Goal: Information Seeking & Learning: Learn about a topic

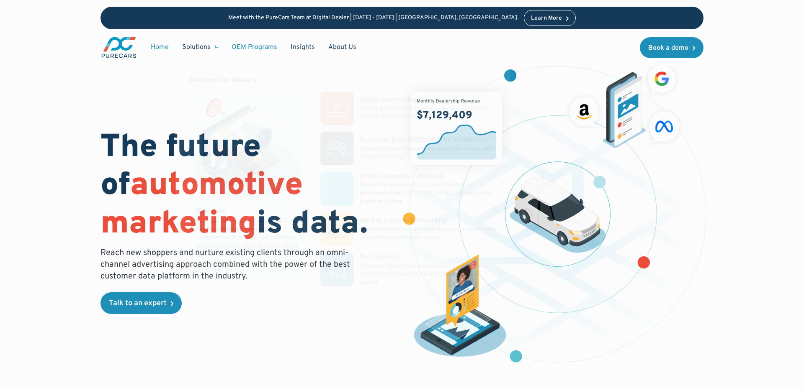
click at [243, 45] on link "OEM Programs" at bounding box center [254, 47] width 59 height 16
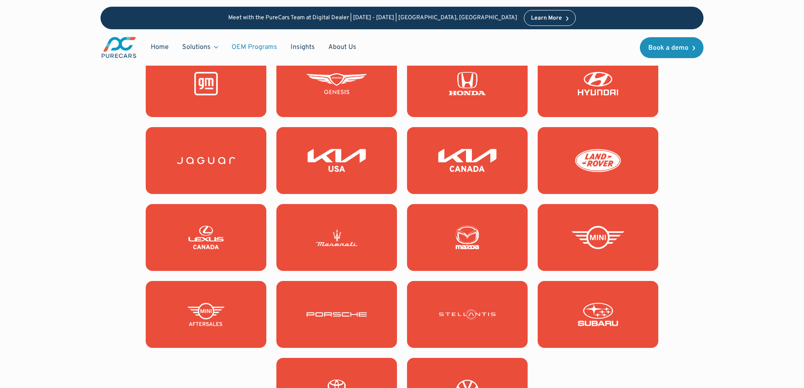
scroll to position [847, 0]
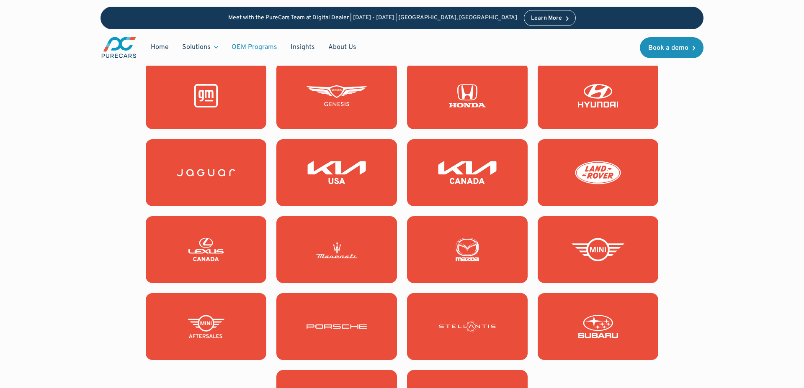
click at [421, 103] on link at bounding box center [467, 95] width 121 height 67
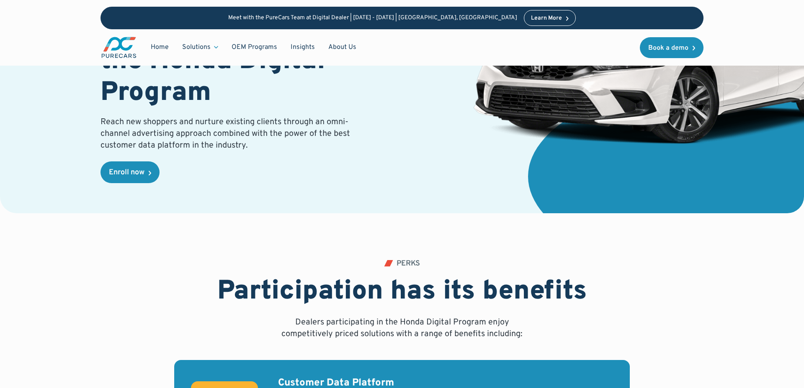
scroll to position [176, 0]
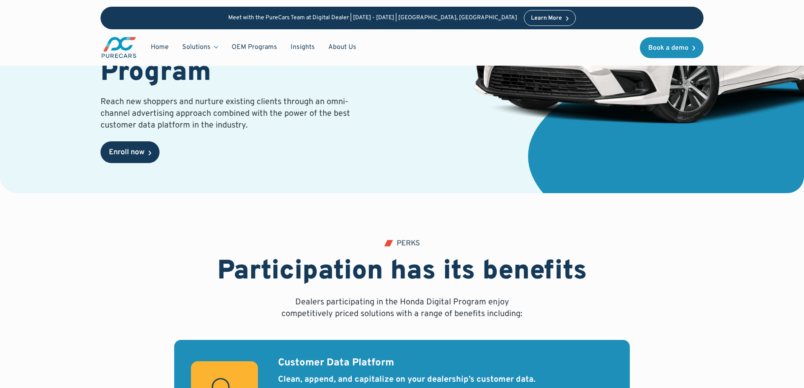
click at [147, 149] on link "Enroll now" at bounding box center [129, 153] width 59 height 22
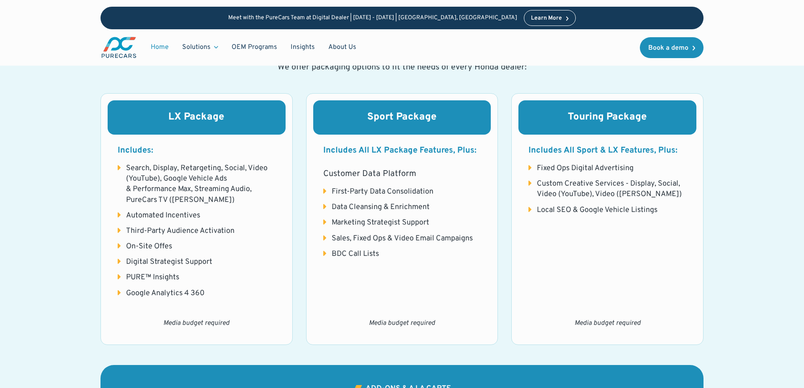
scroll to position [893, 0]
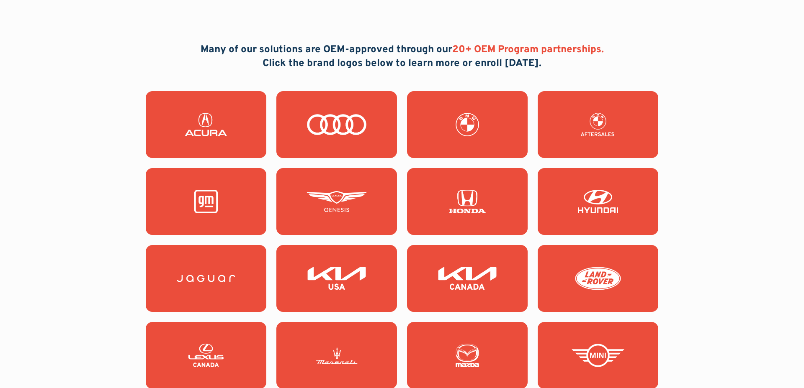
scroll to position [742, 0]
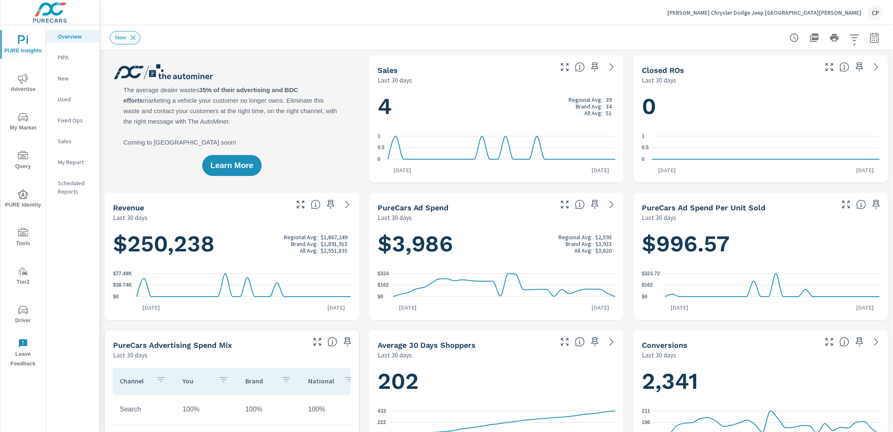
click at [135, 38] on icon at bounding box center [133, 37] width 9 height 9
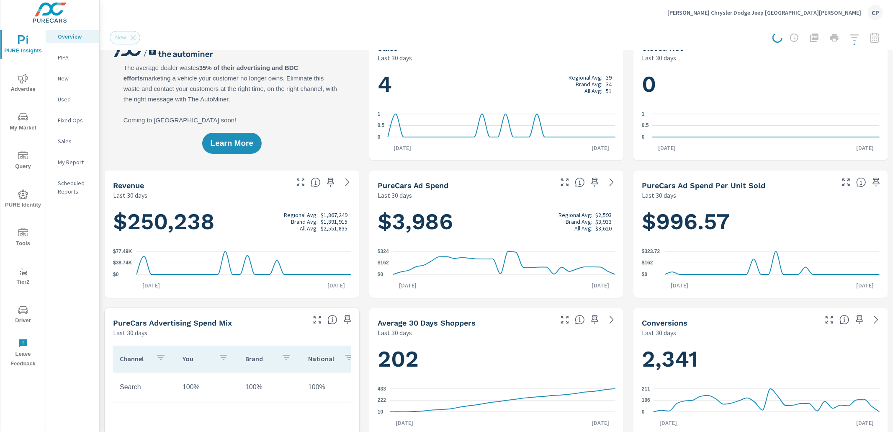
scroll to position [33, 0]
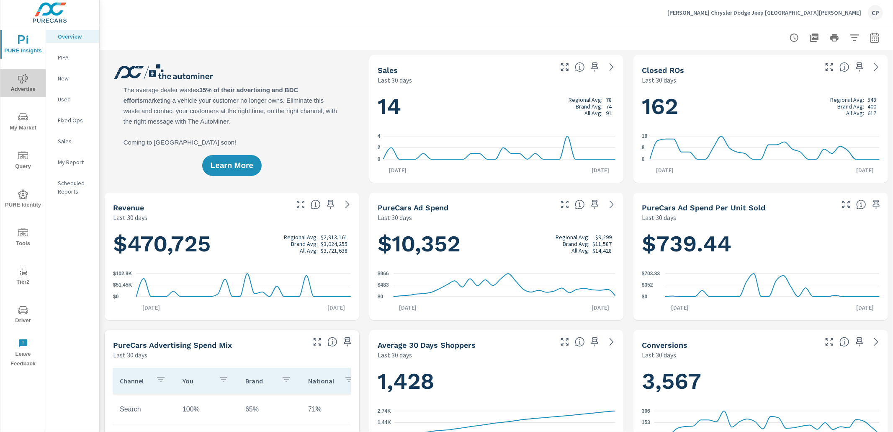
click at [33, 83] on span "Advertise" at bounding box center [23, 84] width 40 height 21
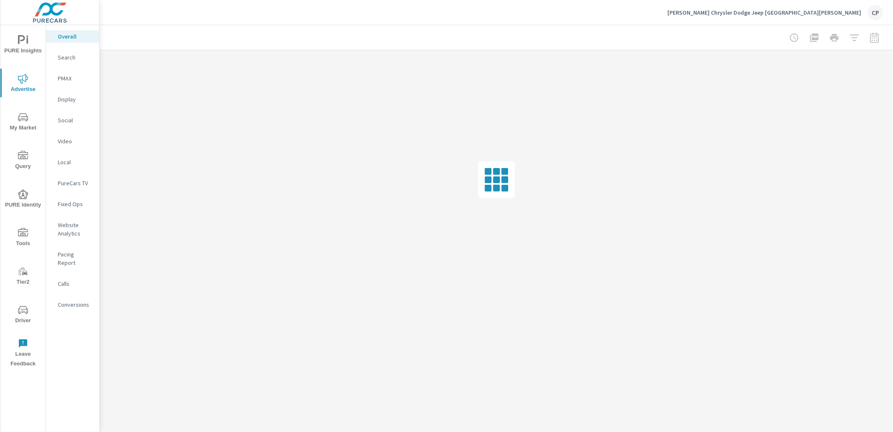
click at [71, 166] on p "Local" at bounding box center [75, 162] width 35 height 8
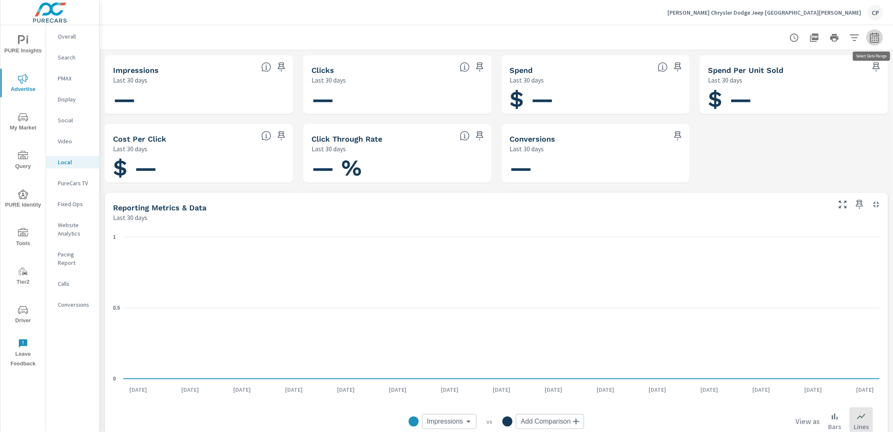
click at [873, 36] on icon "button" at bounding box center [875, 38] width 10 height 10
select select "Last 30 days"
drag, startPoint x: 732, startPoint y: 46, endPoint x: 720, endPoint y: 48, distance: 12.0
click at [732, 46] on div at bounding box center [496, 37] width 773 height 25
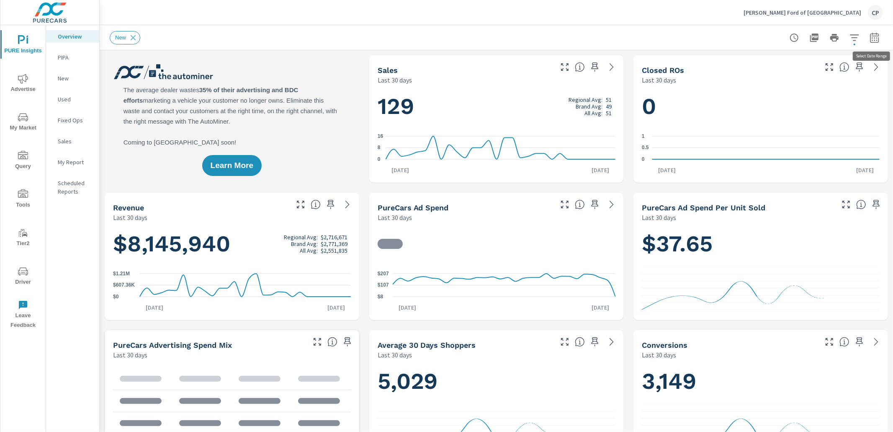
click at [880, 39] on button "button" at bounding box center [874, 37] width 17 height 17
select select "Last 30 days"
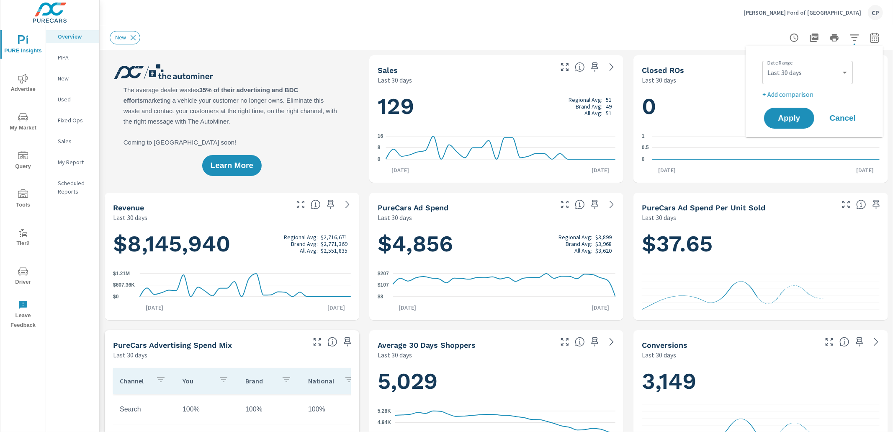
click at [821, 85] on div "Date Range Custom Yesterday Last week Last 7 days Last 14 days Last 30 days Las…" at bounding box center [815, 71] width 107 height 28
click at [822, 78] on select "Custom [DATE] Last week Last 7 days Last 14 days Last 30 days Last 45 days Last…" at bounding box center [808, 72] width 84 height 17
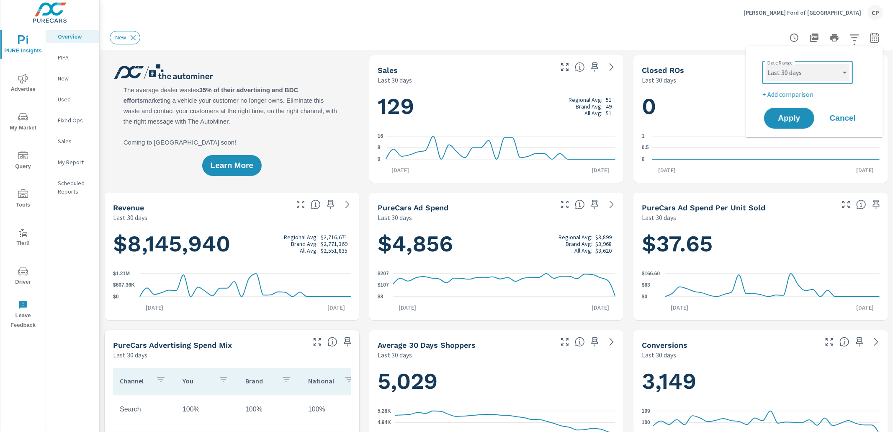
click at [766, 64] on select "Custom [DATE] Last week Last 7 days Last 14 days Last 30 days Last 45 days Last…" at bounding box center [808, 72] width 84 height 17
drag, startPoint x: 610, startPoint y: 28, endPoint x: 607, endPoint y: 36, distance: 8.3
click at [610, 28] on div "New" at bounding box center [496, 37] width 773 height 25
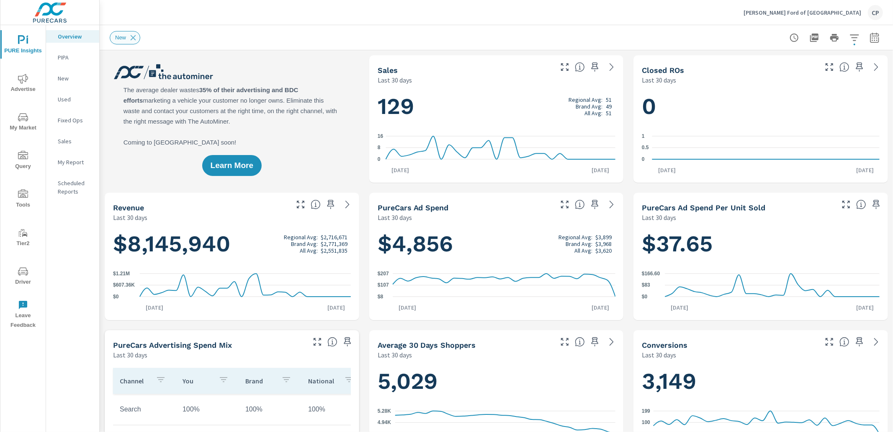
drag, startPoint x: 131, startPoint y: 36, endPoint x: 134, endPoint y: 41, distance: 6.3
click at [131, 37] on icon at bounding box center [133, 37] width 9 height 9
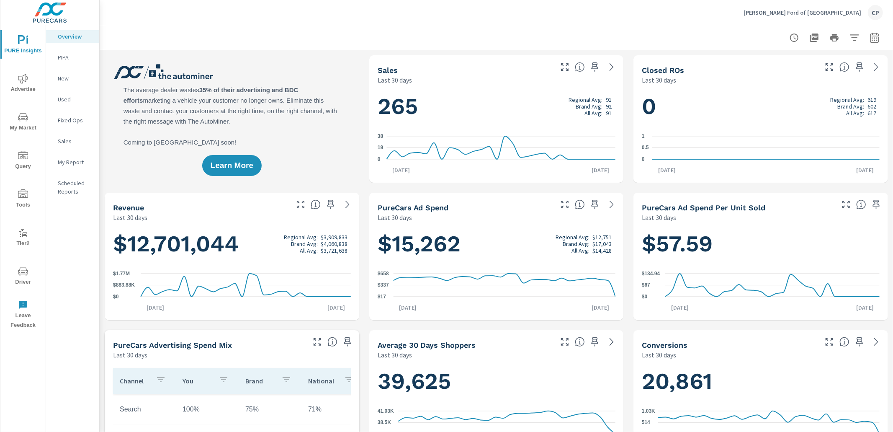
drag, startPoint x: 715, startPoint y: 43, endPoint x: 722, endPoint y: 47, distance: 8.5
click at [715, 44] on div at bounding box center [496, 37] width 773 height 25
click at [871, 40] on icon "button" at bounding box center [875, 38] width 10 height 10
click at [818, 69] on select "Custom Yesterday Last week Last 7 days Last 14 days Last 30 days Last 45 days L…" at bounding box center [808, 72] width 84 height 17
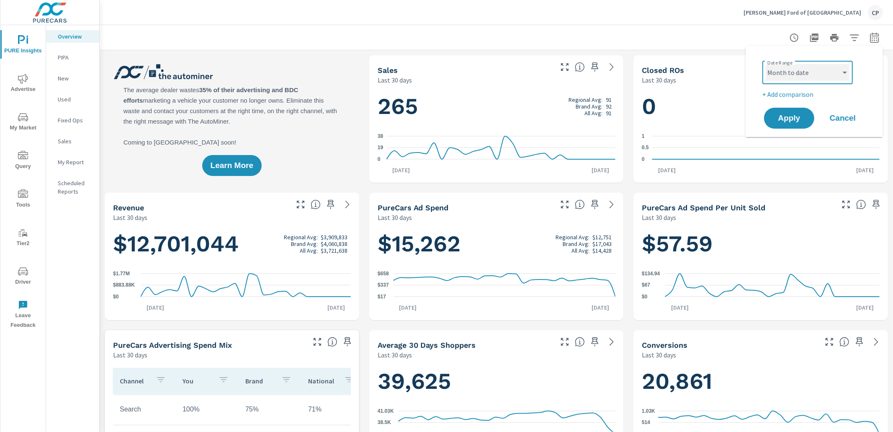
click at [766, 64] on select "Custom Yesterday Last week Last 7 days Last 14 days Last 30 days Last 45 days L…" at bounding box center [808, 72] width 84 height 17
click at [824, 66] on select "Custom Yesterday Last week Last 7 days Last 14 days Last 30 days Last 45 days L…" at bounding box center [808, 72] width 84 height 17
select select "Last month"
click at [766, 64] on select "Custom Yesterday Last week Last 7 days Last 14 days Last 30 days Last 45 days L…" at bounding box center [808, 72] width 84 height 17
click at [797, 117] on span "Apply" at bounding box center [789, 118] width 34 height 8
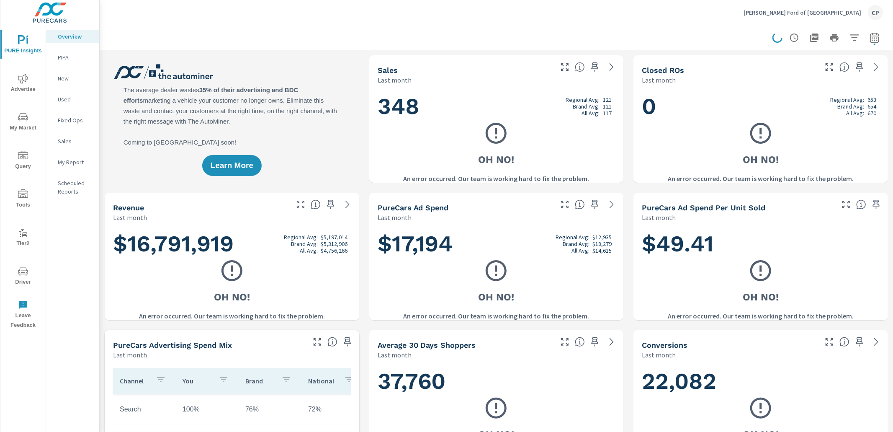
click at [440, 38] on div at bounding box center [496, 37] width 773 height 25
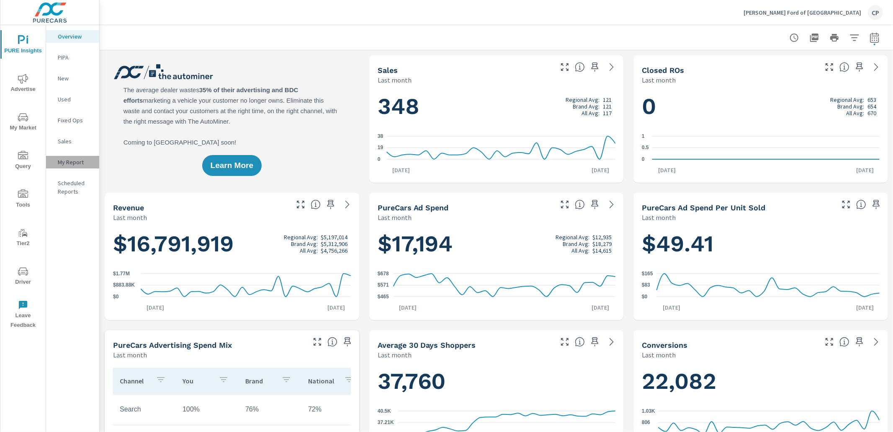
click at [72, 167] on div "My Report" at bounding box center [72, 162] width 53 height 13
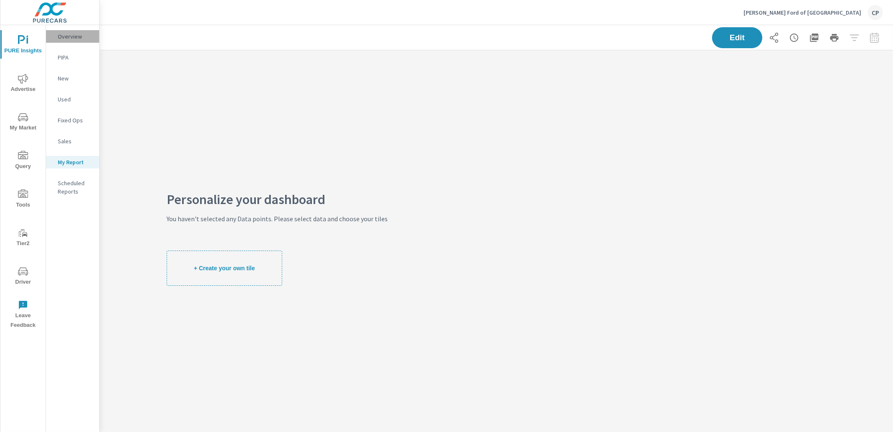
click at [77, 39] on p "Overview" at bounding box center [75, 36] width 35 height 8
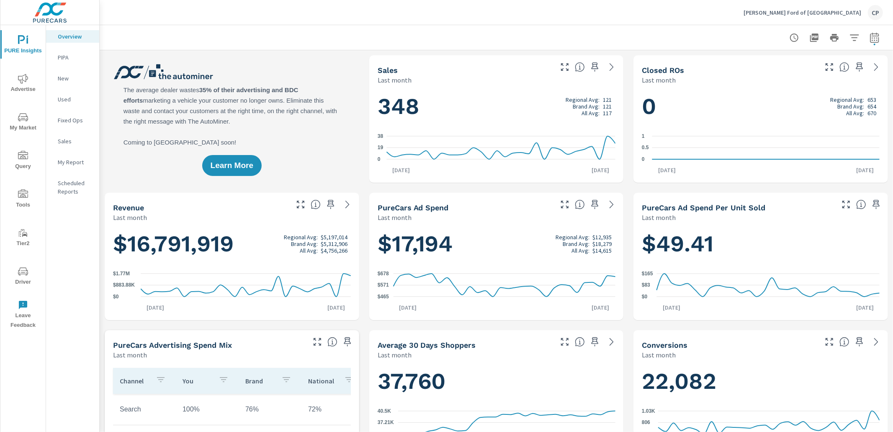
click at [596, 67] on icon "button" at bounding box center [595, 66] width 7 height 9
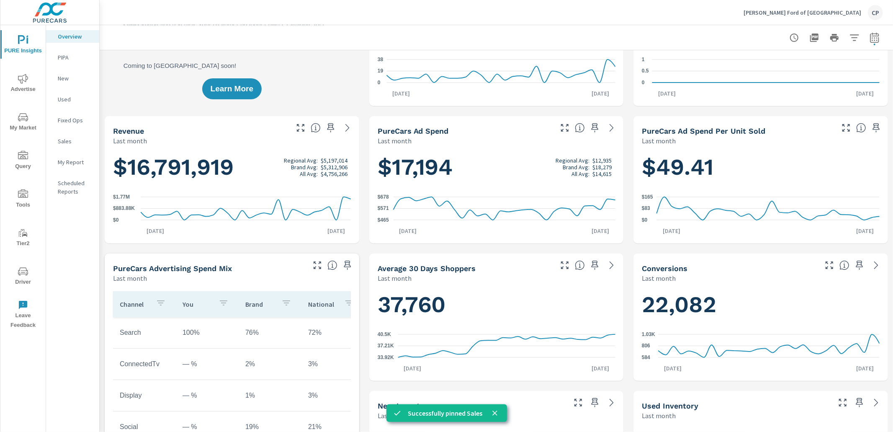
scroll to position [77, 0]
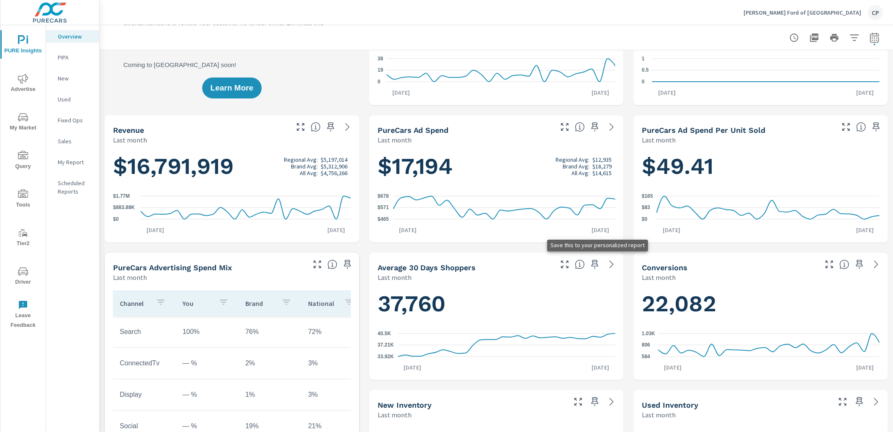
click at [594, 263] on icon "button" at bounding box center [595, 264] width 7 height 9
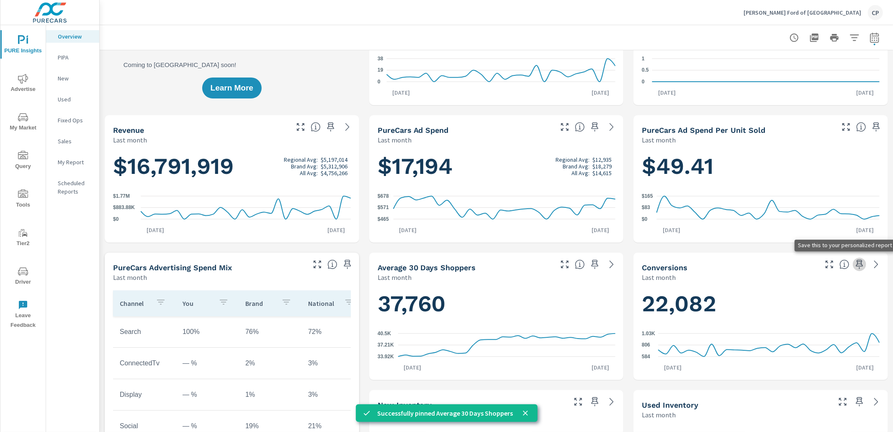
click at [860, 263] on icon "button" at bounding box center [859, 264] width 10 height 10
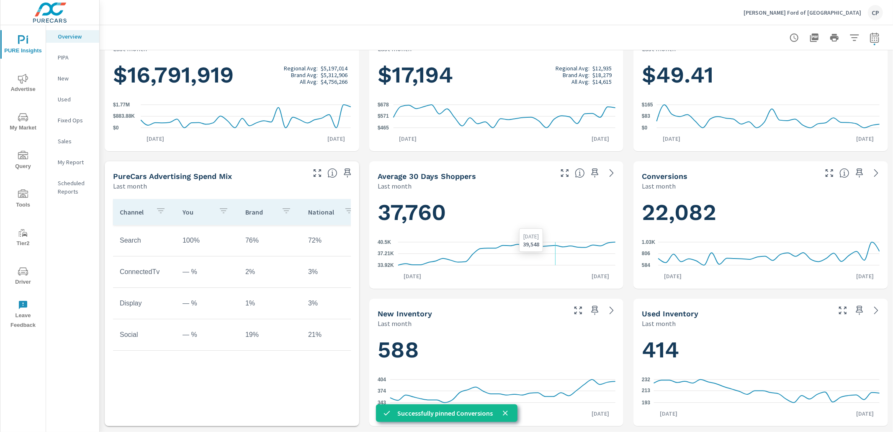
scroll to position [176, 0]
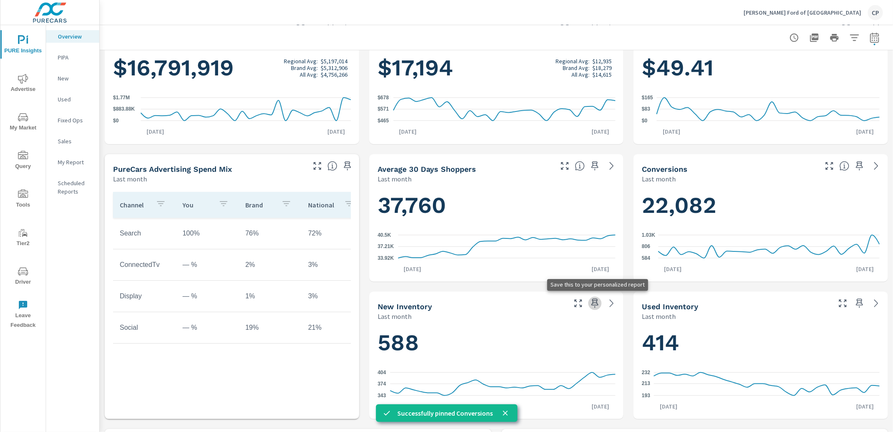
click at [599, 302] on icon "button" at bounding box center [595, 303] width 10 height 10
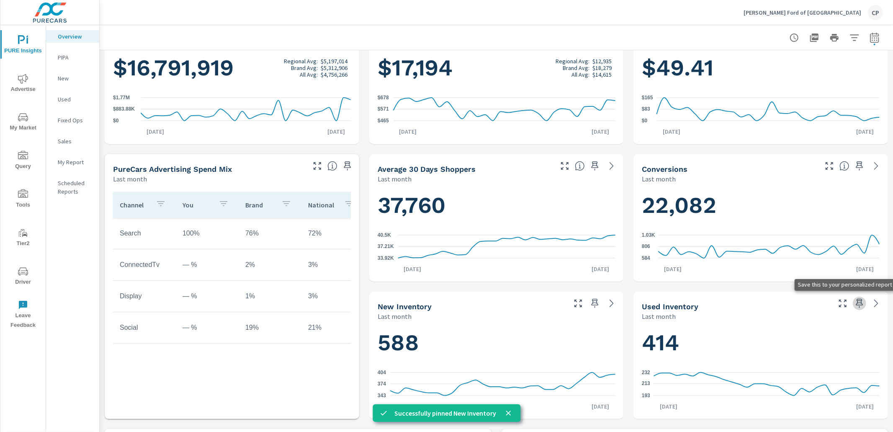
drag, startPoint x: 859, startPoint y: 301, endPoint x: 851, endPoint y: 299, distance: 8.1
click at [859, 301] on icon "button" at bounding box center [859, 303] width 10 height 10
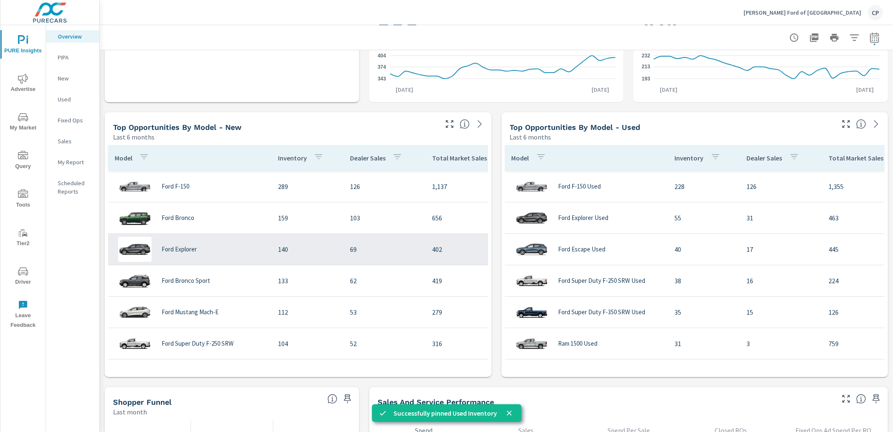
scroll to position [513, 0]
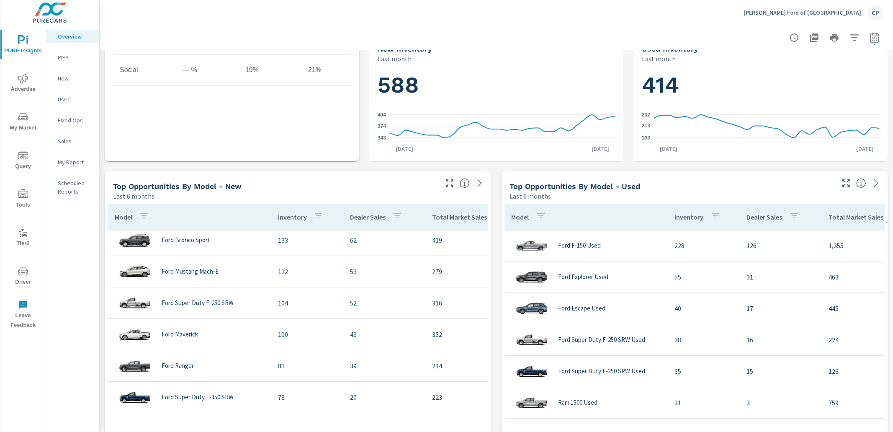
scroll to position [414, 0]
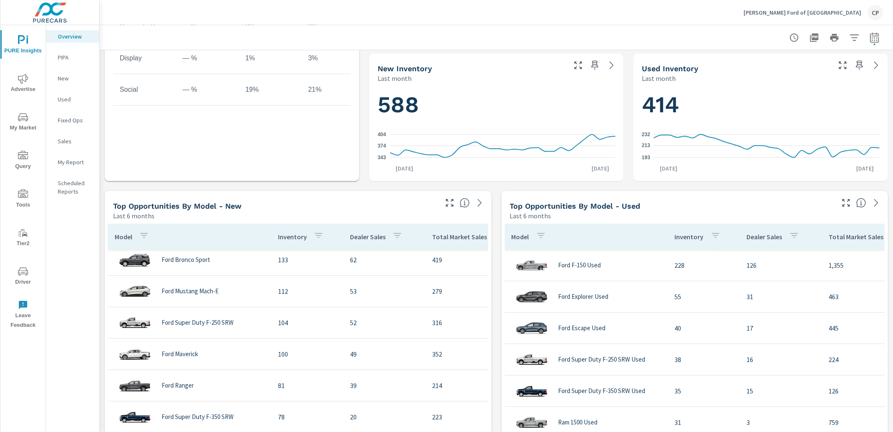
click at [25, 82] on icon "nav menu" at bounding box center [23, 79] width 10 height 10
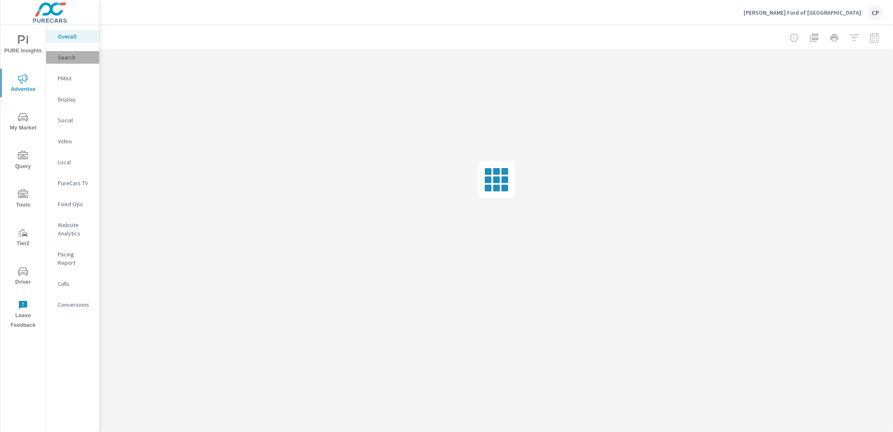
click at [72, 59] on p "Search" at bounding box center [75, 57] width 35 height 8
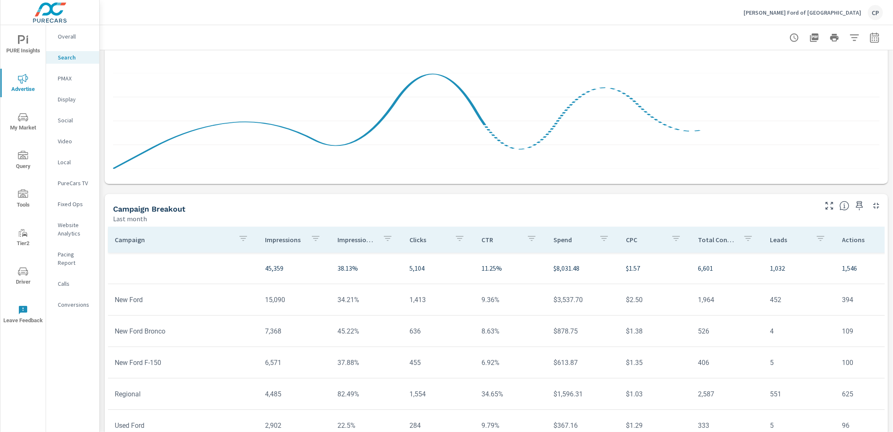
scroll to position [511, 0]
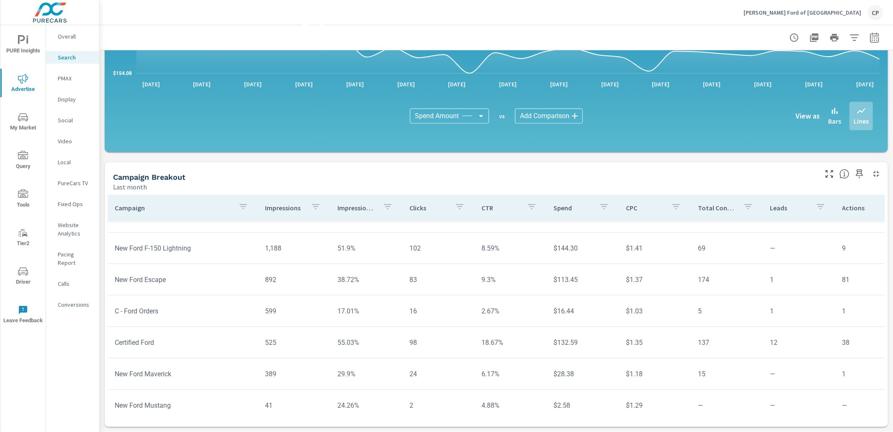
scroll to position [281, 0]
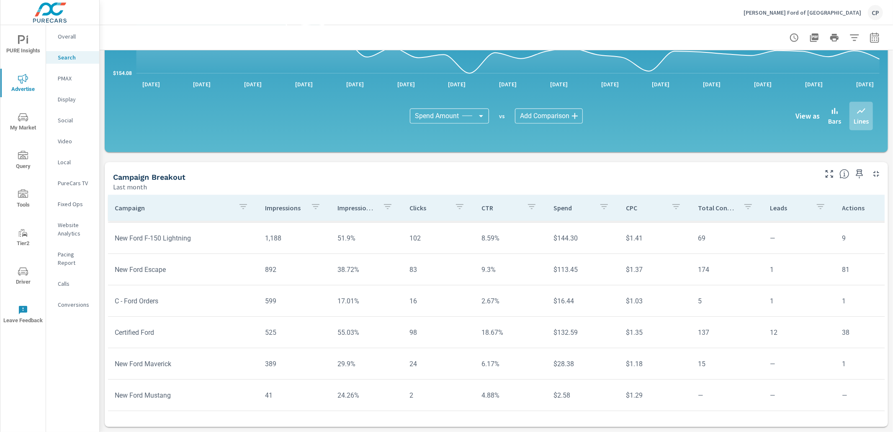
scroll to position [31, 0]
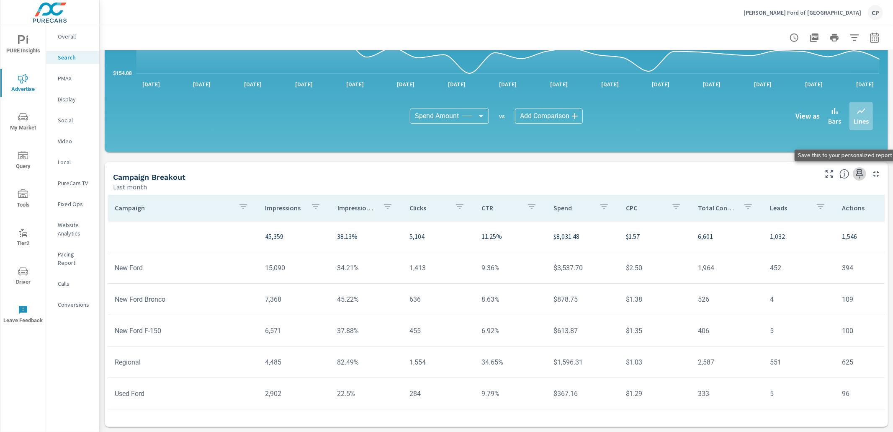
click at [860, 174] on icon "button" at bounding box center [859, 174] width 10 height 10
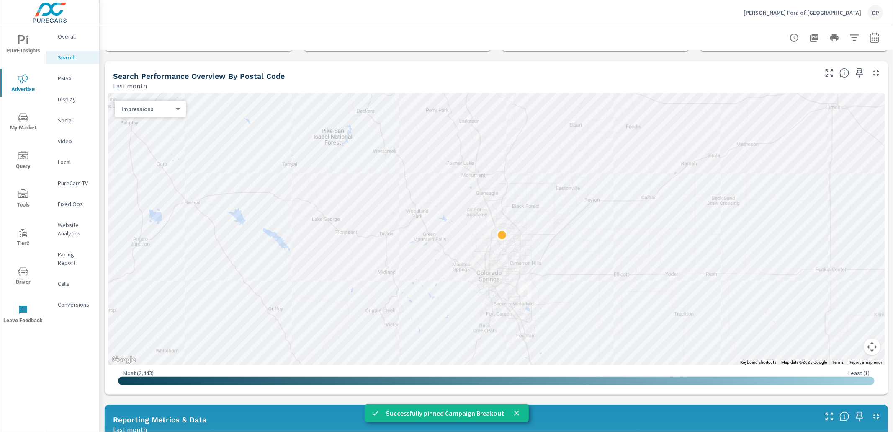
scroll to position [69, 0]
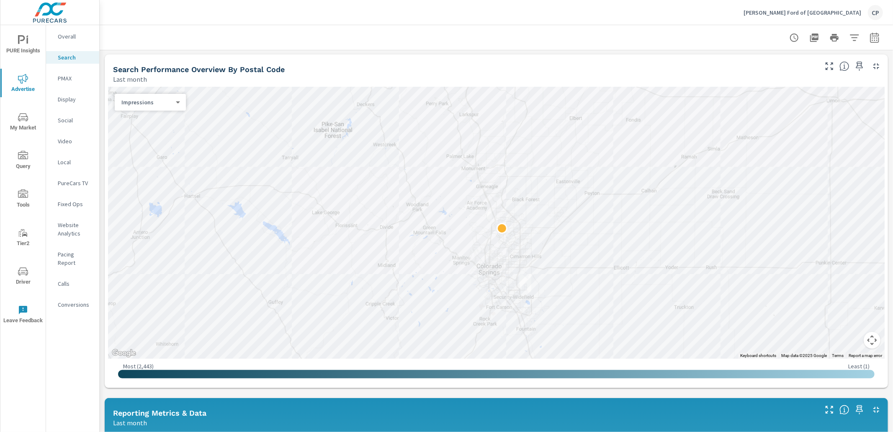
click at [162, 108] on div "Impressions 0 ​" at bounding box center [150, 102] width 71 height 17
click at [170, 106] on div "Impressions 0 ​" at bounding box center [150, 102] width 71 height 17
click at [173, 95] on div "Impressions 0 ​" at bounding box center [150, 102] width 71 height 17
click at [169, 101] on body "PURE Insights Advertise My Market Query Tools Tier2 Driver Leave Feedback Overa…" at bounding box center [446, 216] width 893 height 432
click at [164, 129] on li "Spend" at bounding box center [147, 128] width 64 height 13
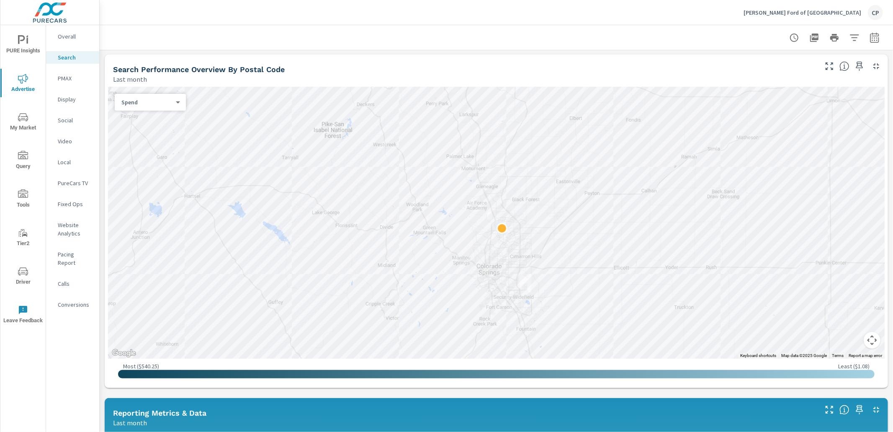
click at [169, 105] on body "PURE Insights Advertise My Market Query Tools Tier2 Driver Leave Feedback Overa…" at bounding box center [446, 216] width 893 height 432
click at [167, 73] on li "Impressions" at bounding box center [147, 74] width 64 height 13
click at [62, 76] on p "PMAX" at bounding box center [75, 78] width 35 height 8
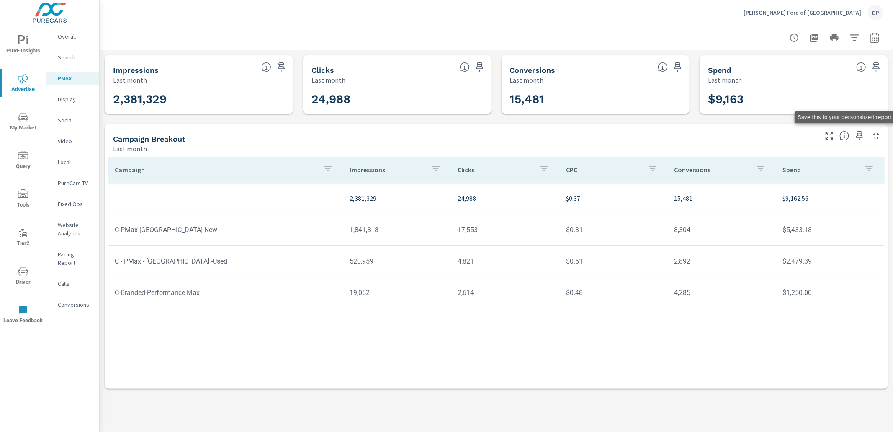
click at [860, 135] on icon "button" at bounding box center [859, 135] width 7 height 9
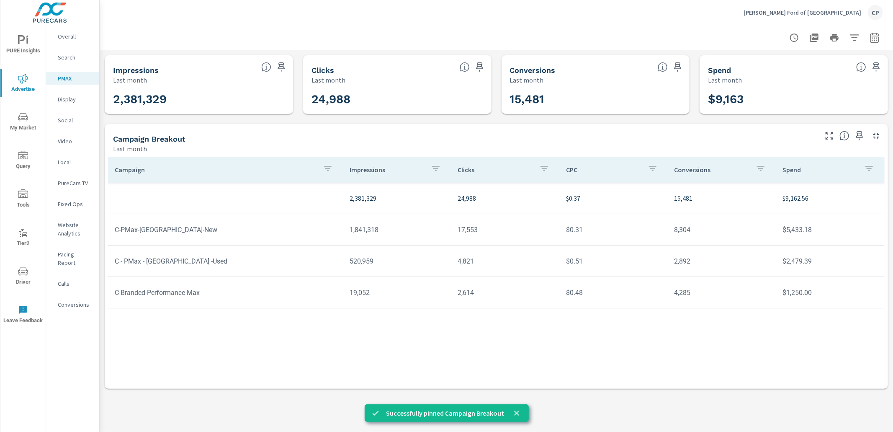
click at [76, 100] on p "Display" at bounding box center [75, 99] width 35 height 8
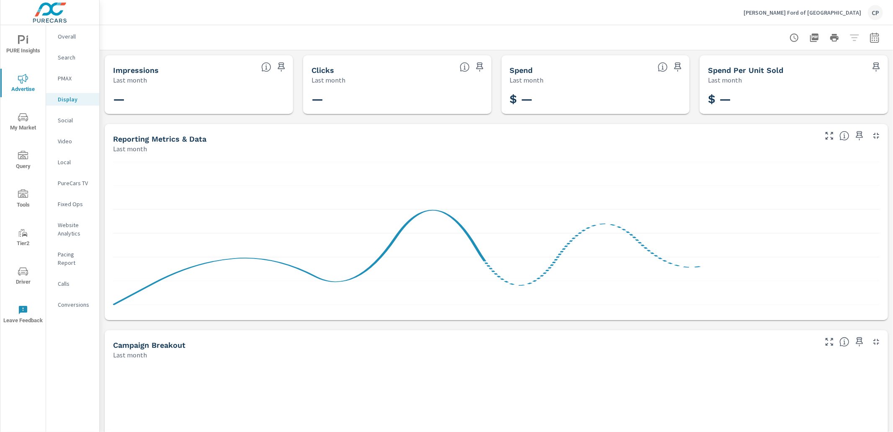
click at [73, 114] on div "Social" at bounding box center [72, 120] width 53 height 13
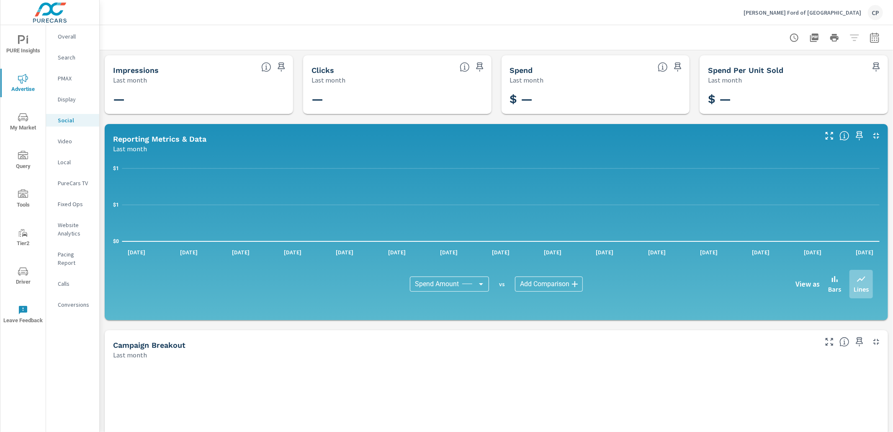
click at [69, 137] on p "Video" at bounding box center [75, 141] width 35 height 8
click at [75, 179] on p "PureCars TV" at bounding box center [75, 183] width 35 height 8
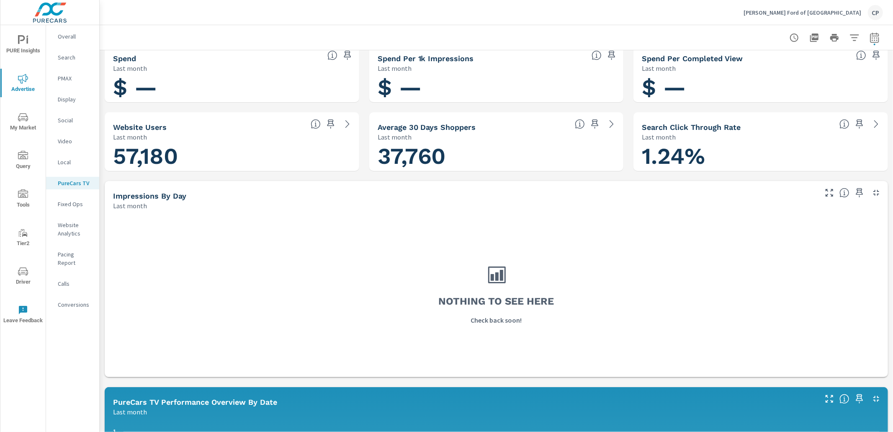
scroll to position [84, 0]
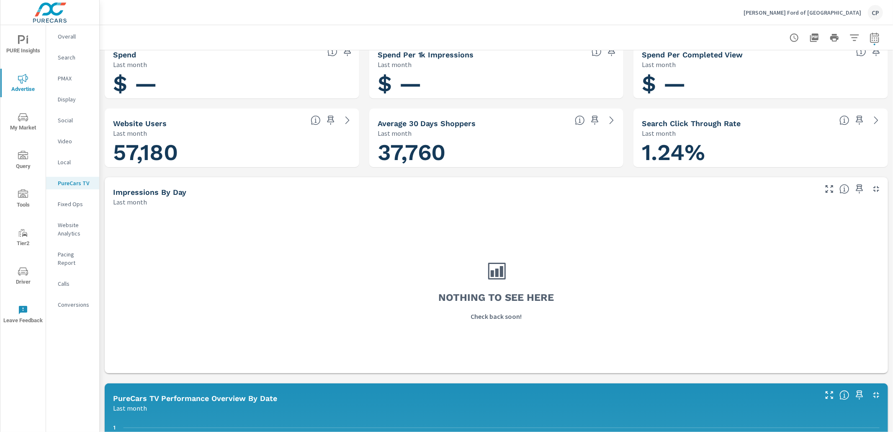
click at [28, 128] on span "My Market" at bounding box center [23, 122] width 40 height 21
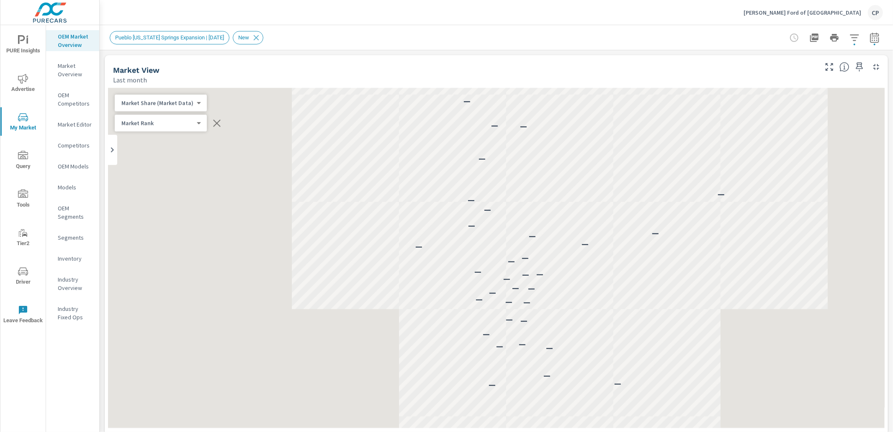
click at [66, 253] on div "Inventory" at bounding box center [72, 258] width 53 height 13
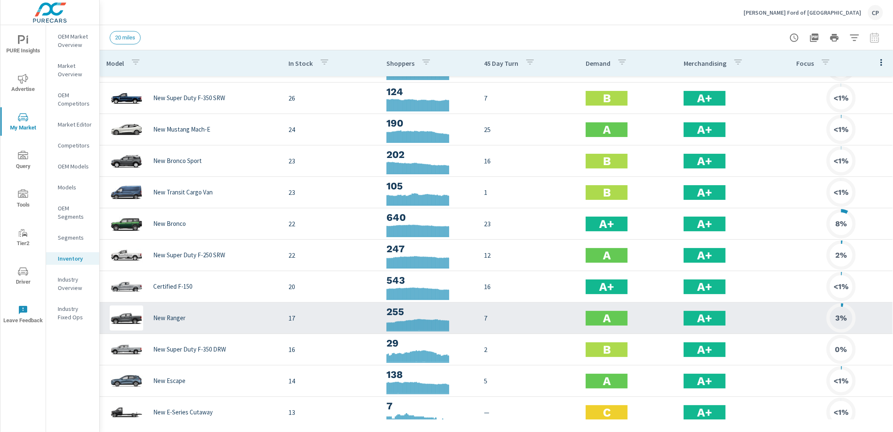
scroll to position [187, 0]
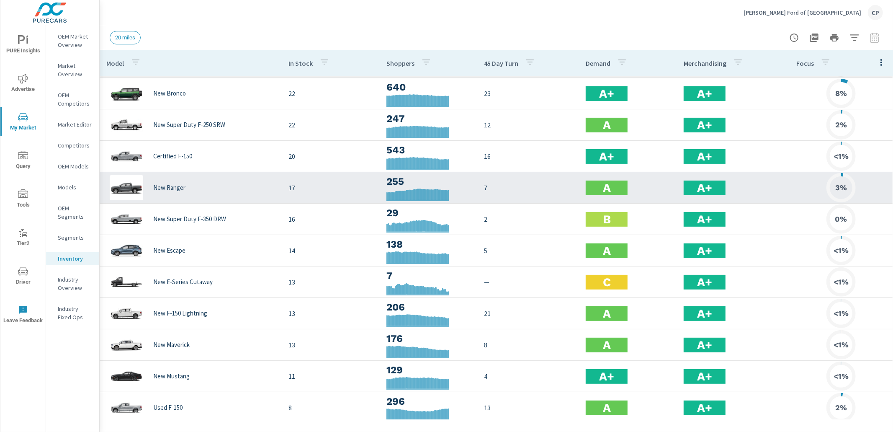
scroll to position [186, 0]
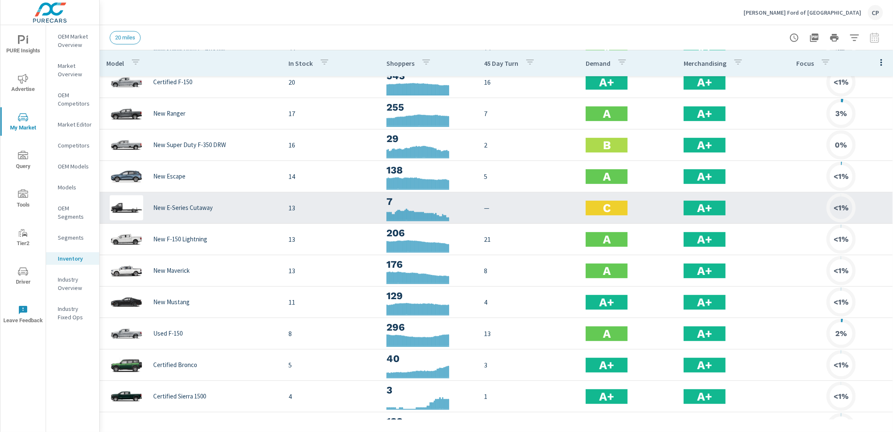
scroll to position [259, 0]
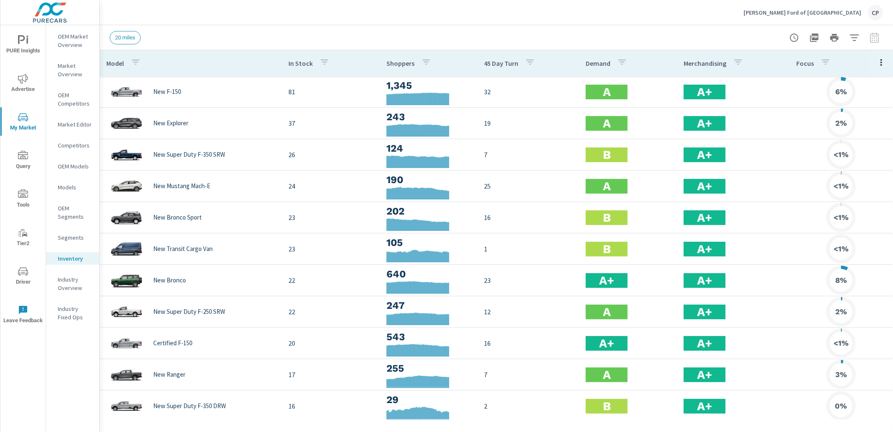
click at [27, 81] on icon "nav menu" at bounding box center [23, 79] width 10 height 10
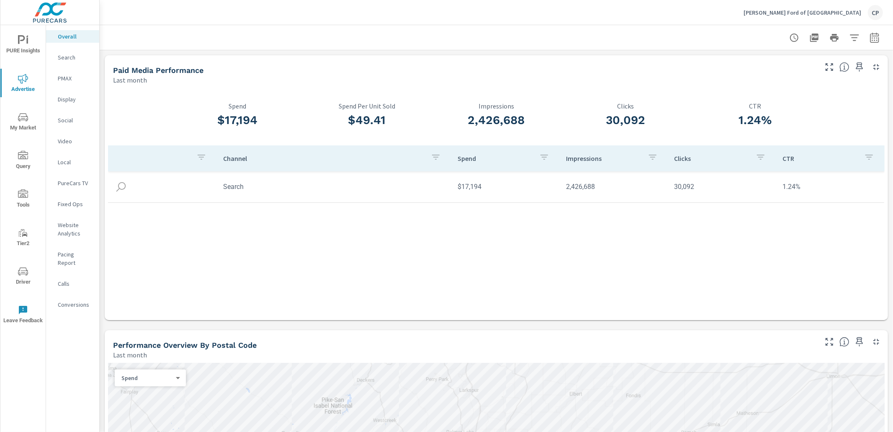
click at [72, 228] on p "Website Analytics" at bounding box center [75, 229] width 35 height 17
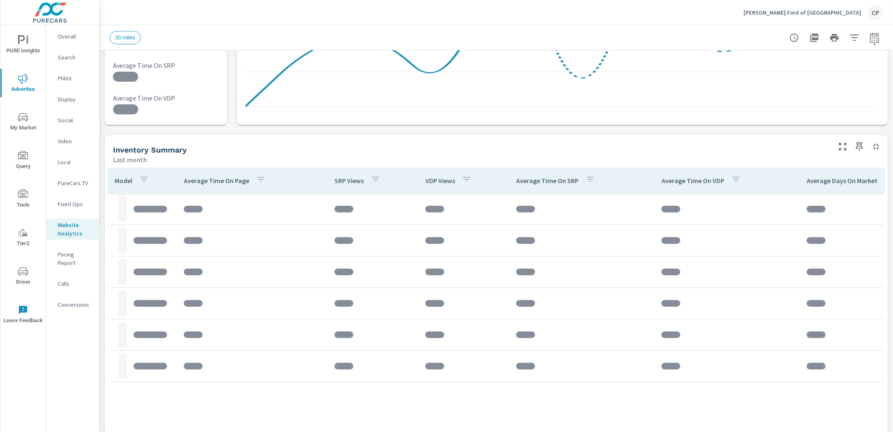
scroll to position [196, 0]
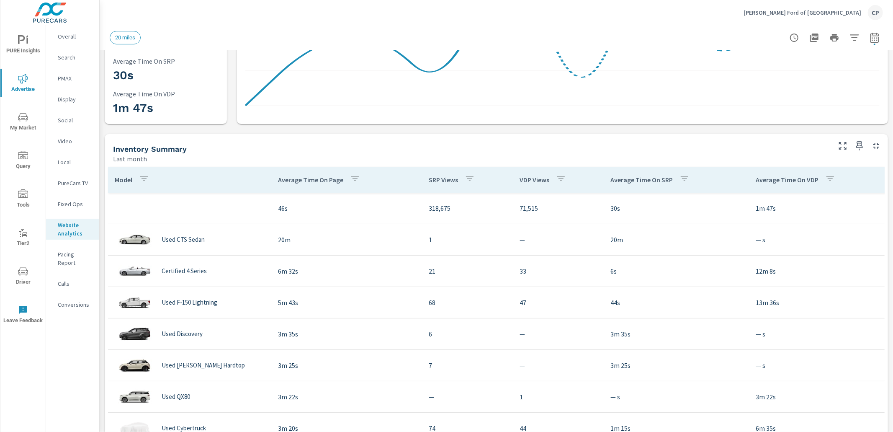
click at [878, 39] on icon "button" at bounding box center [875, 38] width 10 height 10
select select "Last month"
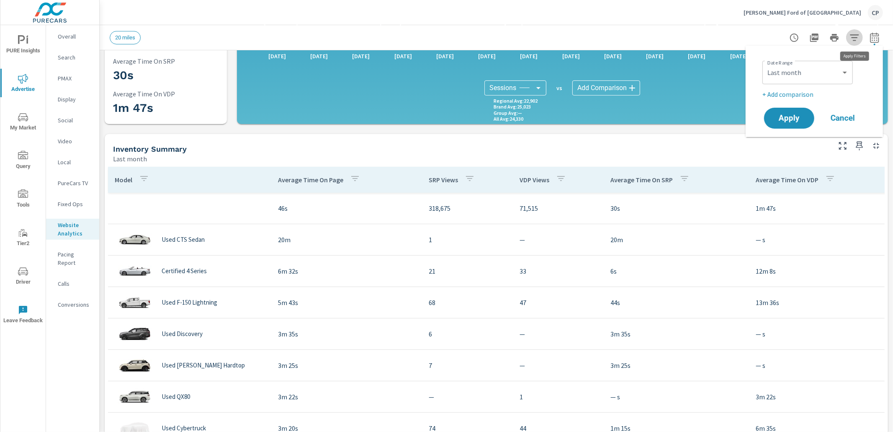
click at [852, 36] on icon "button" at bounding box center [854, 38] width 10 height 10
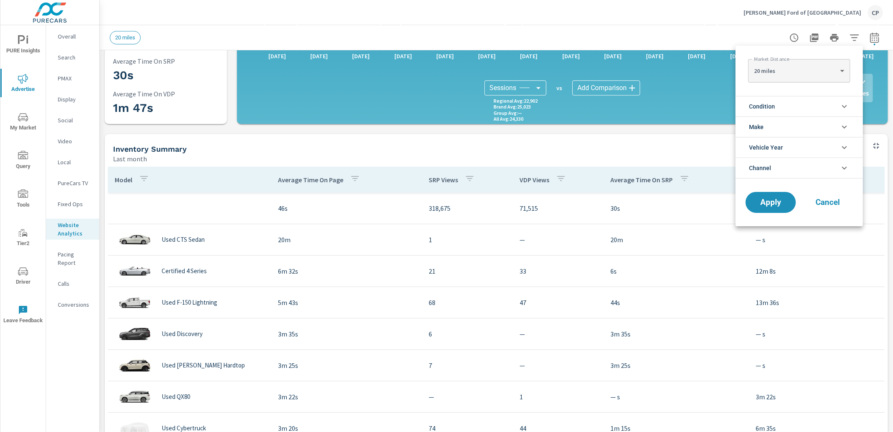
click at [814, 98] on li "Condition" at bounding box center [799, 106] width 127 height 21
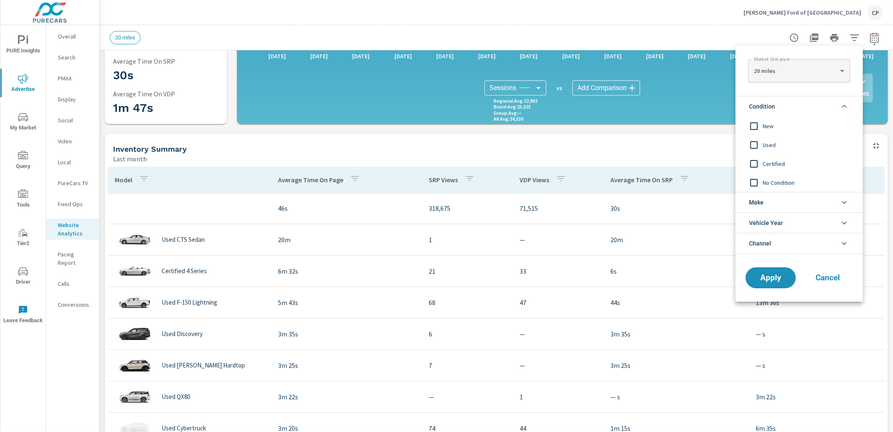
click at [813, 71] on body "PURE Insights Advertise My Market Query Tools Tier2 Driver Leave Feedback Overa…" at bounding box center [446, 216] width 893 height 432
click at [808, 83] on li "30 miles" at bounding box center [799, 83] width 102 height 13
type Distance "30"
click at [756, 271] on button "Apply" at bounding box center [771, 278] width 52 height 22
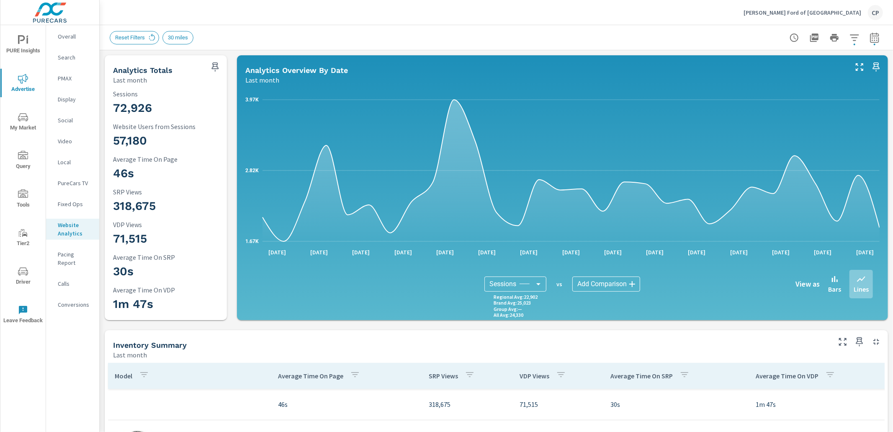
click at [68, 76] on p "PMAX" at bounding box center [75, 78] width 35 height 8
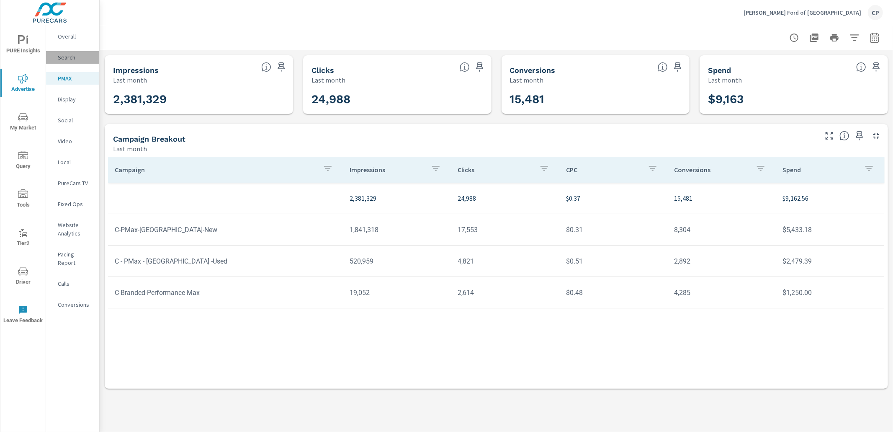
click at [74, 59] on p "Search" at bounding box center [75, 57] width 35 height 8
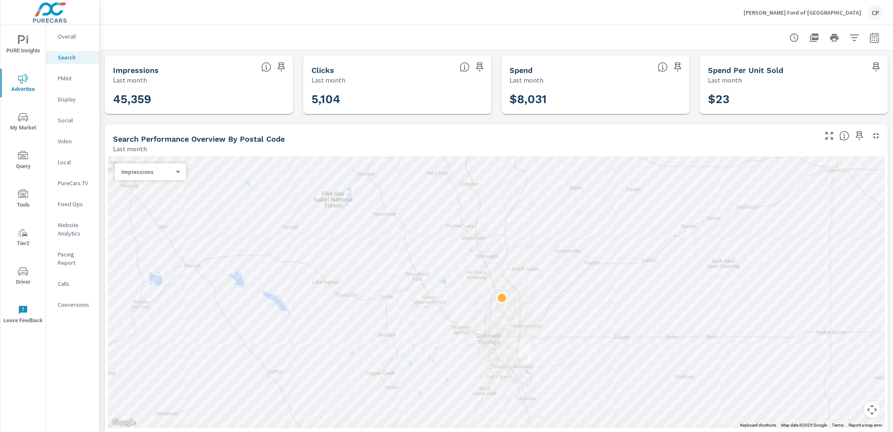
click at [23, 122] on span "My Market" at bounding box center [23, 122] width 40 height 21
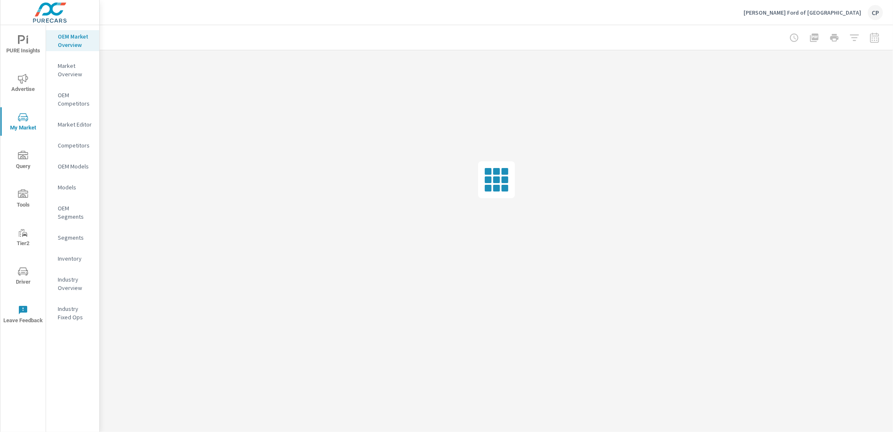
click at [26, 56] on button "PURE Insights" at bounding box center [22, 44] width 45 height 28
click at [60, 157] on div "My Report" at bounding box center [72, 162] width 53 height 13
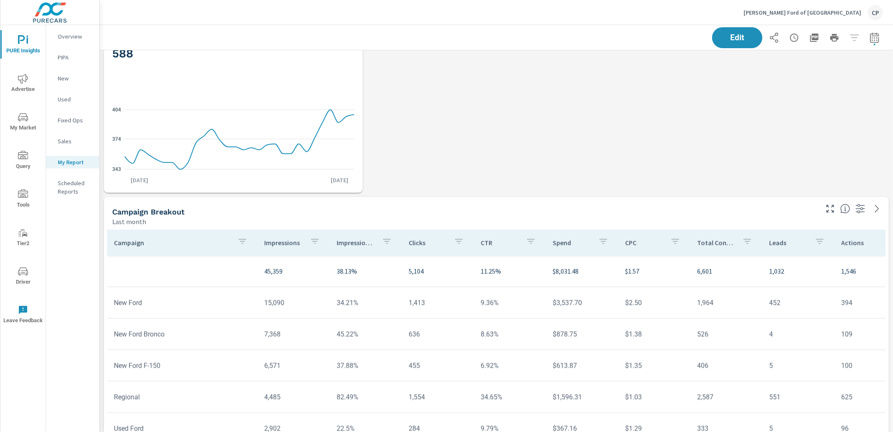
scroll to position [150, 0]
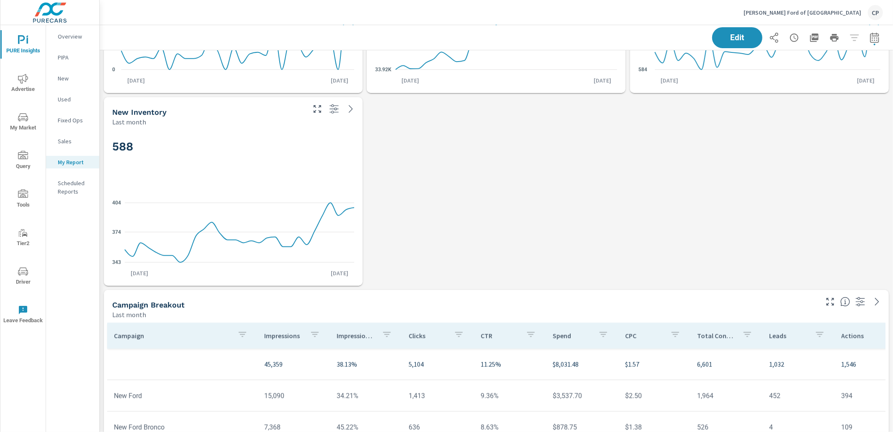
click at [873, 41] on icon "button" at bounding box center [875, 38] width 10 height 10
select select "Last month"
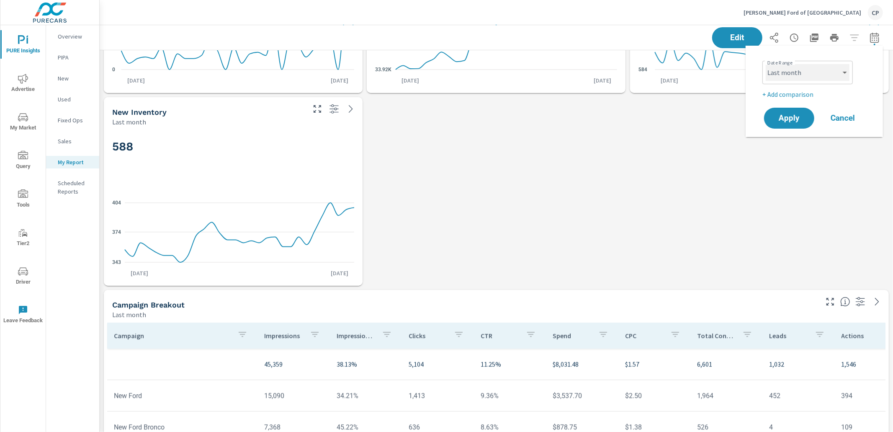
click at [834, 75] on select "Custom Yesterday Last week Last 7 days Last 14 days Last 30 days Last 45 days L…" at bounding box center [808, 72] width 84 height 17
click at [789, 93] on p "+ Add comparison" at bounding box center [815, 94] width 107 height 10
select select "Previous period"
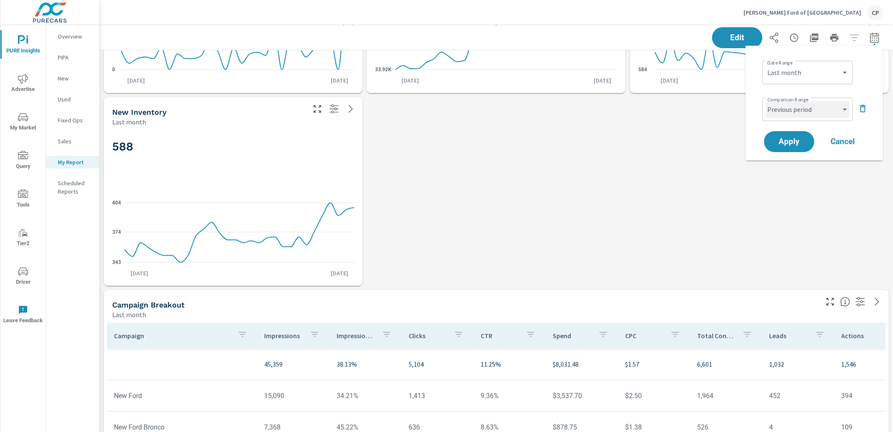
click at [785, 116] on select "Custom Previous period Previous month Previous year" at bounding box center [808, 109] width 84 height 17
click at [778, 143] on span "Apply" at bounding box center [789, 142] width 34 height 8
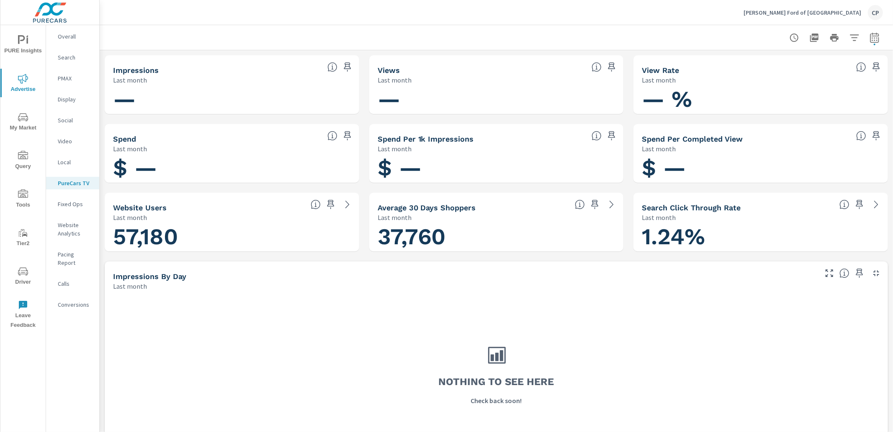
click at [26, 121] on icon "nav menu" at bounding box center [23, 117] width 10 height 10
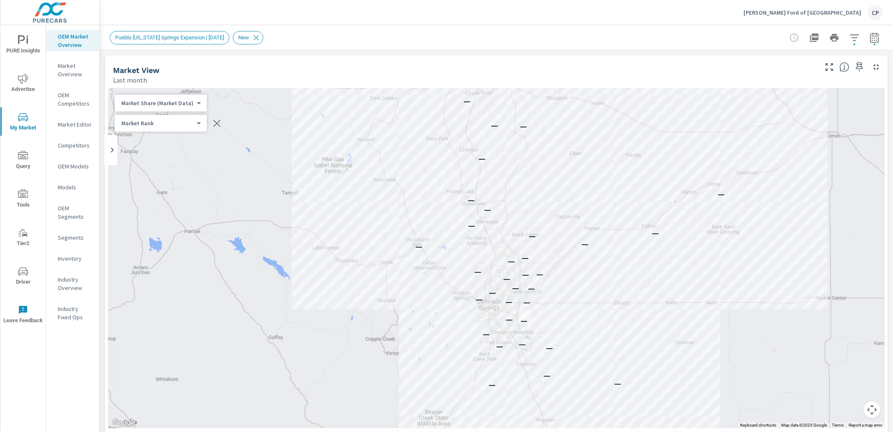
click at [855, 40] on icon "button" at bounding box center [854, 37] width 9 height 6
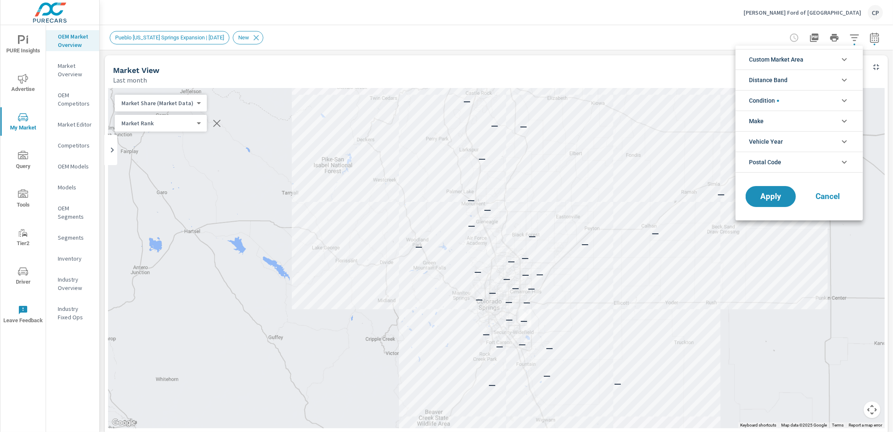
click at [671, 18] on div at bounding box center [446, 216] width 893 height 432
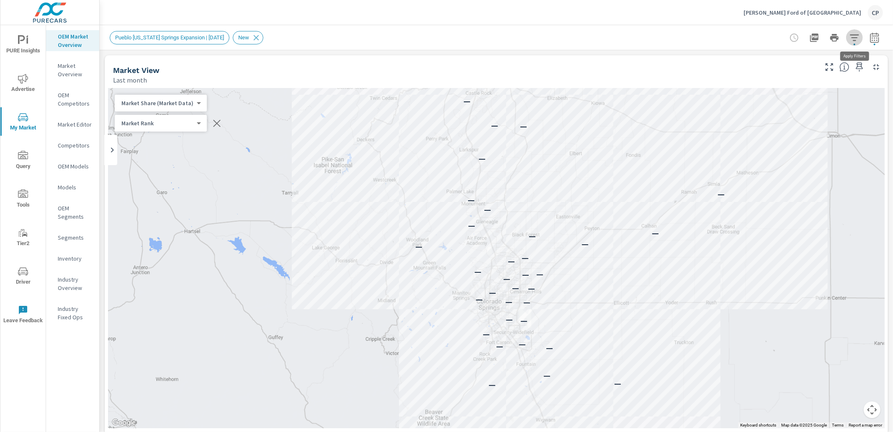
click at [852, 44] on button "button" at bounding box center [854, 37] width 17 height 17
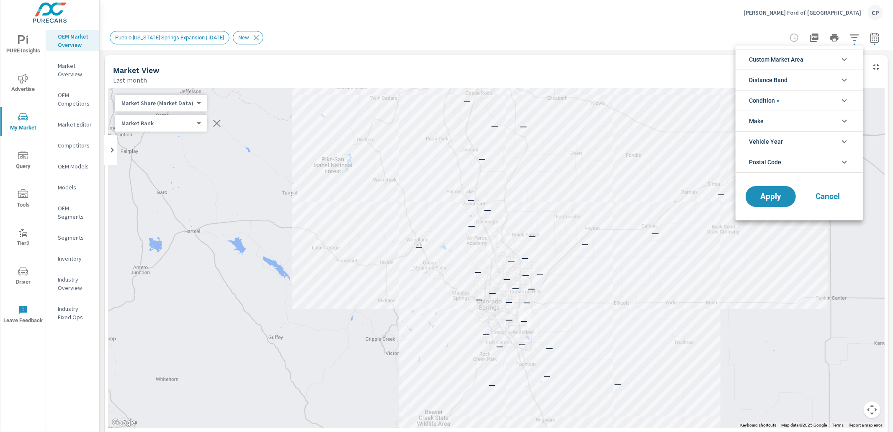
click at [814, 60] on li "Custom Market Area" at bounding box center [799, 59] width 127 height 21
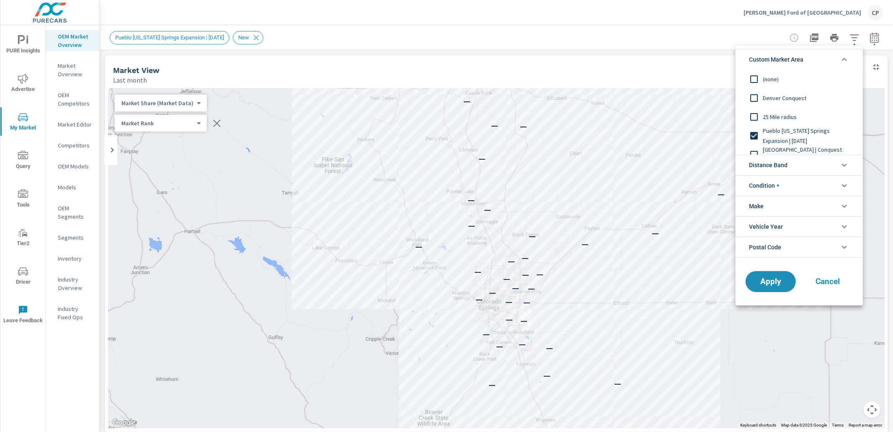
click at [777, 115] on span "25 Mile radius" at bounding box center [809, 117] width 92 height 10
click at [760, 132] on input "filter options" at bounding box center [754, 136] width 18 height 18
click at [764, 118] on span "25 Mile radius" at bounding box center [809, 117] width 92 height 10
click at [776, 279] on span "Apply" at bounding box center [771, 281] width 34 height 8
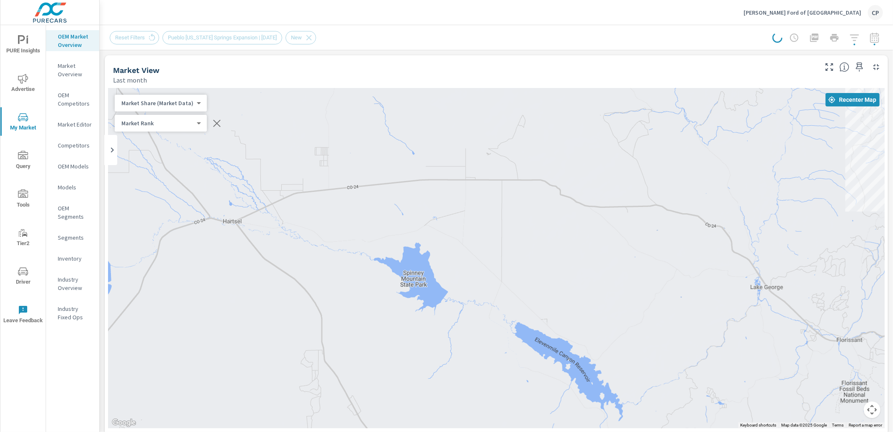
scroll to position [51, 0]
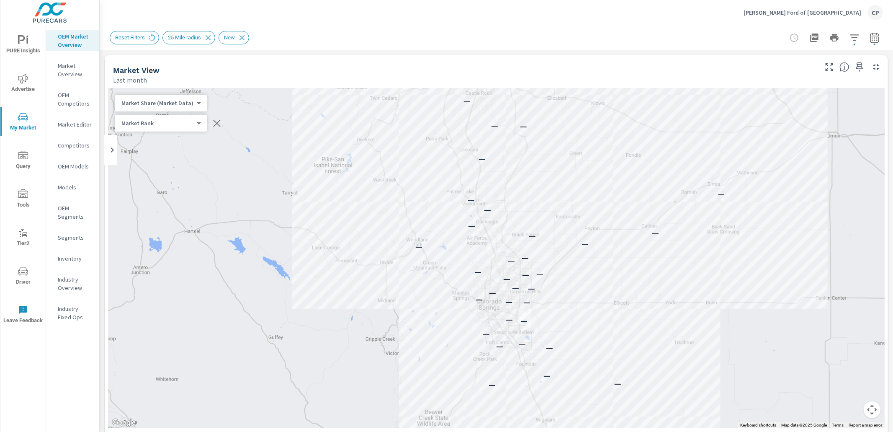
click at [856, 41] on icon "button" at bounding box center [854, 38] width 10 height 10
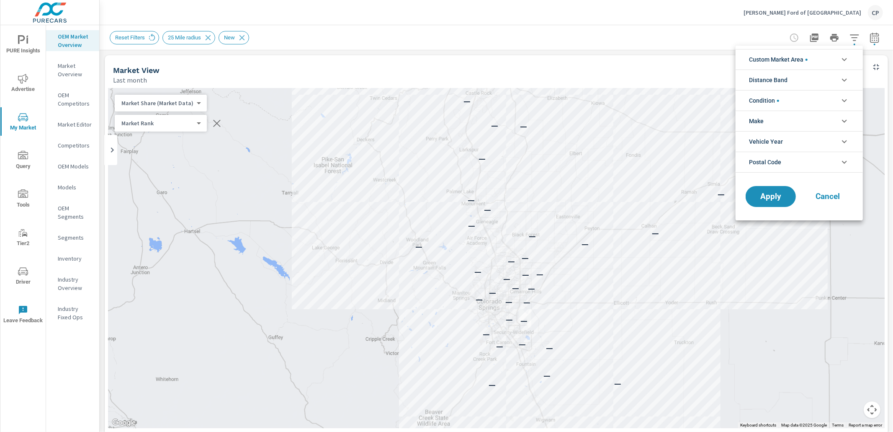
click at [774, 75] on span "Distance Band" at bounding box center [768, 80] width 39 height 20
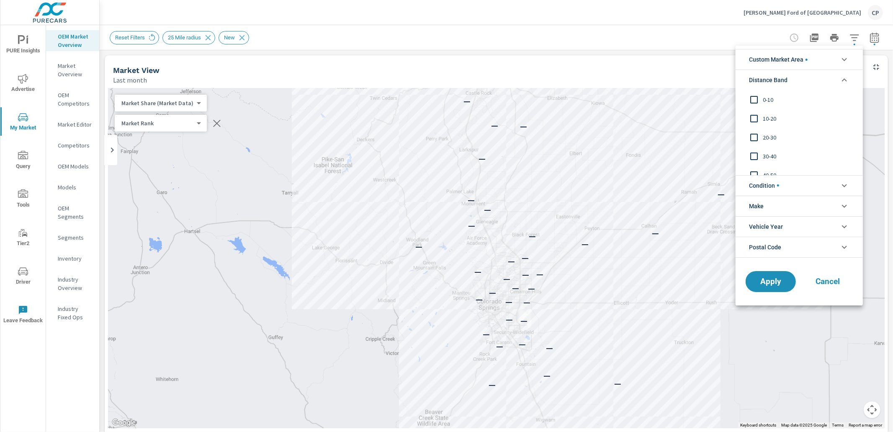
drag, startPoint x: 777, startPoint y: 64, endPoint x: 770, endPoint y: 67, distance: 7.7
click at [777, 64] on span "Custom Market Area" at bounding box center [778, 59] width 59 height 20
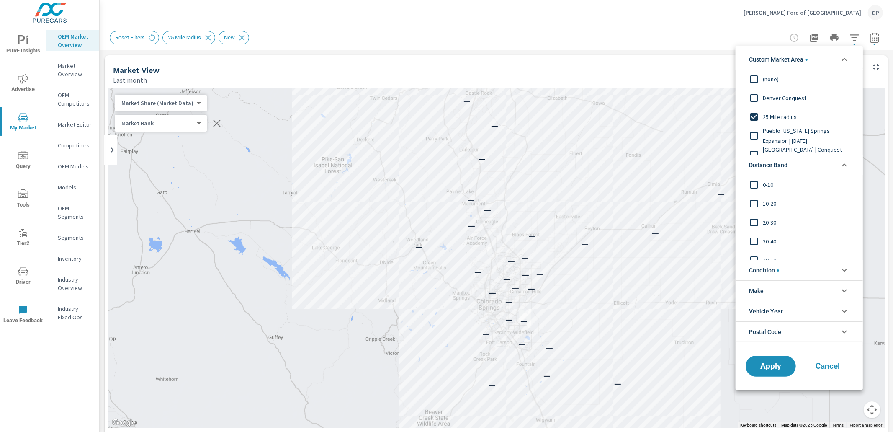
click at [768, 96] on span "Denver Conquest" at bounding box center [809, 98] width 92 height 10
click at [767, 109] on div "25 Mile radius" at bounding box center [799, 116] width 126 height 19
click at [770, 100] on span "Denver Conquest" at bounding box center [809, 98] width 92 height 10
click at [774, 363] on span "Apply" at bounding box center [771, 366] width 34 height 8
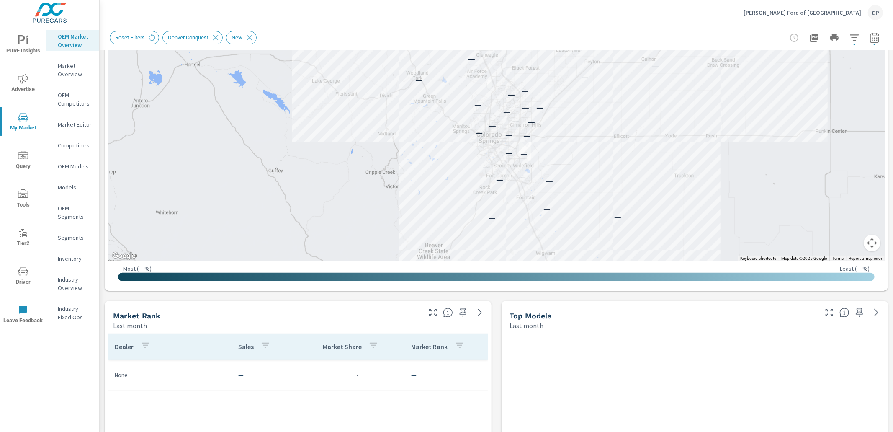
scroll to position [36, 0]
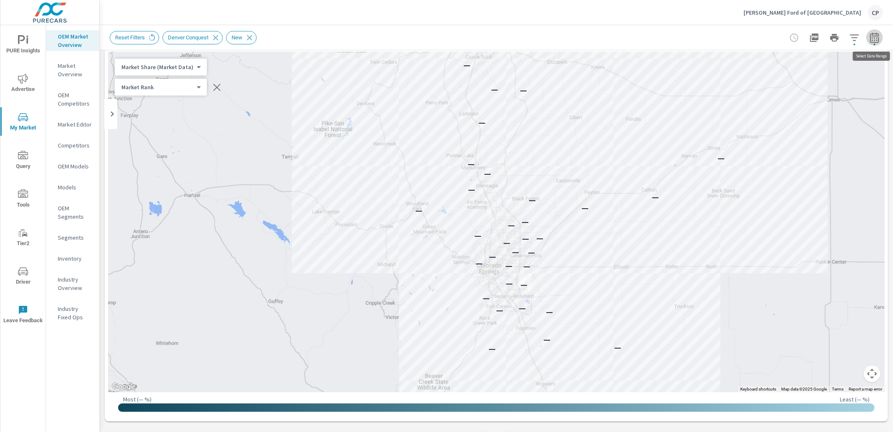
click at [873, 36] on icon "button" at bounding box center [875, 38] width 10 height 10
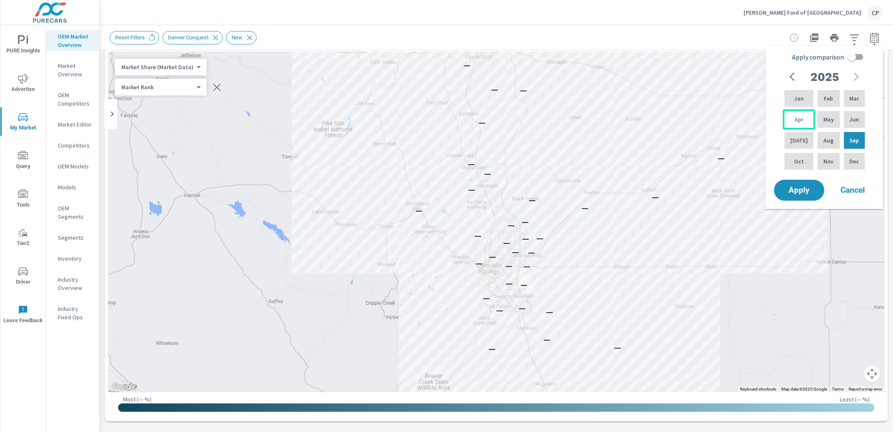
drag, startPoint x: 792, startPoint y: 119, endPoint x: 817, endPoint y: 129, distance: 26.7
click at [795, 119] on p "Apr" at bounding box center [799, 119] width 9 height 8
click at [849, 141] on p "Sep" at bounding box center [854, 140] width 10 height 8
click at [796, 188] on span "Apply" at bounding box center [799, 190] width 34 height 8
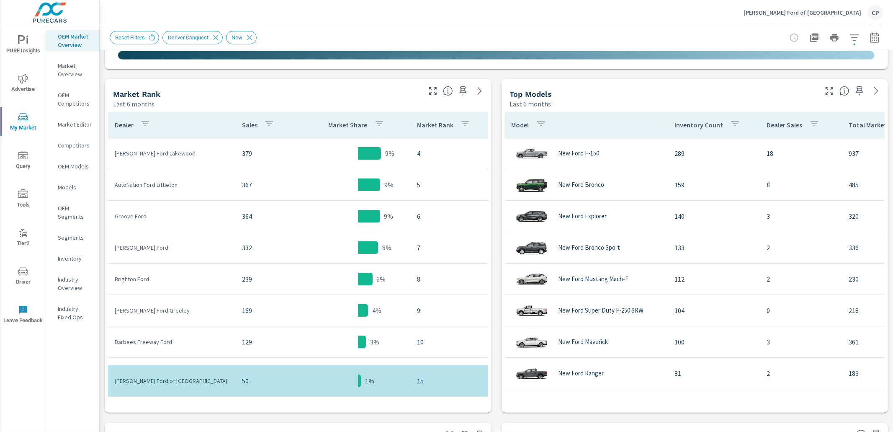
scroll to position [398, 0]
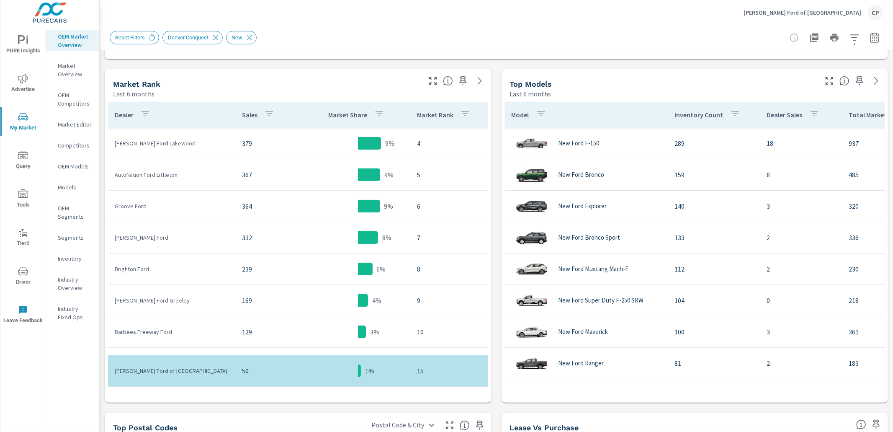
click at [878, 36] on icon "button" at bounding box center [875, 38] width 10 height 10
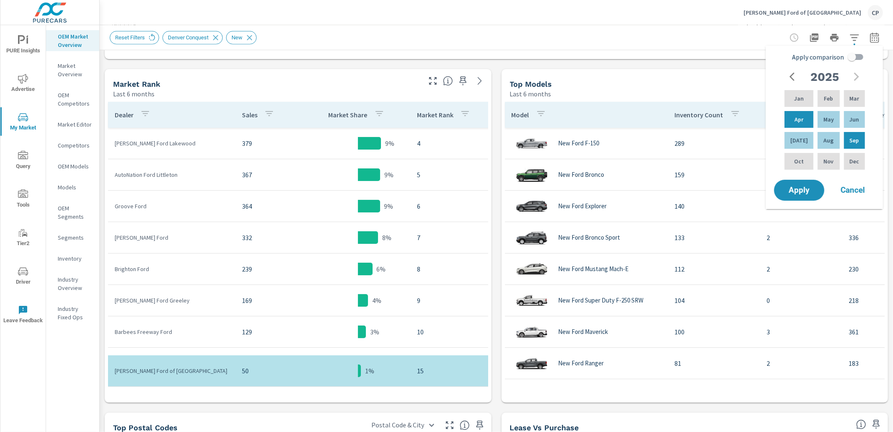
click at [860, 53] on input "Apply comparison" at bounding box center [852, 57] width 48 height 16
checkbox input "true"
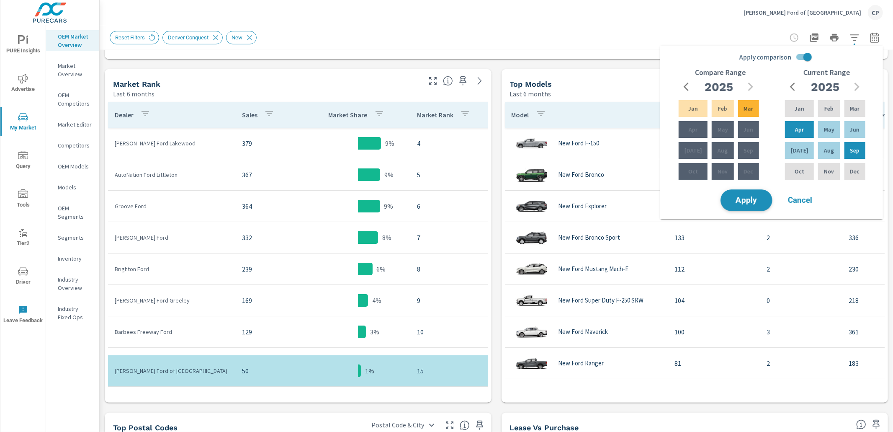
drag, startPoint x: 750, startPoint y: 206, endPoint x: 751, endPoint y: 202, distance: 4.9
click at [749, 206] on button "Apply" at bounding box center [746, 200] width 52 height 22
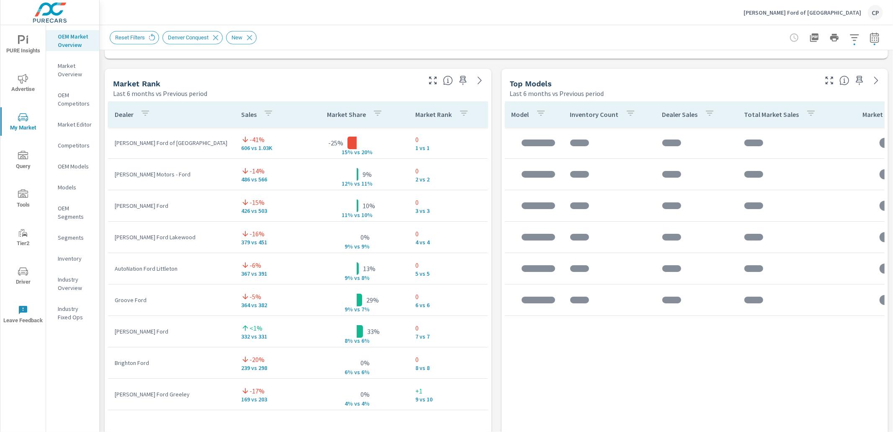
scroll to position [94, 0]
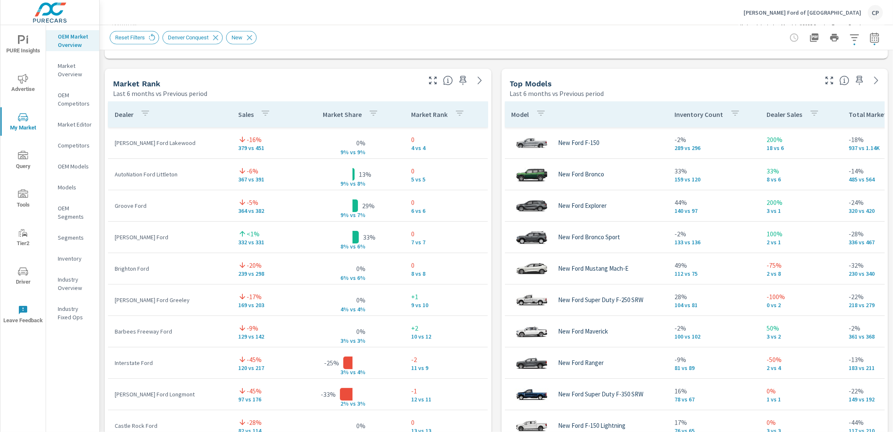
scroll to position [19, 0]
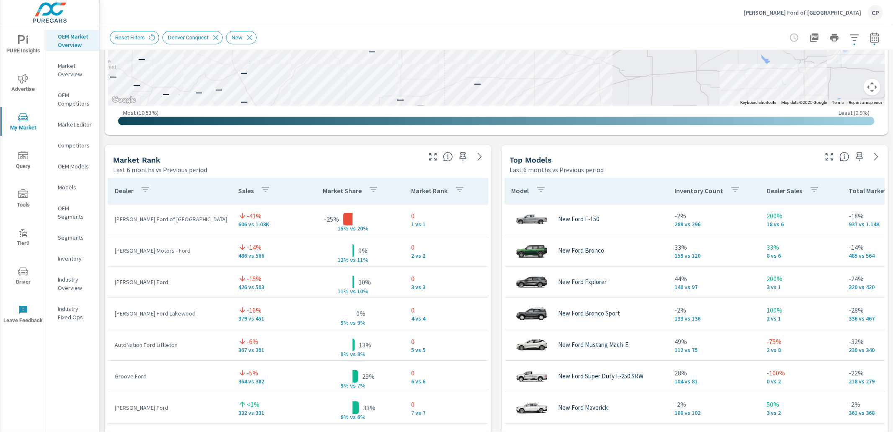
scroll to position [449, 0]
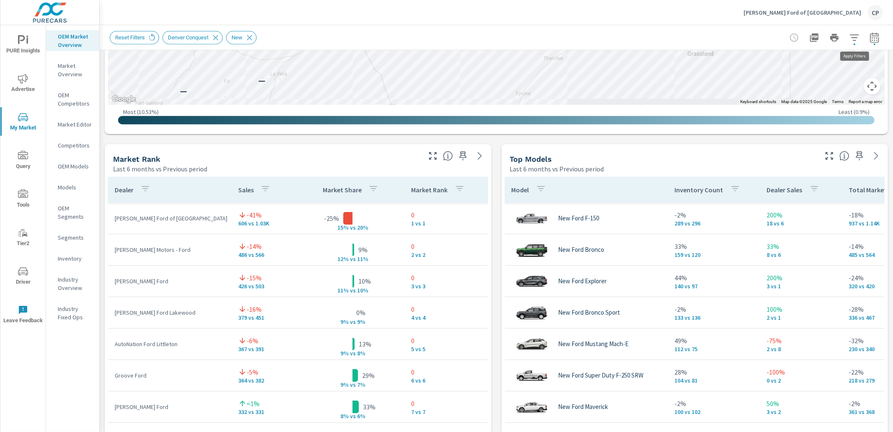
click at [853, 37] on icon "button" at bounding box center [854, 37] width 9 height 6
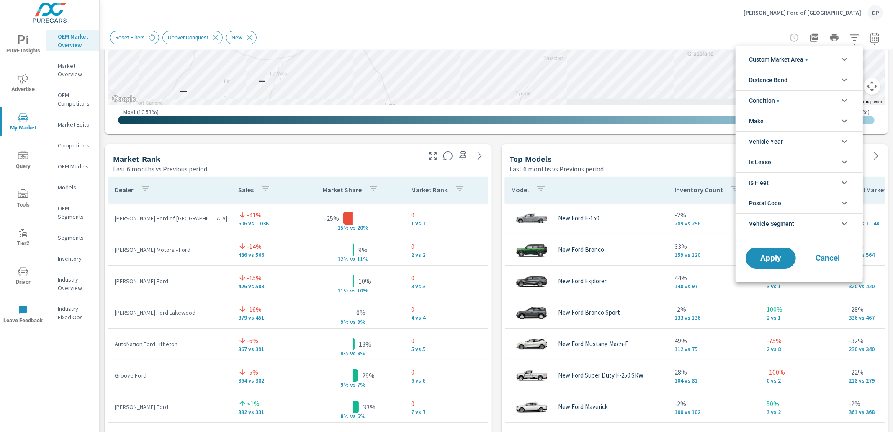
click at [836, 63] on li "Custom Market Area" at bounding box center [799, 59] width 127 height 21
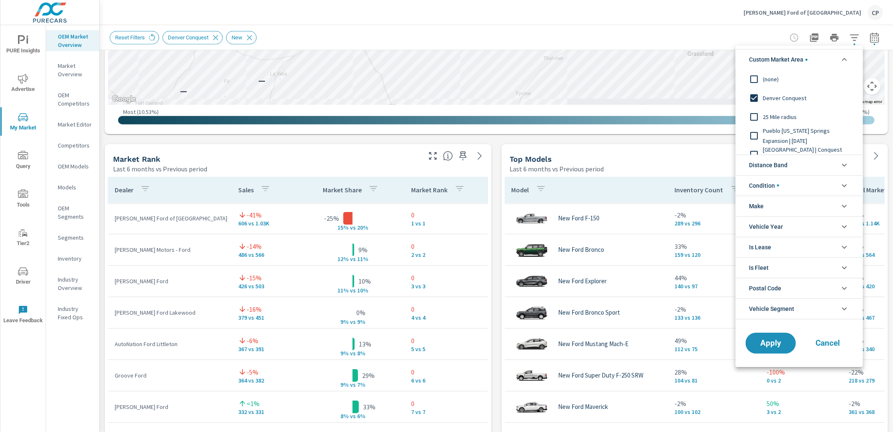
scroll to position [10, 0]
click at [794, 106] on span "25 Mile radius" at bounding box center [809, 107] width 92 height 10
click at [767, 329] on div "Apply Cancel" at bounding box center [799, 344] width 127 height 44
click at [767, 334] on button "Apply" at bounding box center [771, 343] width 52 height 22
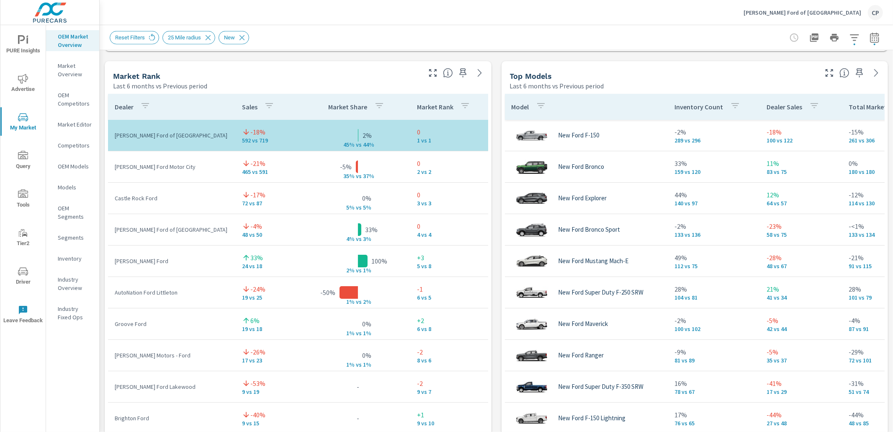
scroll to position [531, 0]
click at [831, 75] on icon "button" at bounding box center [830, 74] width 8 height 8
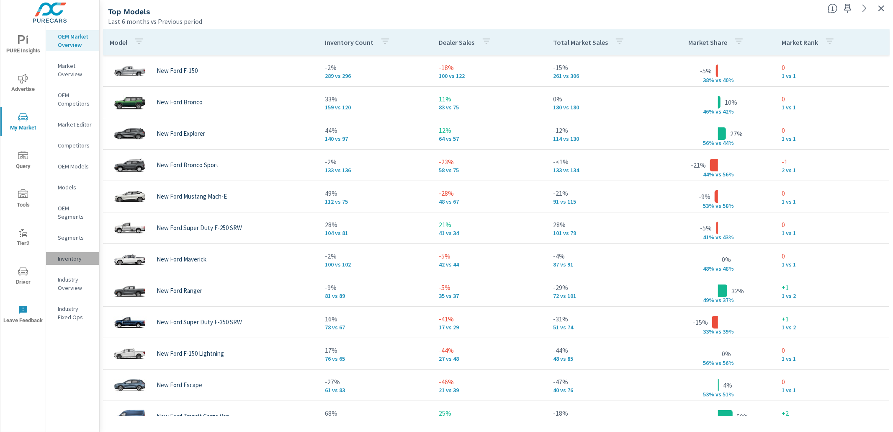
click at [83, 256] on p "Inventory" at bounding box center [75, 258] width 35 height 8
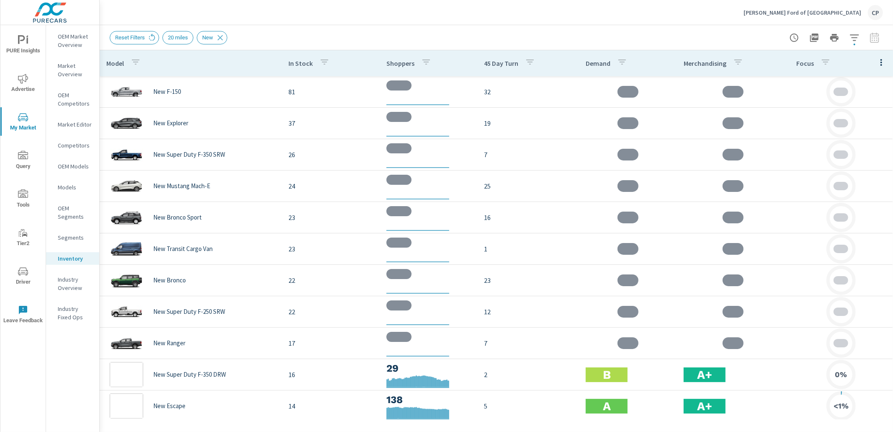
scroll to position [188, 0]
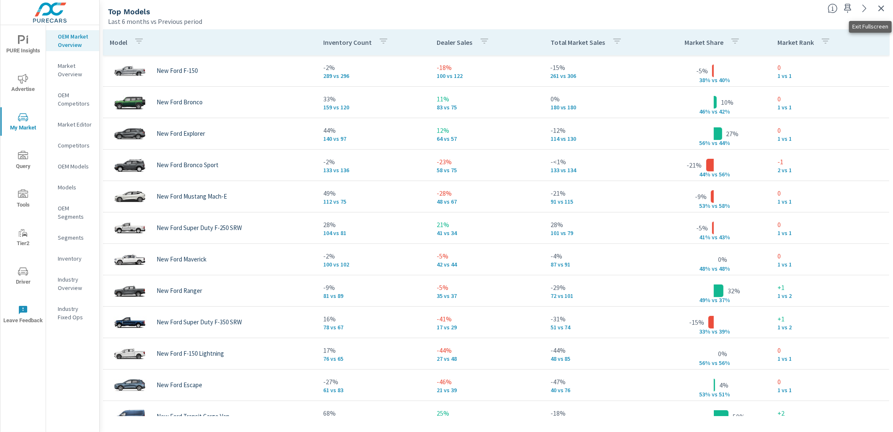
click at [880, 7] on icon "button" at bounding box center [881, 8] width 10 height 10
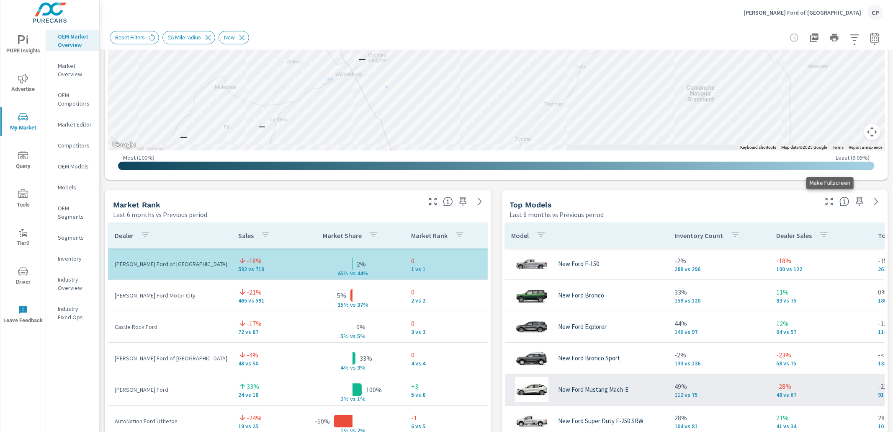
click at [834, 197] on button "button" at bounding box center [829, 201] width 13 height 13
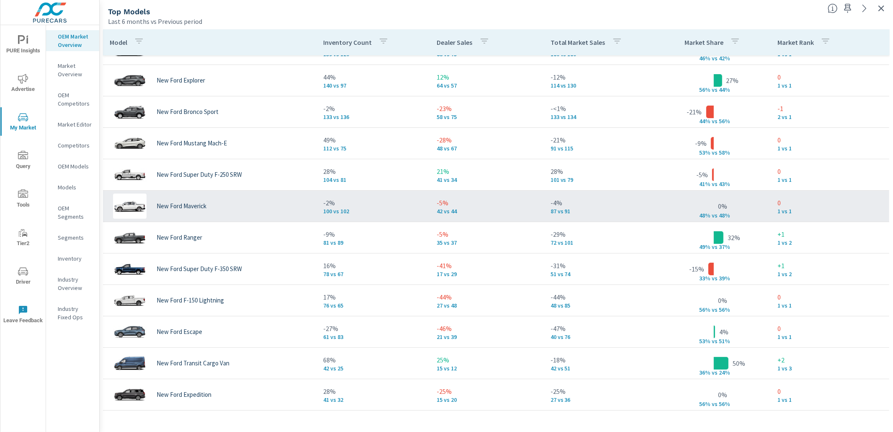
scroll to position [57, 0]
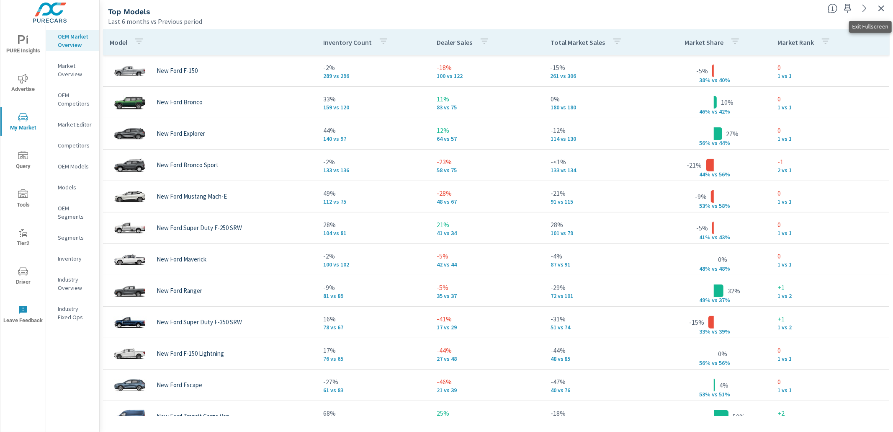
click at [879, 8] on icon "button" at bounding box center [881, 8] width 10 height 10
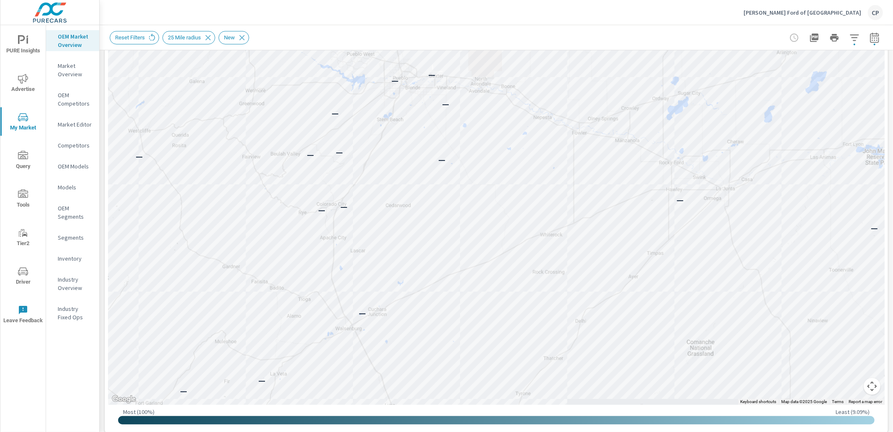
scroll to position [107, 0]
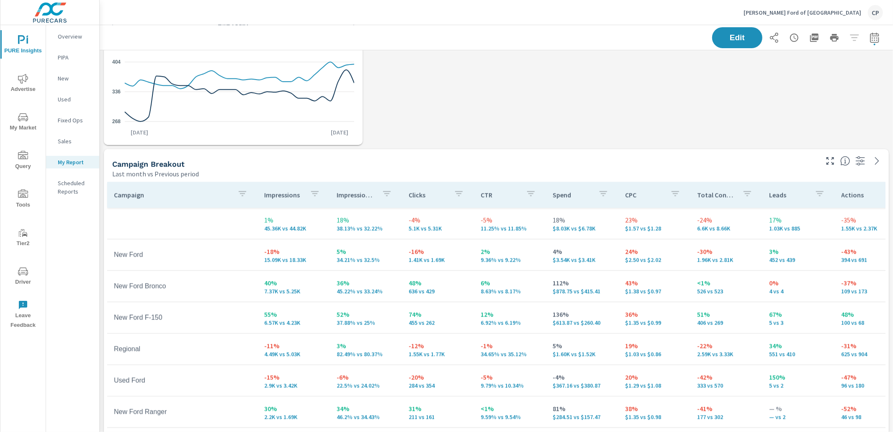
scroll to position [292, 0]
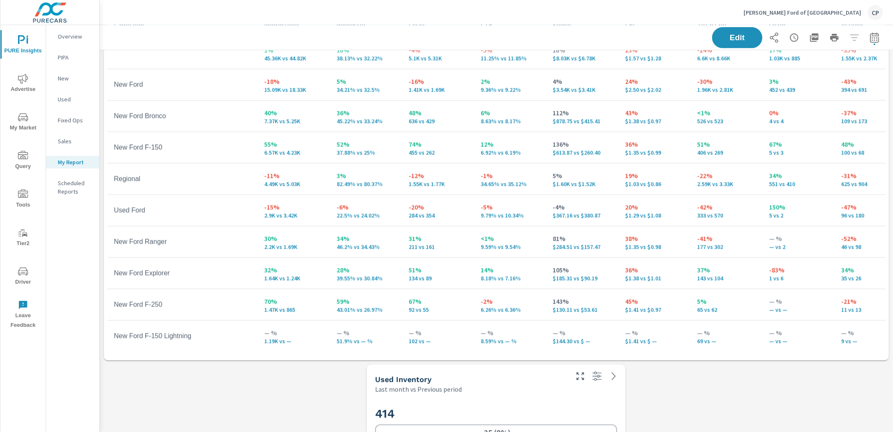
scroll to position [462, 0]
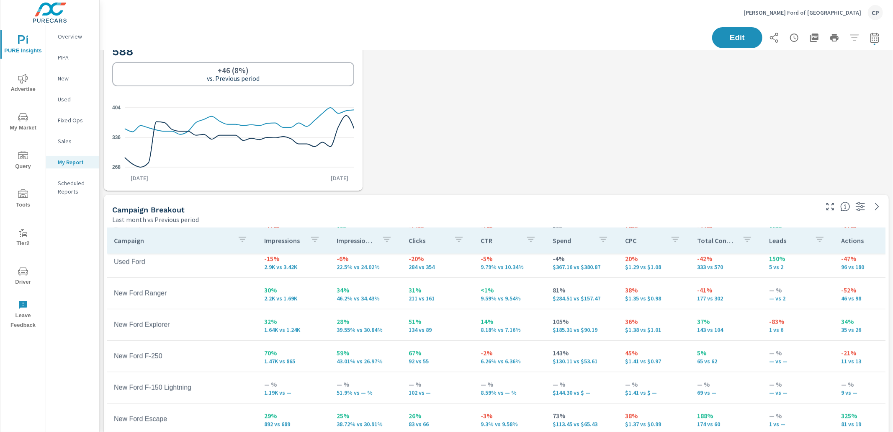
scroll to position [219, 0]
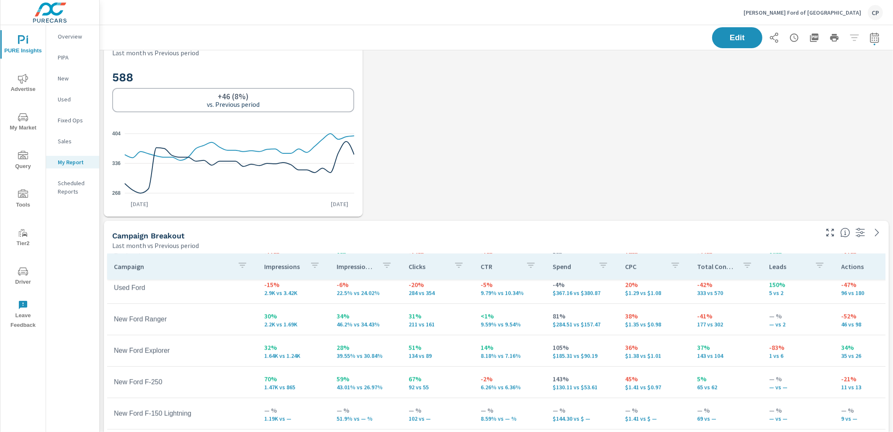
click at [33, 46] on span "PURE Insights" at bounding box center [23, 45] width 40 height 21
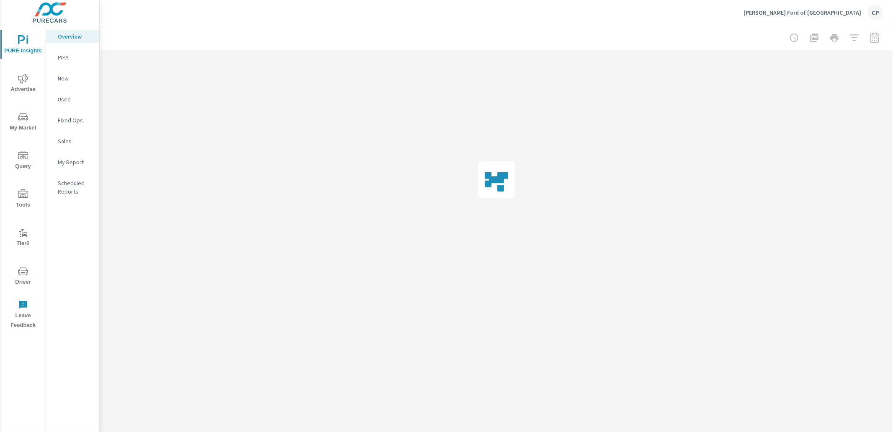
click at [58, 36] on p "Overview" at bounding box center [75, 36] width 35 height 8
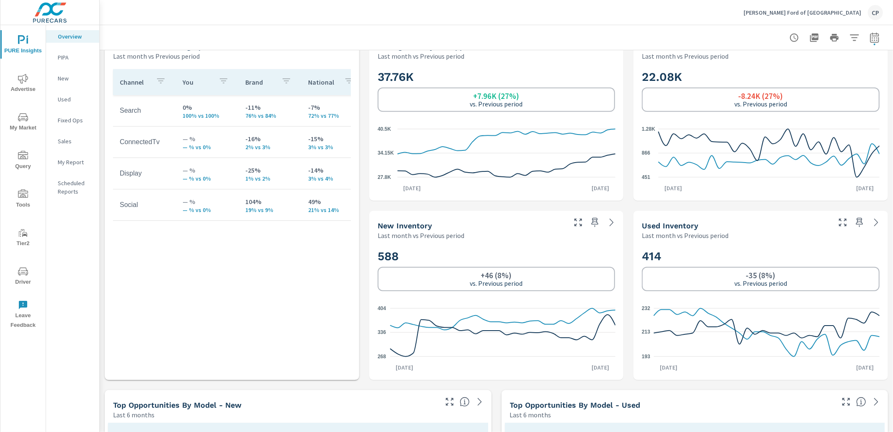
scroll to position [384, 0]
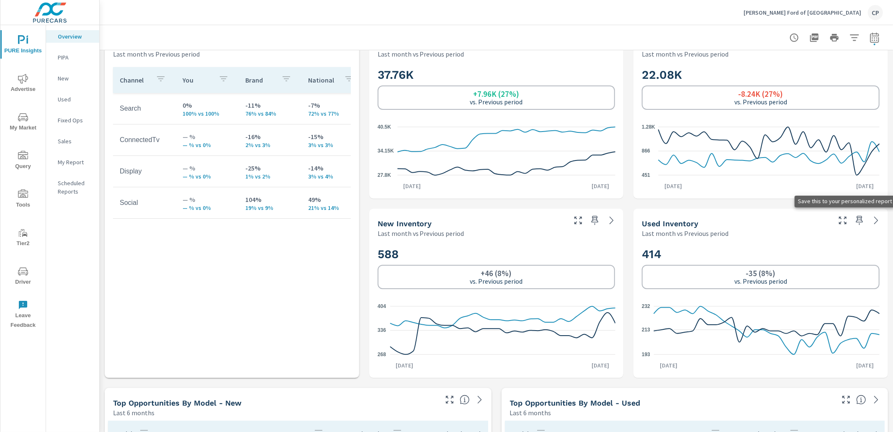
click at [861, 219] on icon "button" at bounding box center [859, 220] width 7 height 9
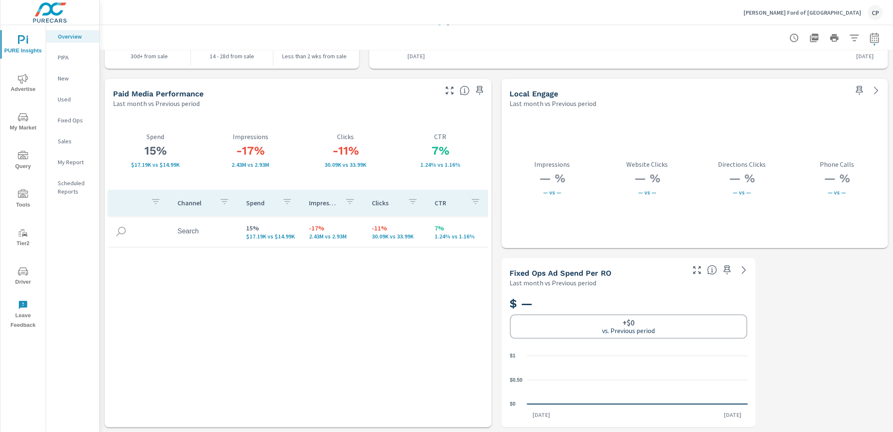
scroll to position [94, 0]
click at [67, 167] on div "My Report" at bounding box center [72, 162] width 53 height 13
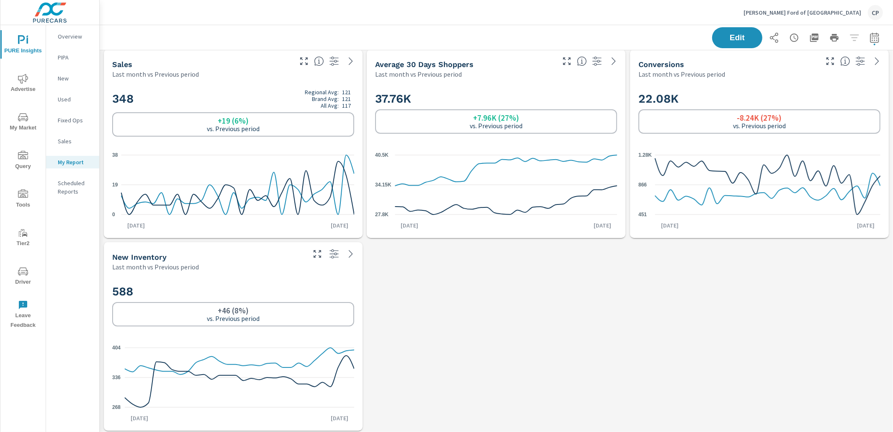
scroll to position [5, 0]
click at [79, 39] on p "Overview" at bounding box center [75, 36] width 35 height 8
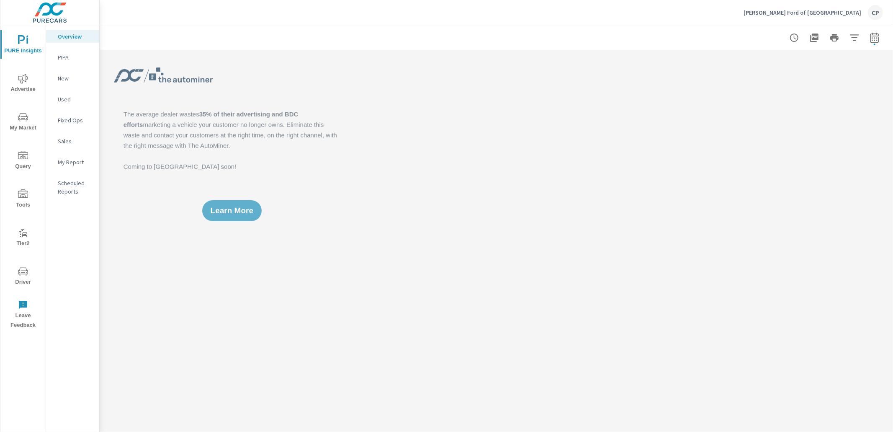
scroll to position [94, 0]
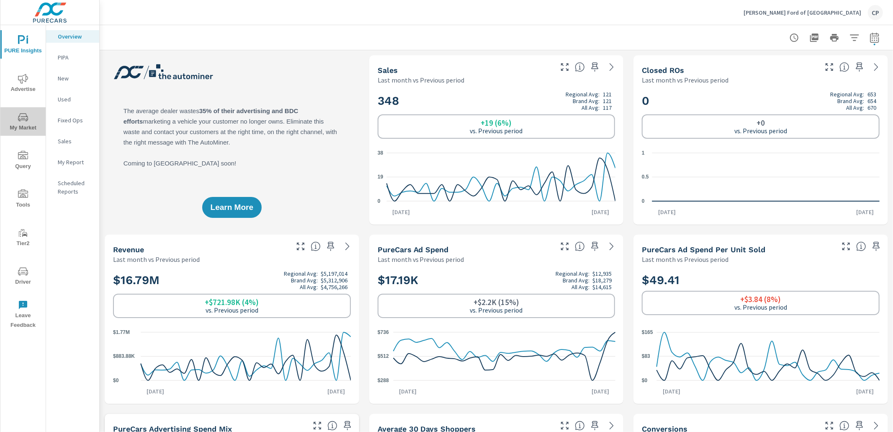
click at [18, 126] on span "My Market" at bounding box center [23, 122] width 40 height 21
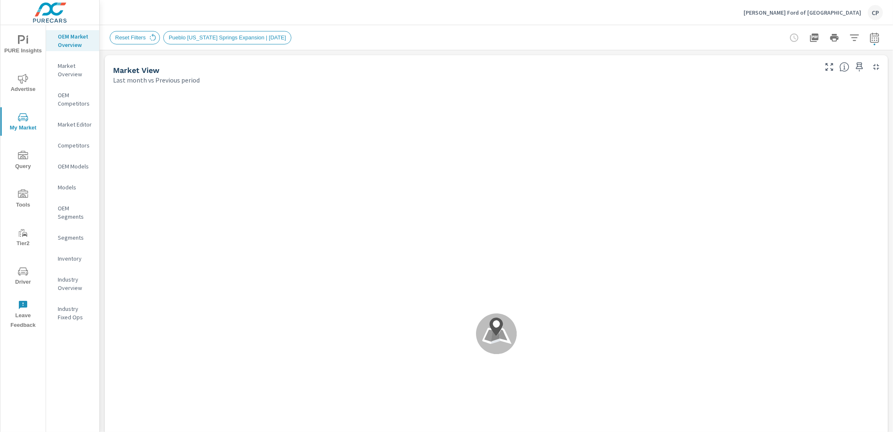
click at [75, 253] on div "Inventory" at bounding box center [72, 258] width 53 height 13
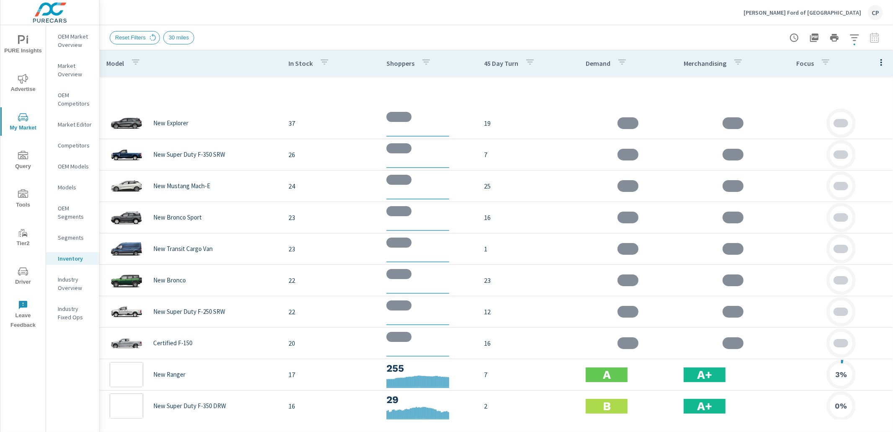
scroll to position [188, 0]
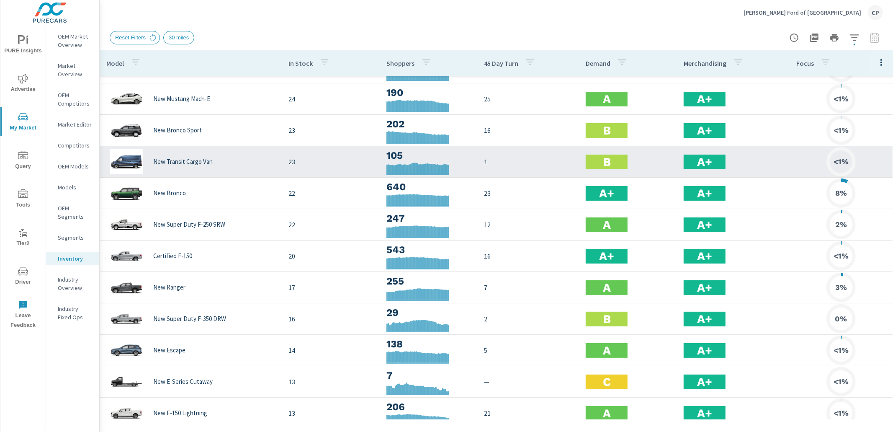
scroll to position [52, 0]
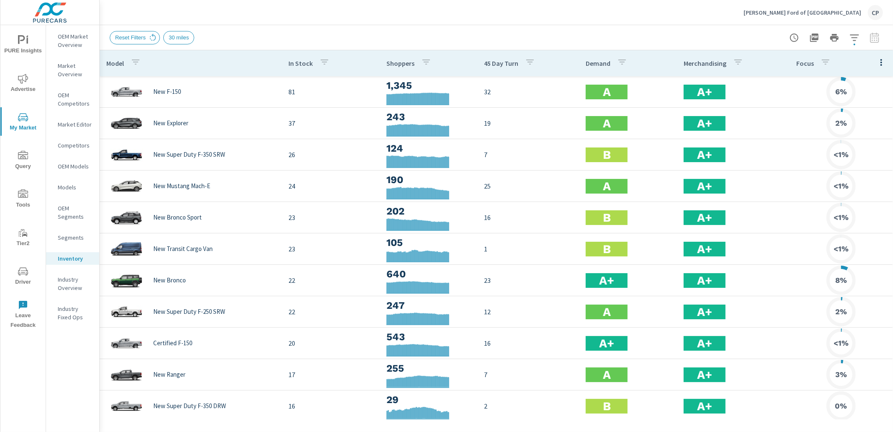
click at [13, 93] on button "Advertise" at bounding box center [22, 83] width 45 height 28
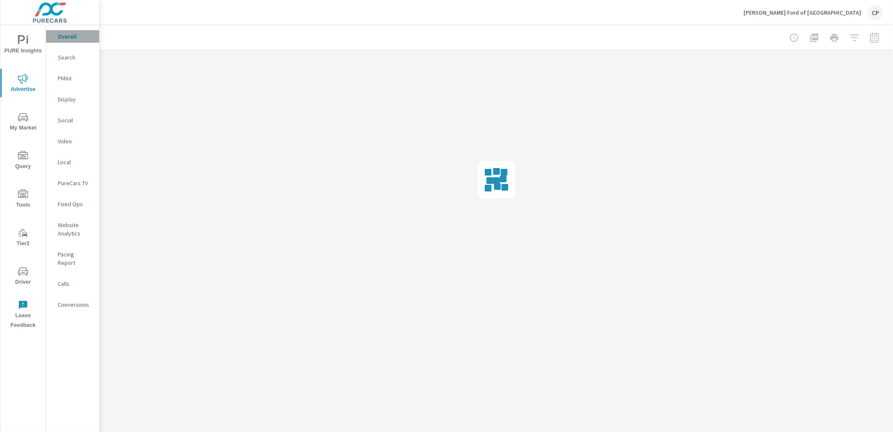
click at [73, 41] on div "Overall" at bounding box center [72, 36] width 53 height 13
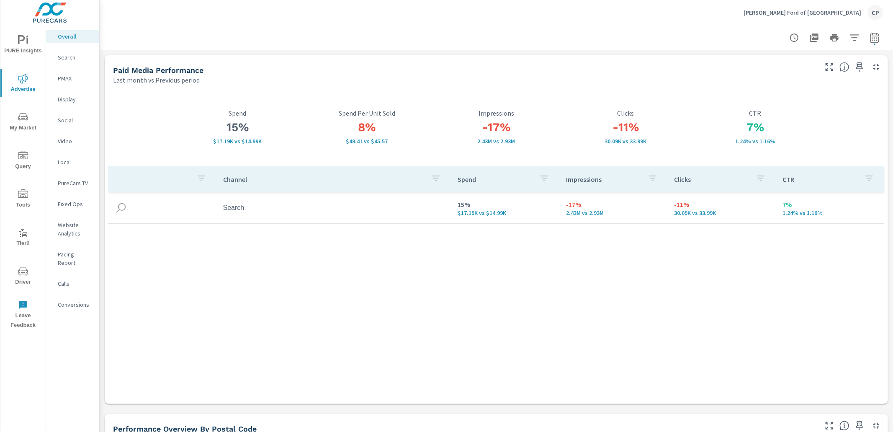
click at [30, 47] on span "PURE Insights" at bounding box center [23, 45] width 40 height 21
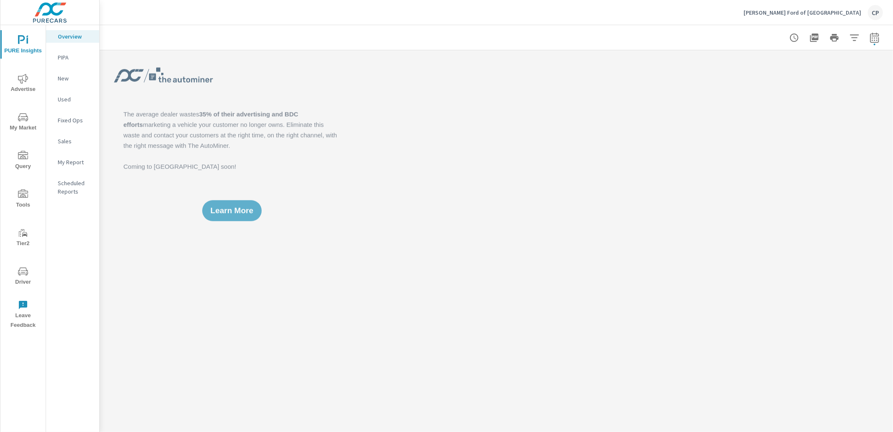
scroll to position [94, 0]
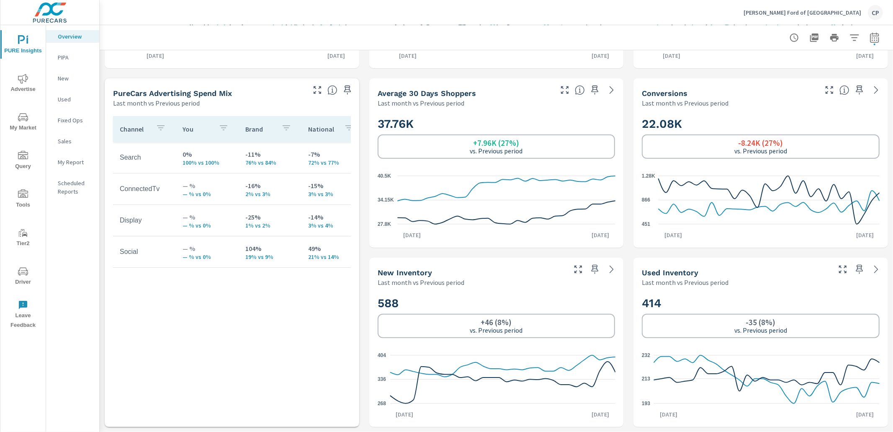
click at [862, 274] on icon "button" at bounding box center [859, 269] width 10 height 10
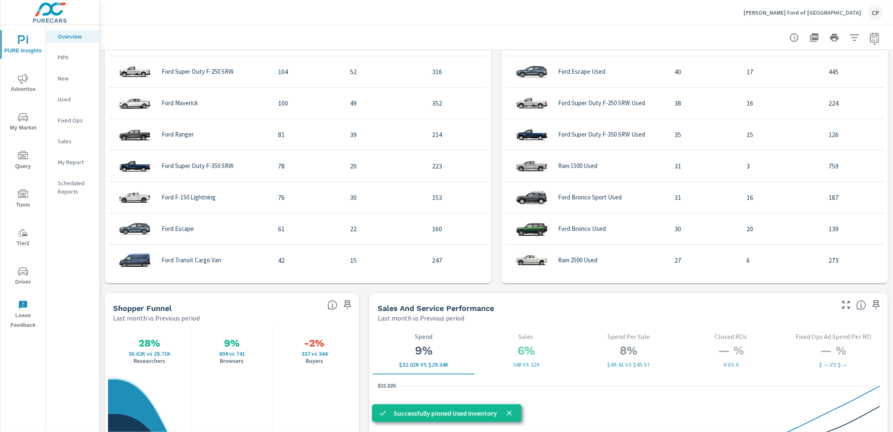
scroll to position [838, 0]
click at [25, 82] on icon "nav menu" at bounding box center [23, 79] width 10 height 10
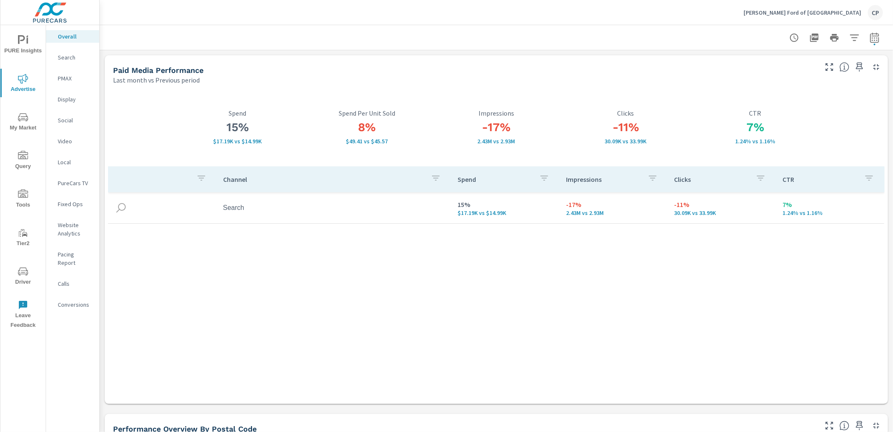
click at [57, 63] on div "Search" at bounding box center [72, 57] width 53 height 13
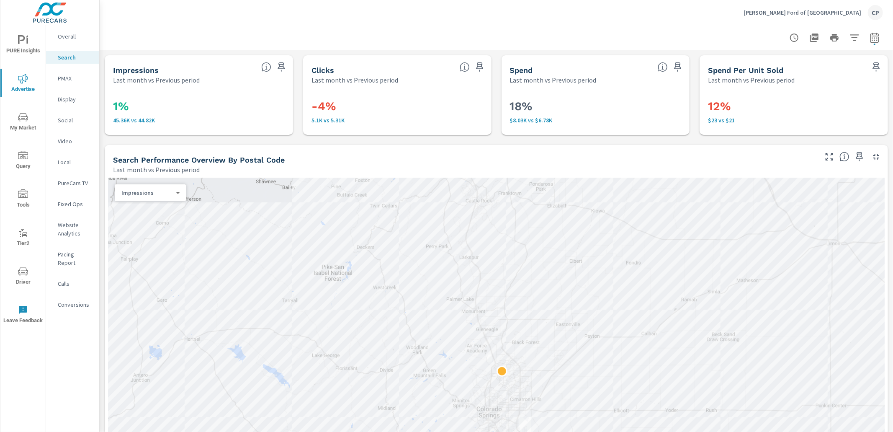
click at [66, 38] on p "Overall" at bounding box center [75, 36] width 35 height 8
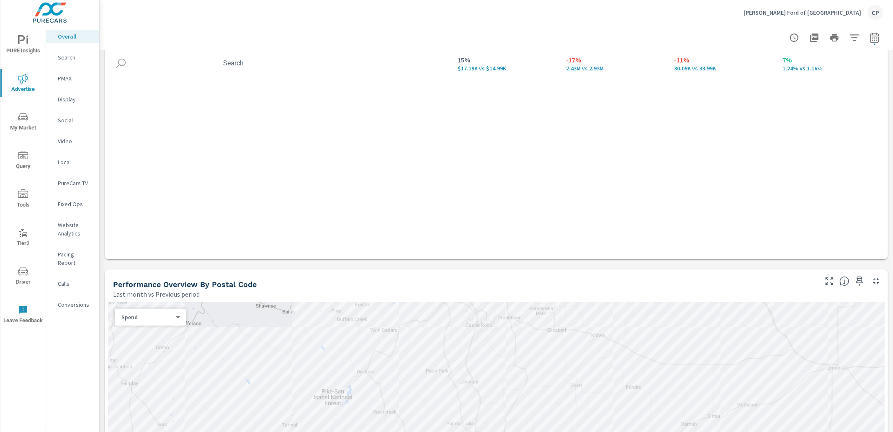
scroll to position [78, 0]
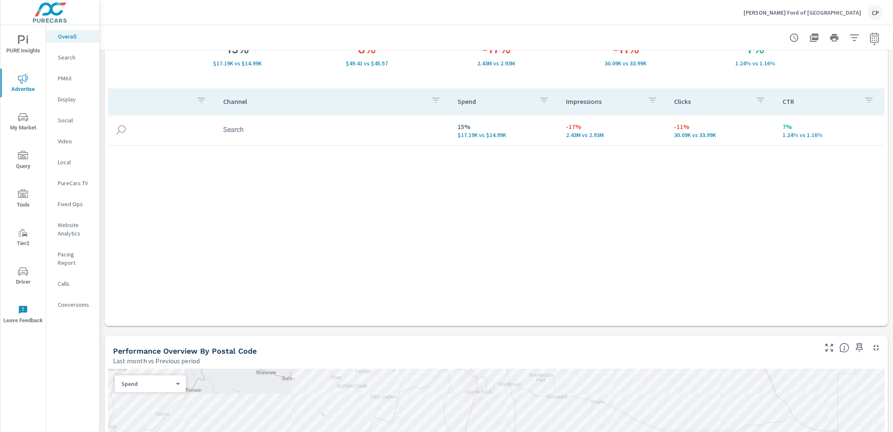
click at [24, 44] on icon "nav menu" at bounding box center [23, 40] width 10 height 10
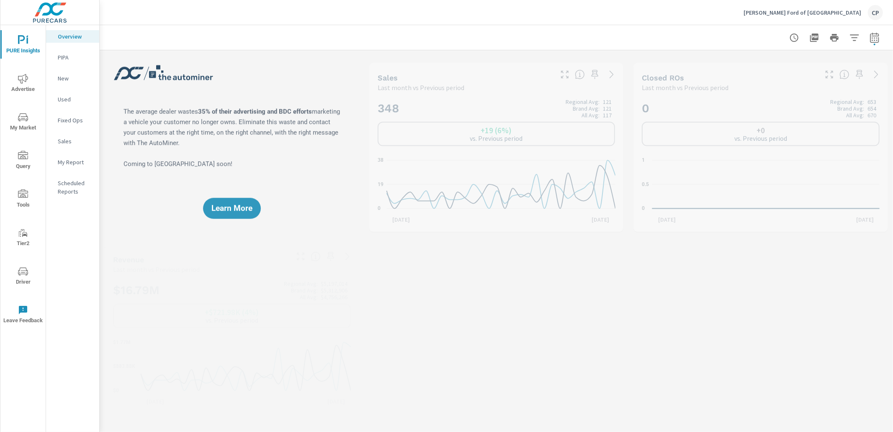
scroll to position [94, 0]
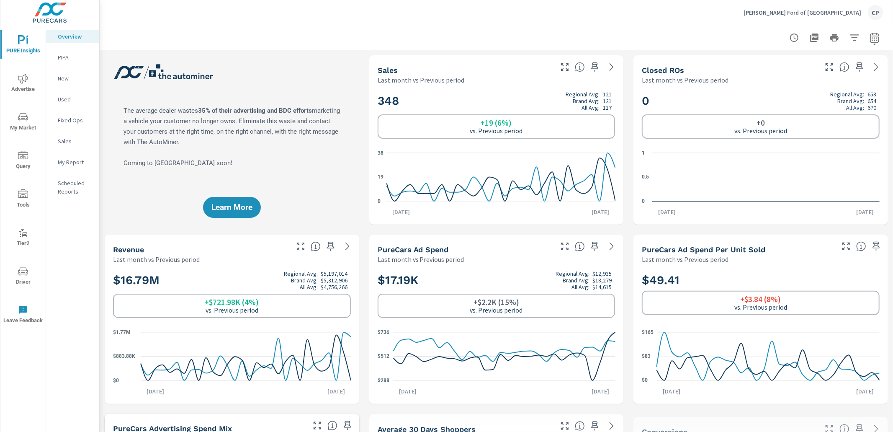
click at [25, 121] on icon "nav menu" at bounding box center [23, 117] width 10 height 10
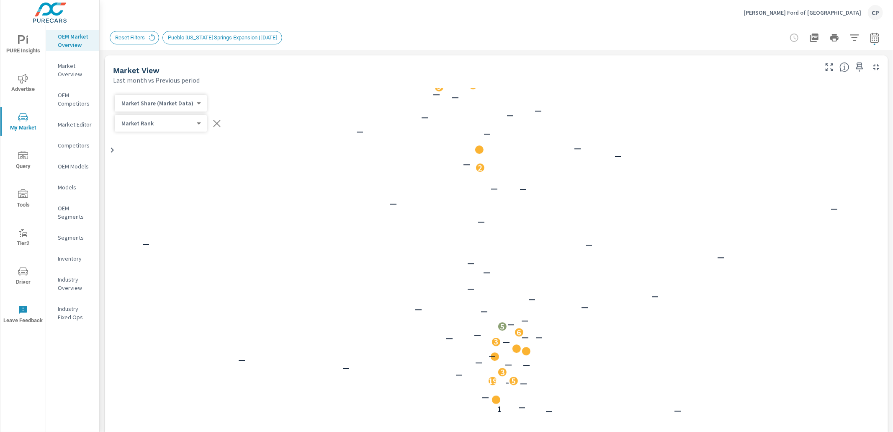
click at [25, 33] on button "PURE Insights" at bounding box center [22, 44] width 45 height 28
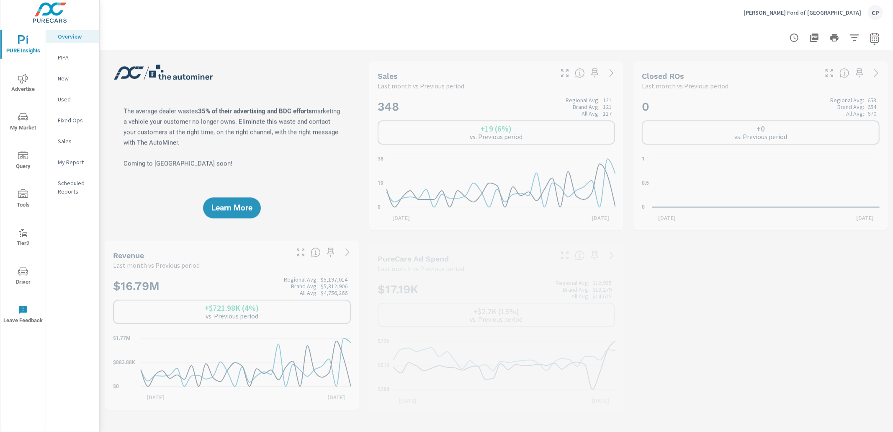
scroll to position [94, 0]
click at [69, 164] on p "My Report" at bounding box center [75, 162] width 35 height 8
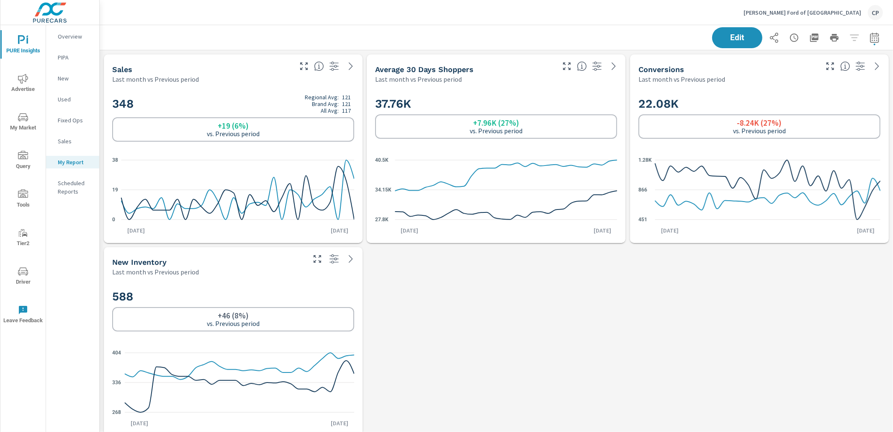
scroll to position [139, 0]
click at [59, 42] on div "Overview" at bounding box center [72, 36] width 53 height 13
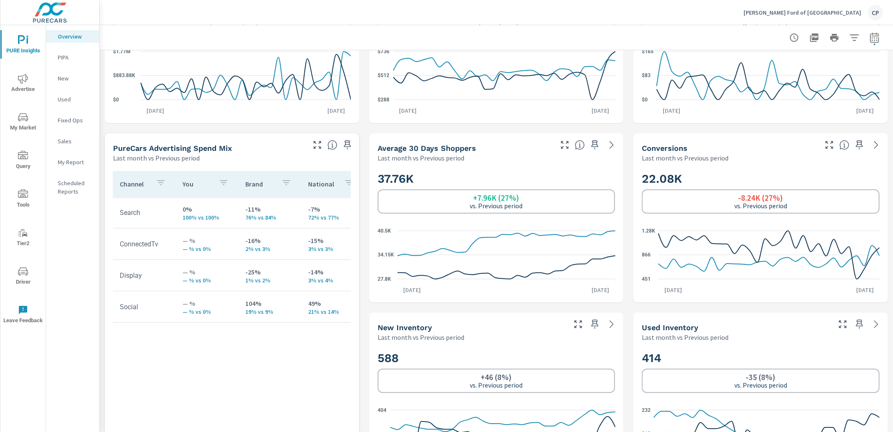
scroll to position [361, 0]
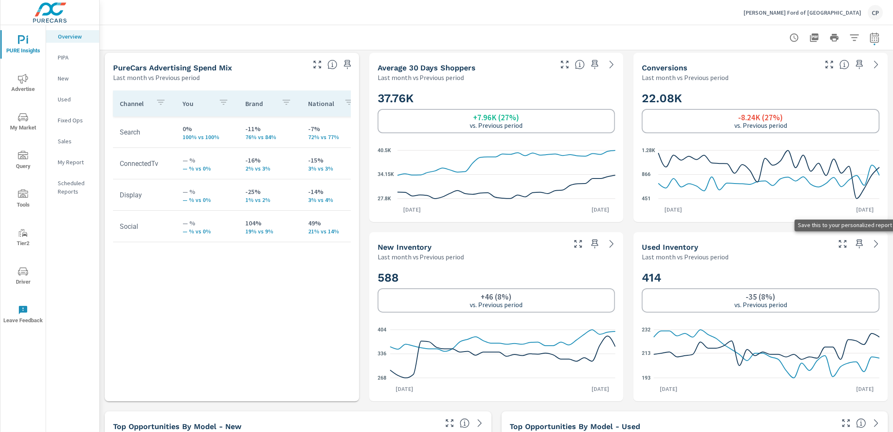
click at [858, 242] on icon "button" at bounding box center [859, 244] width 10 height 10
click at [31, 44] on span "PURE Insights" at bounding box center [23, 45] width 40 height 21
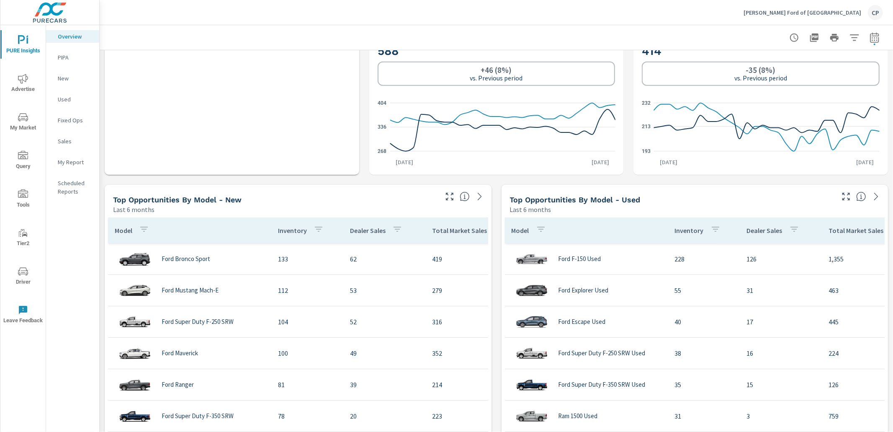
scroll to position [513, 0]
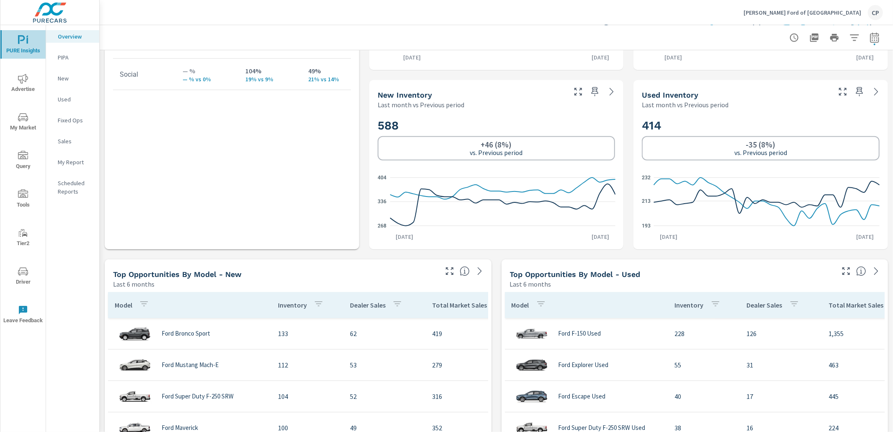
click at [21, 44] on icon "nav menu" at bounding box center [23, 40] width 10 height 10
click at [64, 163] on p "My Report" at bounding box center [75, 162] width 35 height 8
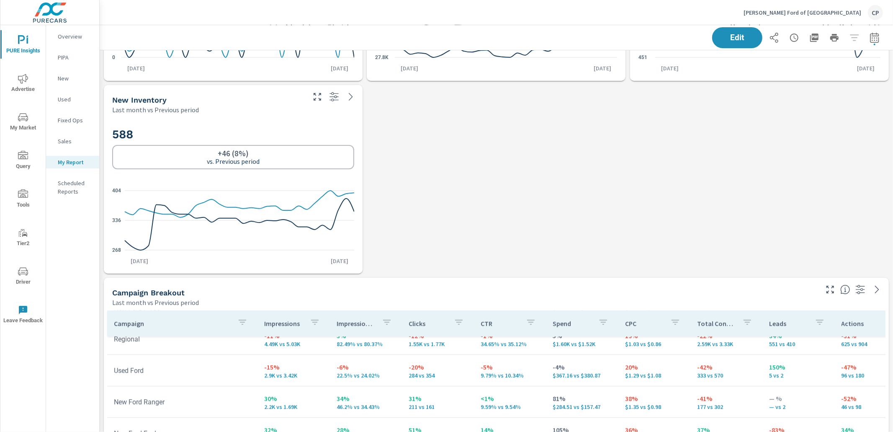
scroll to position [376, 0]
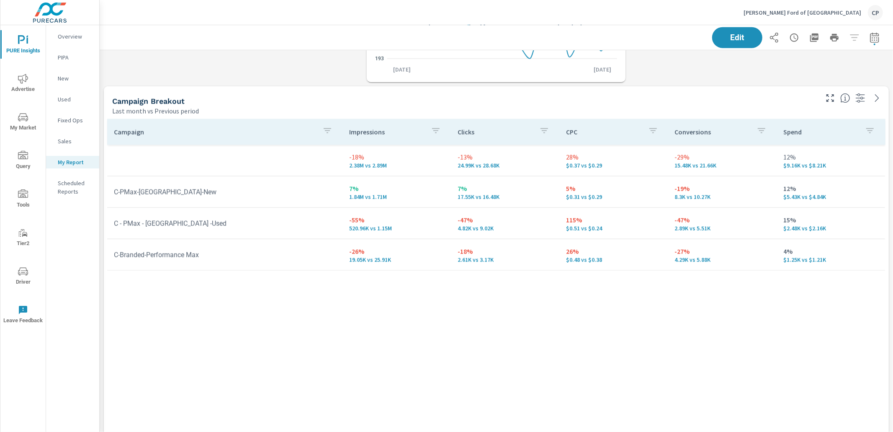
scroll to position [1163, 0]
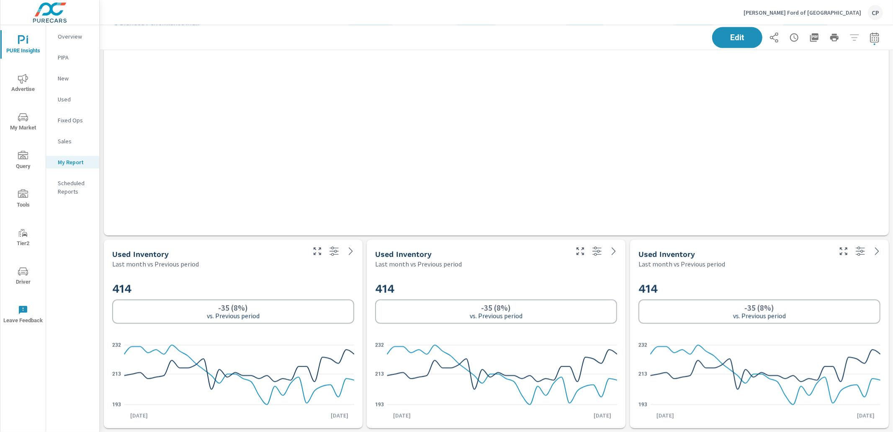
drag, startPoint x: 342, startPoint y: 278, endPoint x: 406, endPoint y: 244, distance: 72.5
drag, startPoint x: 739, startPoint y: 44, endPoint x: 731, endPoint y: 42, distance: 9.0
click at [738, 44] on button "Edit" at bounding box center [737, 38] width 52 height 22
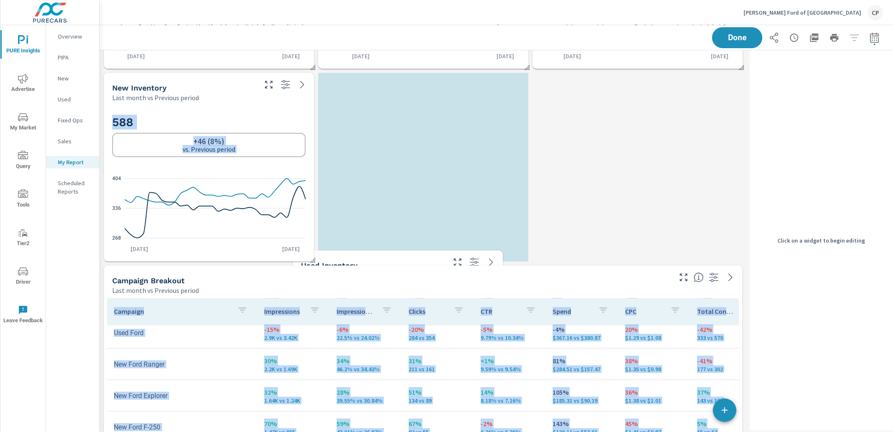
scroll to position [0, 0]
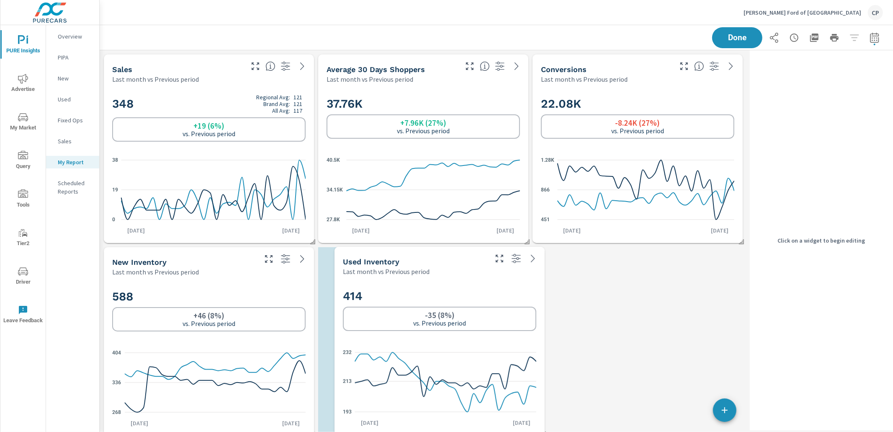
drag, startPoint x: 273, startPoint y: 286, endPoint x: 498, endPoint y: 295, distance: 225.4
click at [498, 295] on h2 "414" at bounding box center [439, 295] width 193 height 15
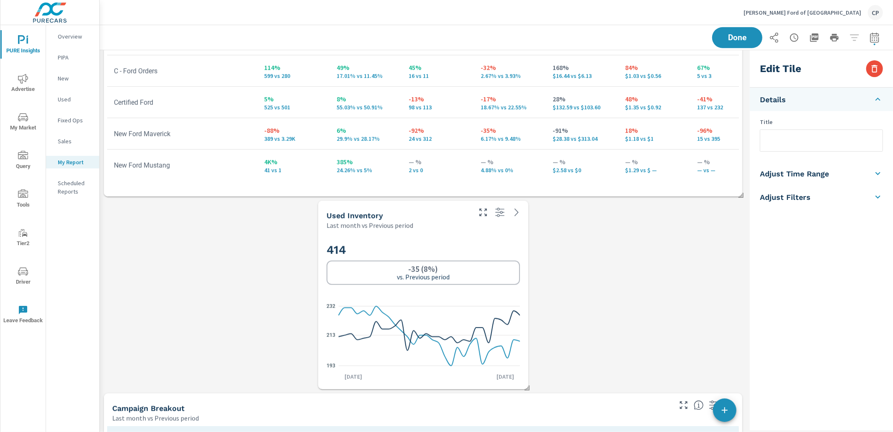
scroll to position [563, 0]
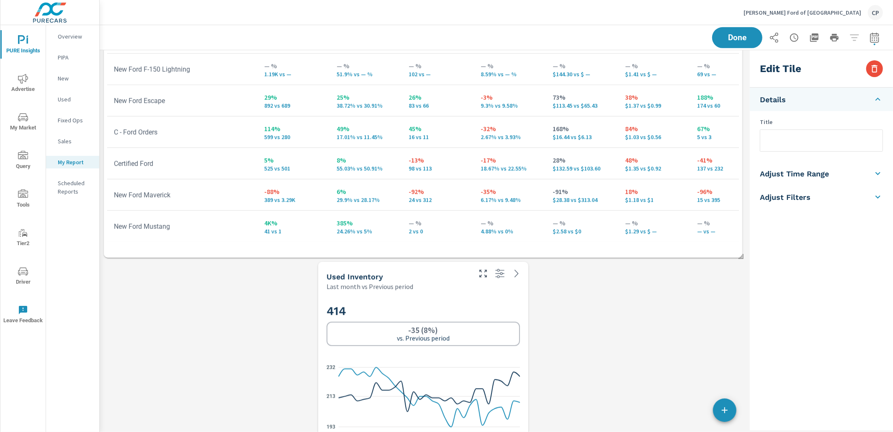
click at [474, 294] on div "414 -35 (8%) vs. Previous period 193 213 232 [DATE] [DATE]" at bounding box center [423, 370] width 203 height 152
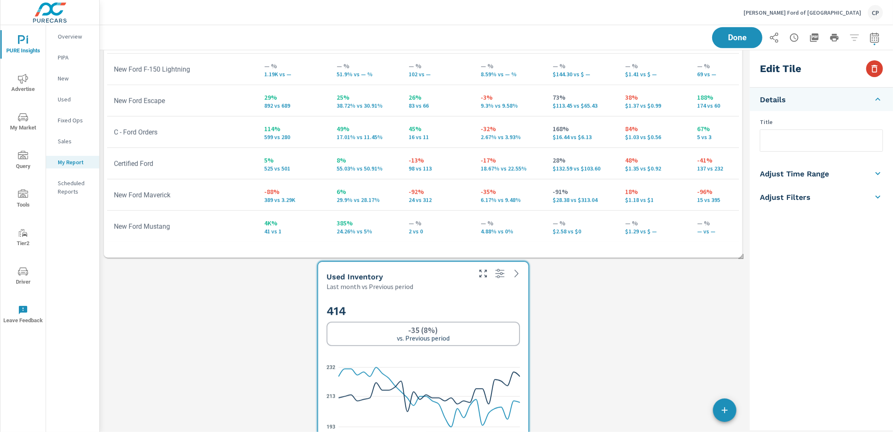
click at [874, 69] on icon "button" at bounding box center [875, 69] width 10 height 10
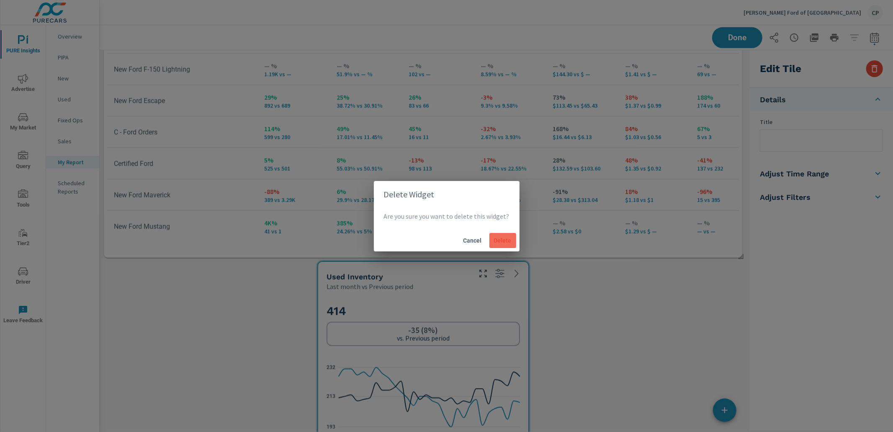
click at [499, 239] on span "Delete" at bounding box center [503, 241] width 20 height 8
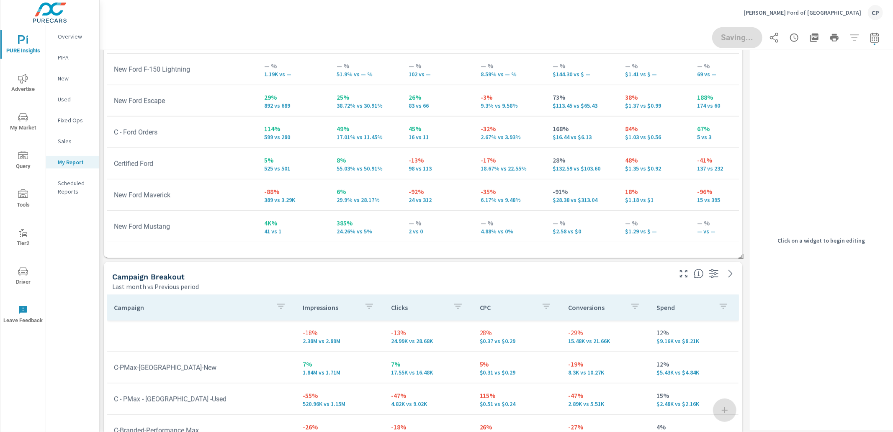
scroll to position [0, 0]
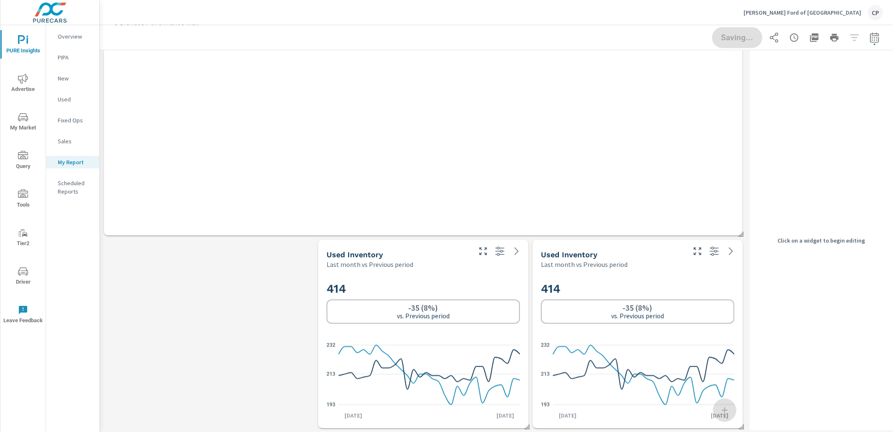
click at [485, 257] on div "Used Inventory Last month vs Previous period" at bounding box center [423, 253] width 210 height 29
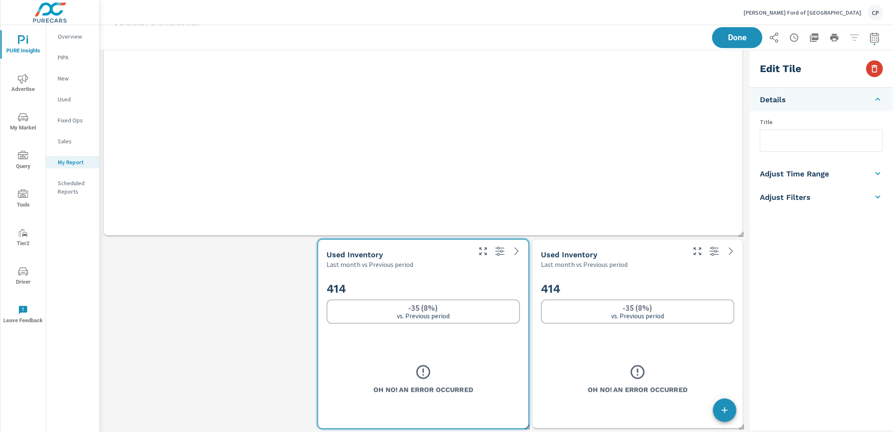
click at [870, 66] on icon "button" at bounding box center [875, 69] width 10 height 10
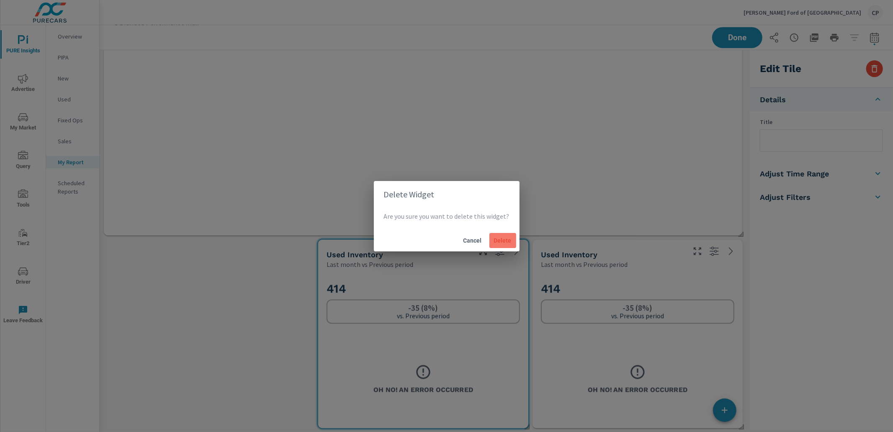
click at [493, 242] on span "Delete" at bounding box center [503, 241] width 20 height 8
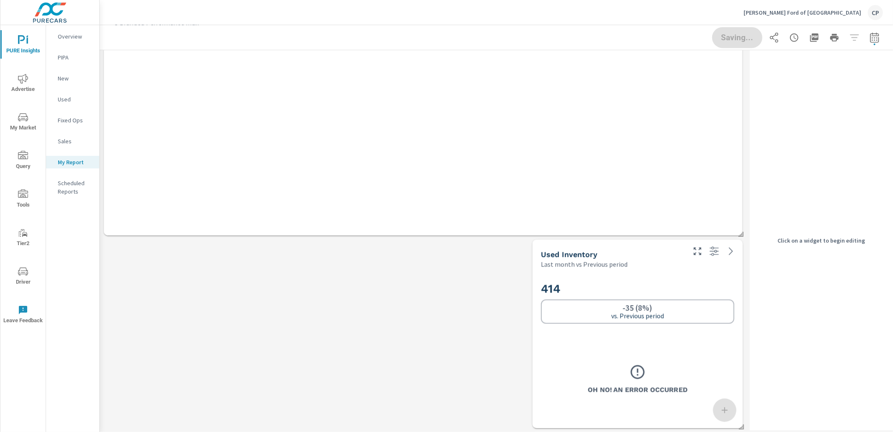
drag, startPoint x: 607, startPoint y: 274, endPoint x: 597, endPoint y: 273, distance: 10.5
click at [606, 274] on div "414 -35 (8%) vs. Previous period Oh No! An Error Occurred" at bounding box center [637, 348] width 203 height 152
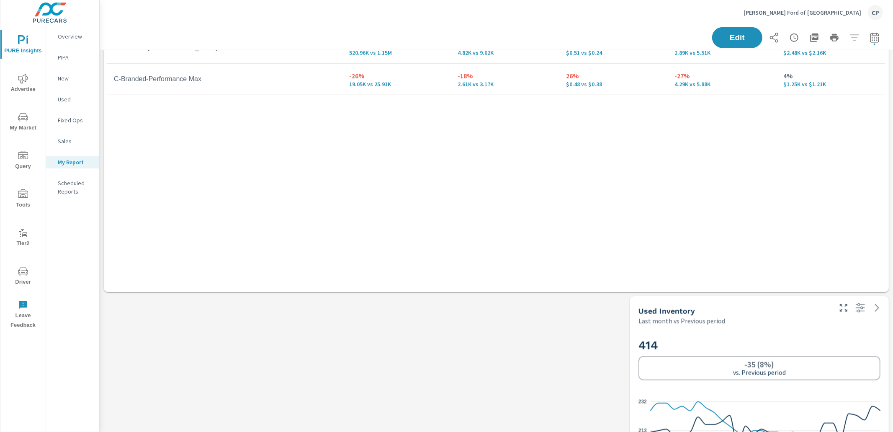
scroll to position [970, 0]
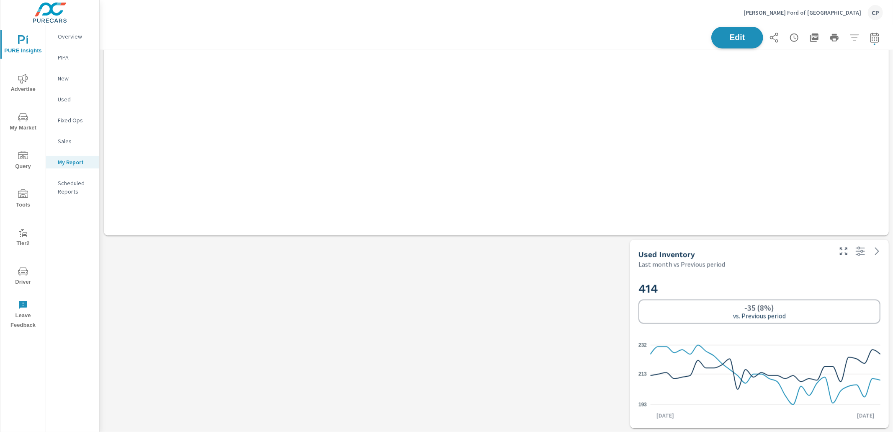
drag, startPoint x: 739, startPoint y: 34, endPoint x: 738, endPoint y: 43, distance: 8.4
click at [739, 36] on span "Edit" at bounding box center [737, 37] width 34 height 8
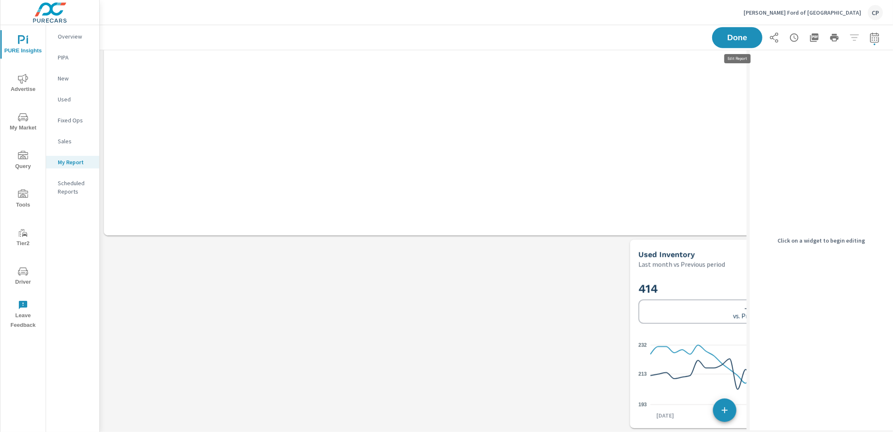
scroll to position [1353, 647]
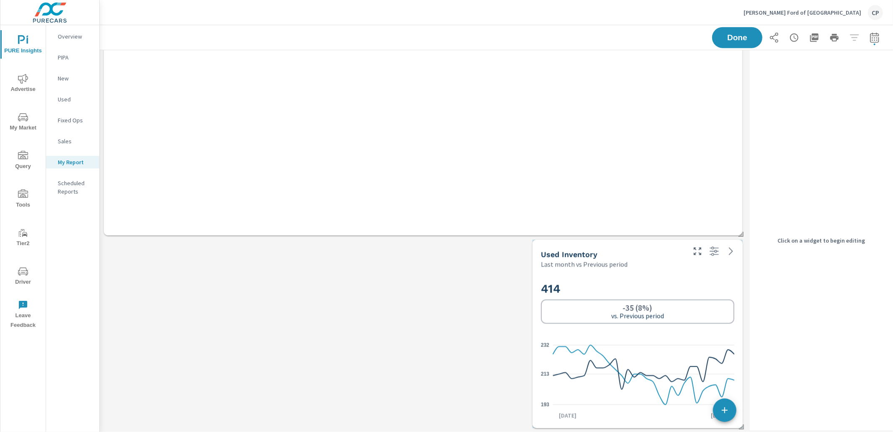
drag, startPoint x: 708, startPoint y: 273, endPoint x: 711, endPoint y: 271, distance: 4.3
click at [708, 273] on div "414 -35 (8%) vs. Previous period 193 213 232 [DATE] [DATE]" at bounding box center [637, 348] width 203 height 152
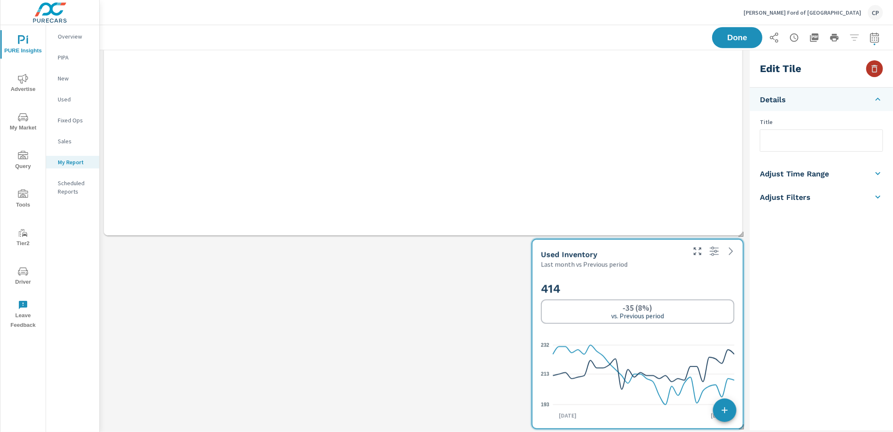
click at [878, 64] on icon "button" at bounding box center [875, 69] width 10 height 10
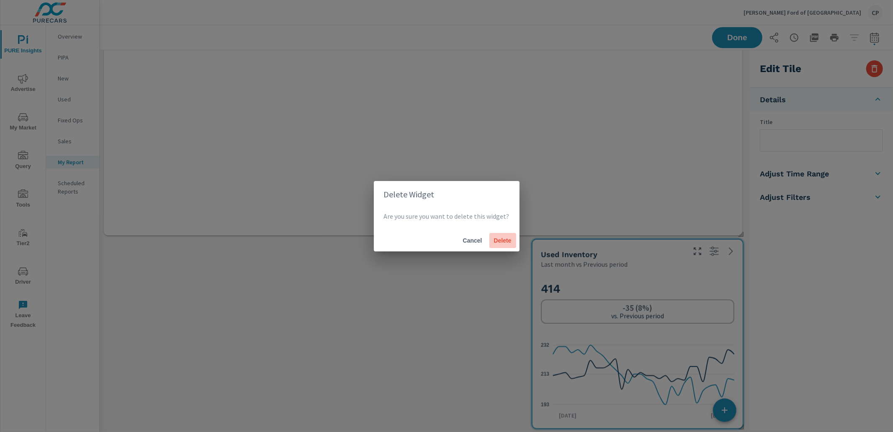
drag, startPoint x: 494, startPoint y: 242, endPoint x: 466, endPoint y: 233, distance: 30.3
click at [493, 242] on span "Delete" at bounding box center [503, 241] width 20 height 8
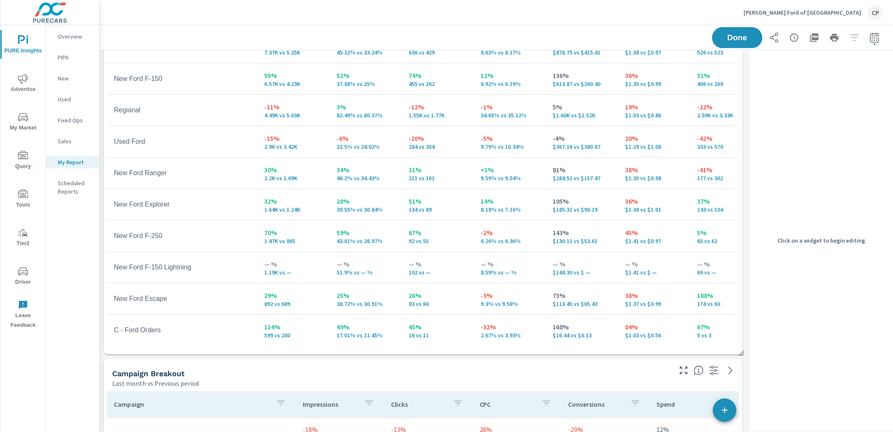
scroll to position [469, 0]
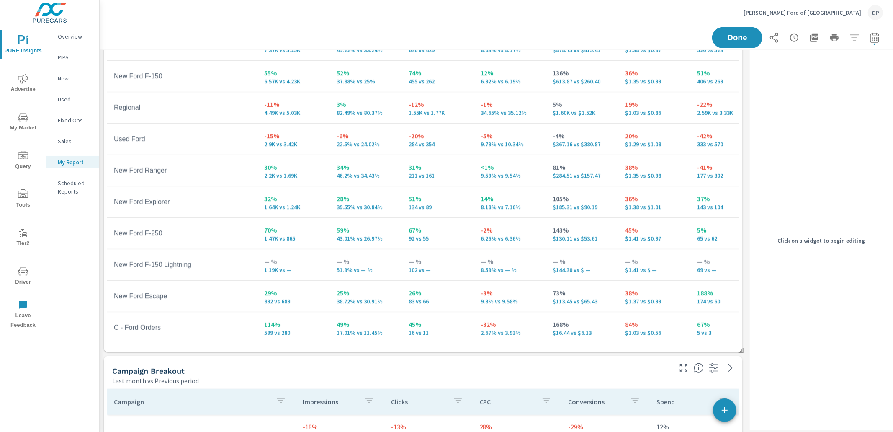
scroll to position [164, 0]
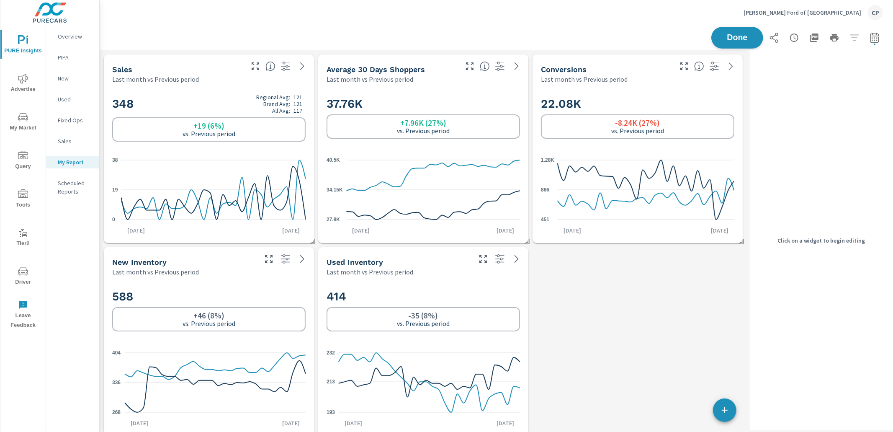
click at [744, 33] on span "Done" at bounding box center [737, 37] width 34 height 8
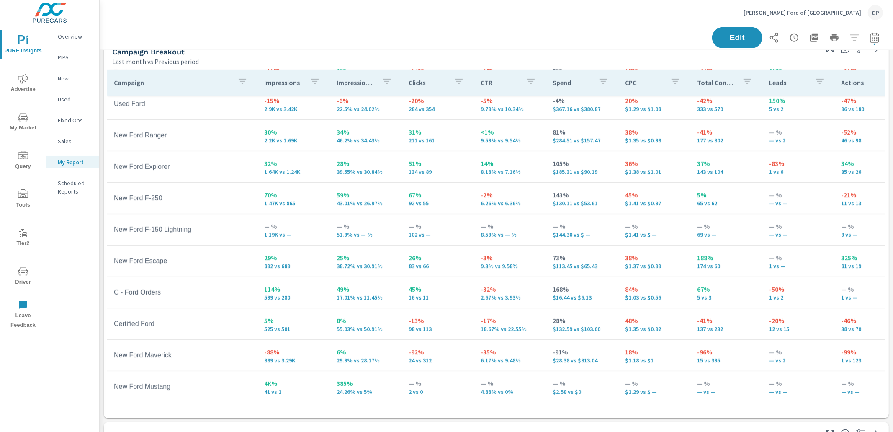
scroll to position [424, 0]
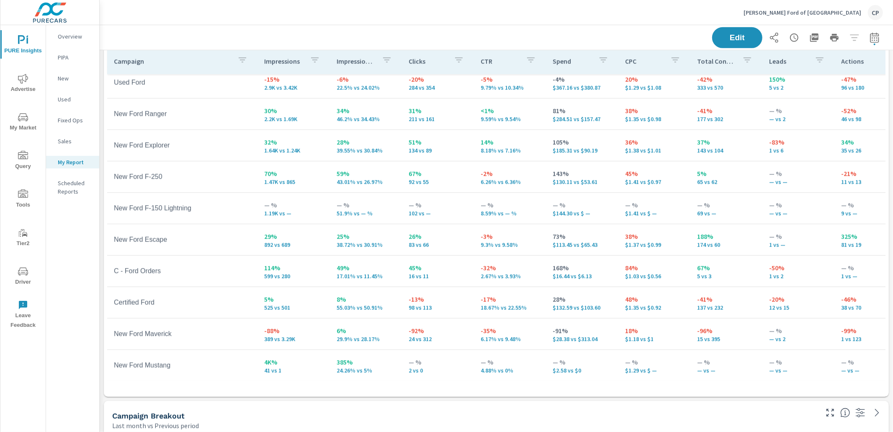
scroll to position [50, 0]
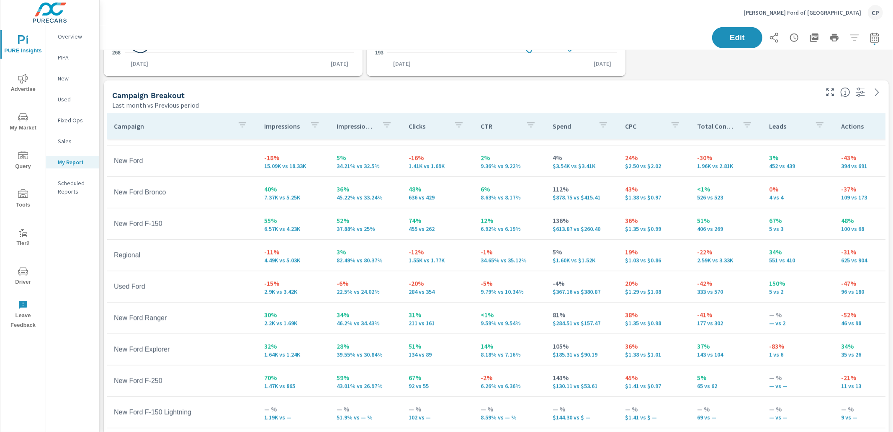
scroll to position [26, 0]
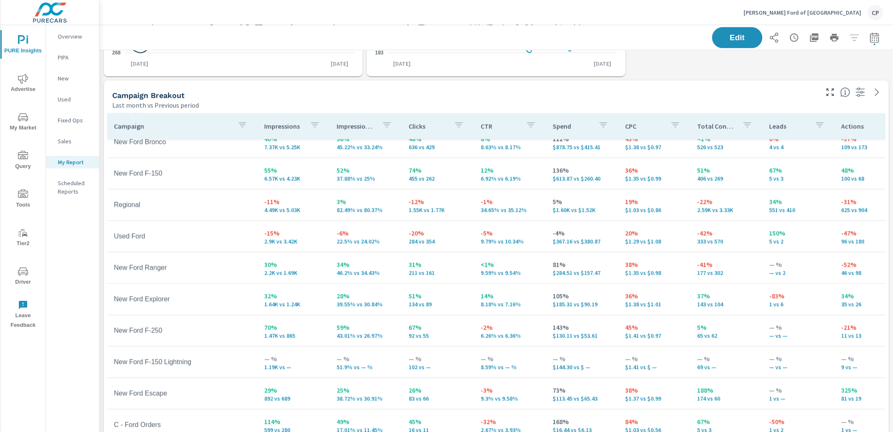
scroll to position [78, 0]
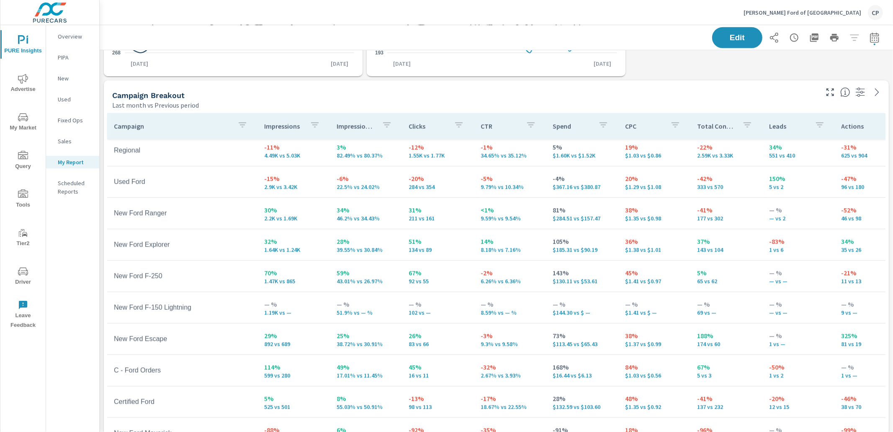
scroll to position [133, 0]
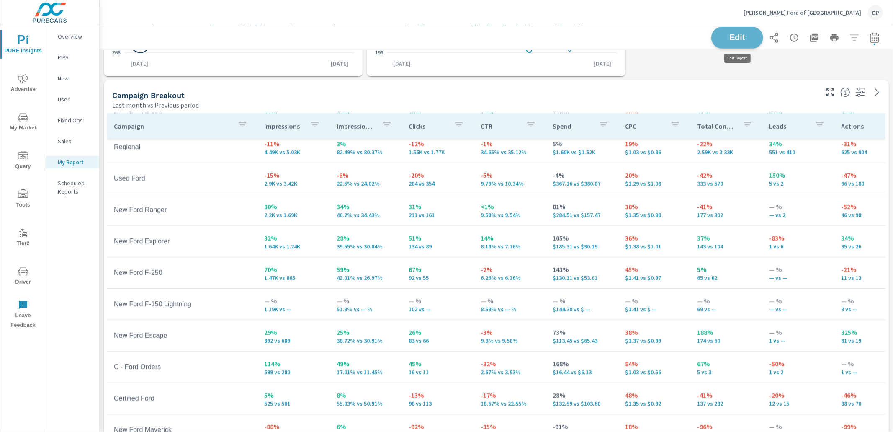
click at [743, 39] on span "Edit" at bounding box center [737, 37] width 34 height 8
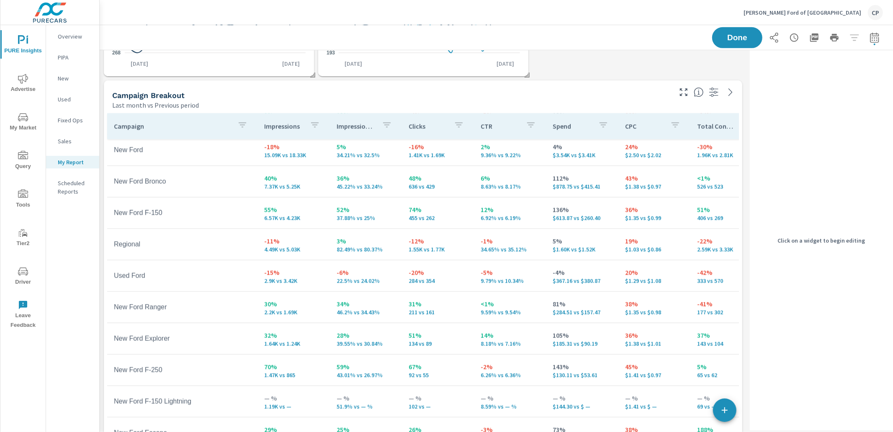
scroll to position [0, 0]
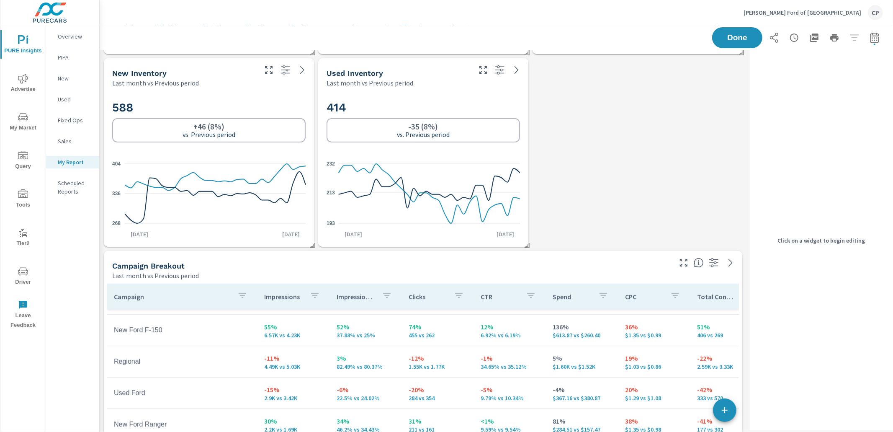
scroll to position [193, 0]
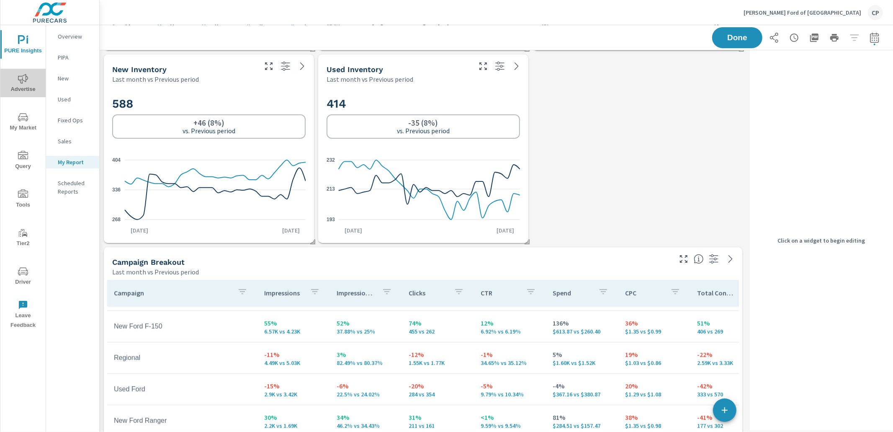
click at [23, 80] on icon "nav menu" at bounding box center [23, 79] width 10 height 10
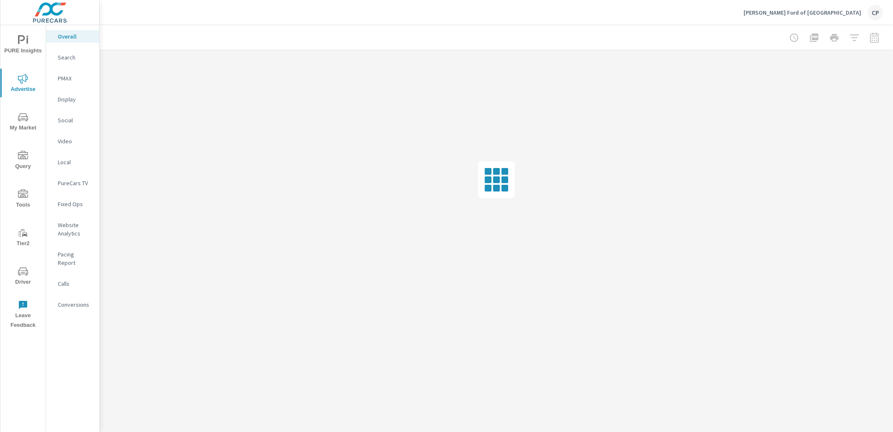
click at [75, 300] on p "Conversions" at bounding box center [75, 304] width 35 height 8
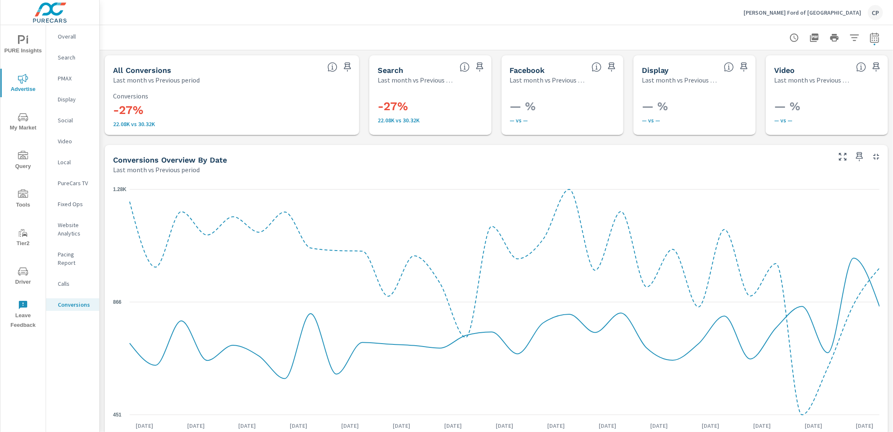
click at [84, 279] on p "Calls" at bounding box center [75, 283] width 35 height 8
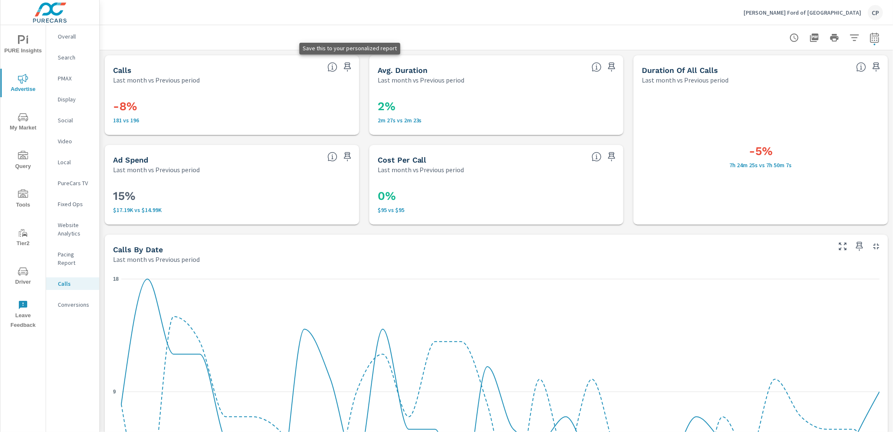
click at [348, 65] on icon "button" at bounding box center [347, 67] width 10 height 10
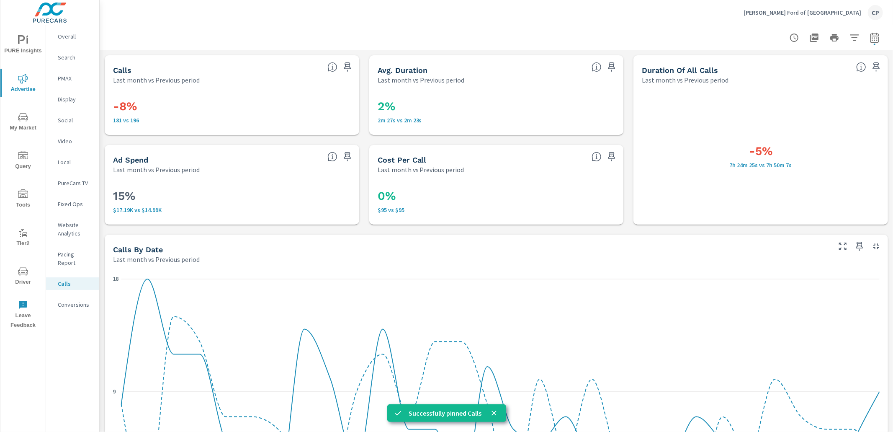
click at [615, 67] on icon "button" at bounding box center [612, 67] width 10 height 10
click at [26, 37] on icon "nav menu" at bounding box center [23, 40] width 10 height 10
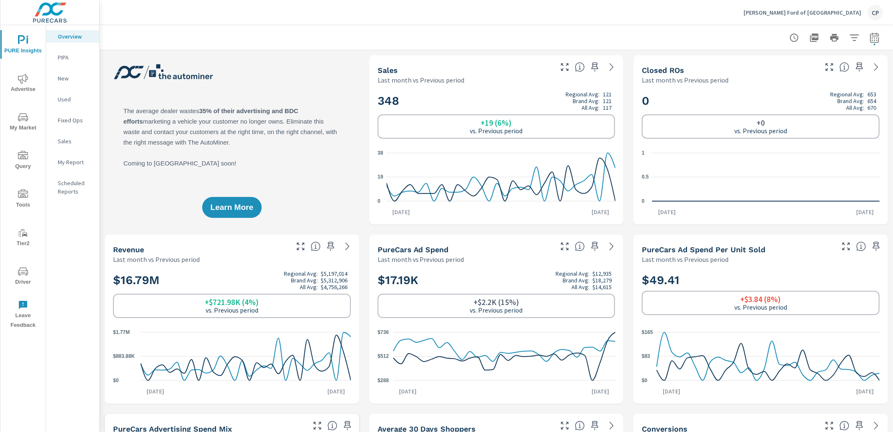
scroll to position [94, 0]
click at [77, 161] on p "My Report" at bounding box center [75, 162] width 35 height 8
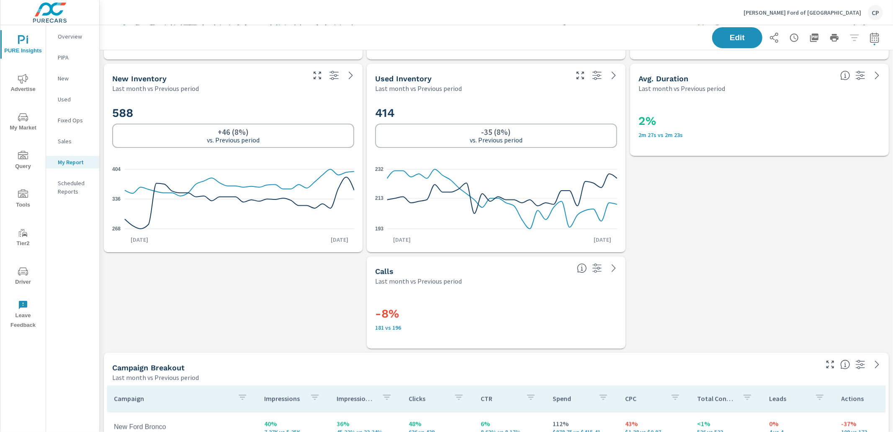
scroll to position [160, 0]
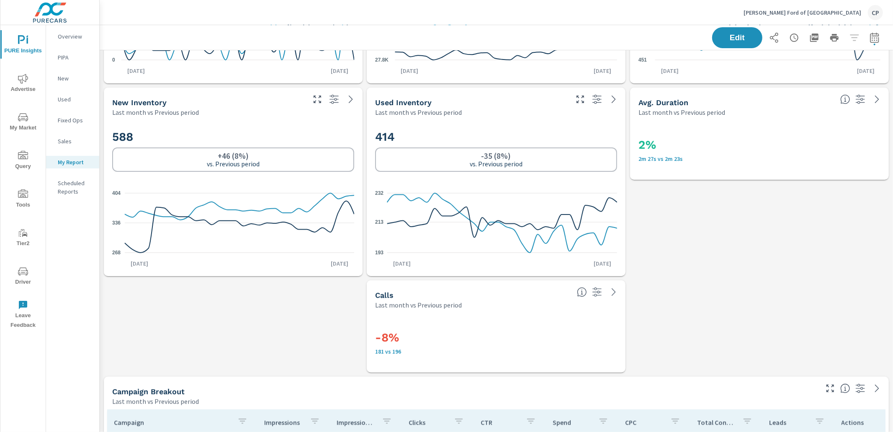
click at [730, 43] on button "Edit" at bounding box center [737, 38] width 52 height 22
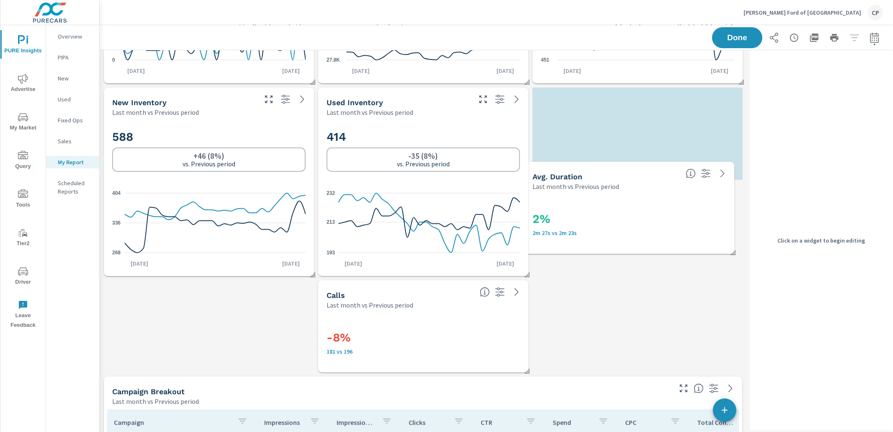
drag, startPoint x: 606, startPoint y: 165, endPoint x: 601, endPoint y: 246, distance: 80.5
click at [601, 245] on div "2% 2m 27s vs 2m 23s" at bounding box center [629, 222] width 193 height 46
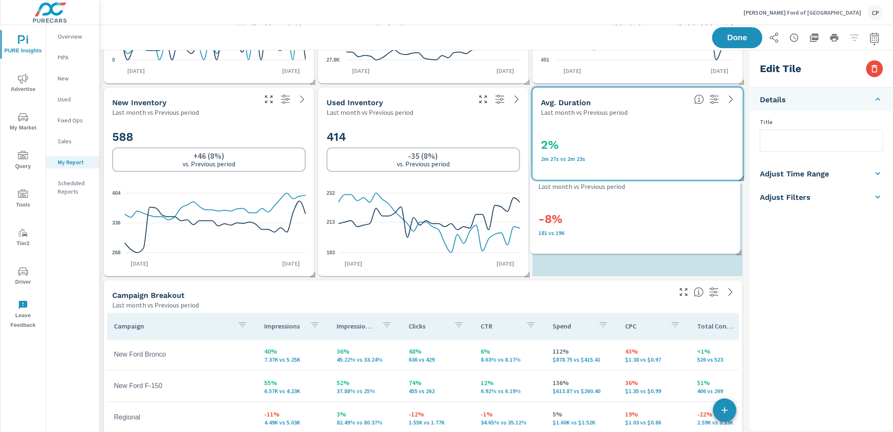
scroll to position [1160, 647]
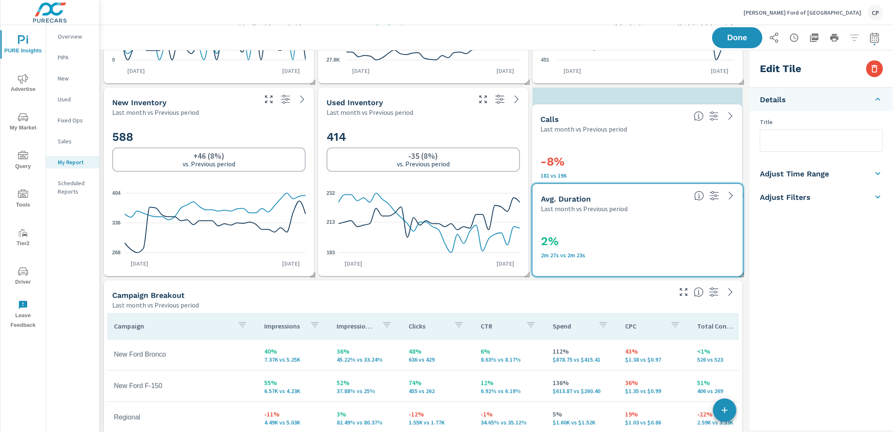
drag, startPoint x: 501, startPoint y: 302, endPoint x: 712, endPoint y: 126, distance: 274.4
click at [712, 126] on div "Calls Last month vs Previous period" at bounding box center [637, 118] width 210 height 29
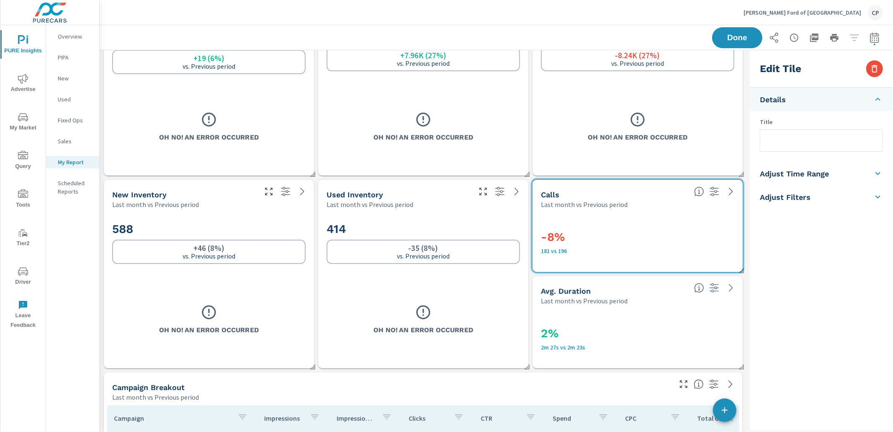
scroll to position [63, 0]
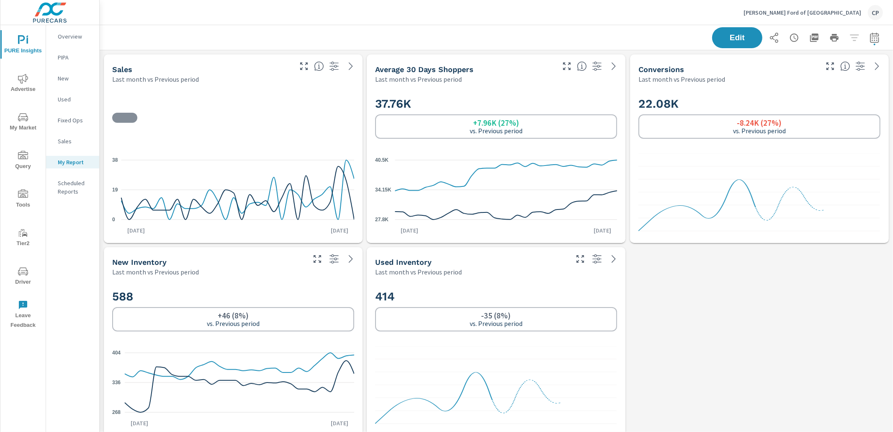
scroll to position [63, 0]
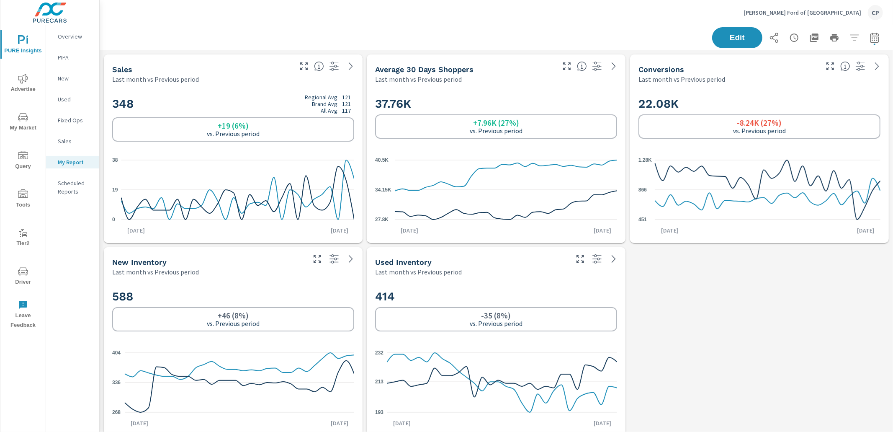
click at [31, 85] on span "Advertise" at bounding box center [23, 84] width 40 height 21
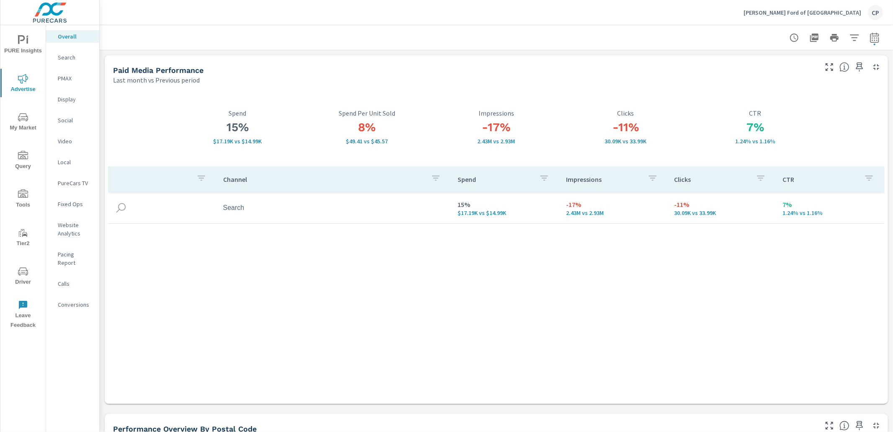
click at [16, 45] on span "PURE Insights" at bounding box center [23, 45] width 40 height 21
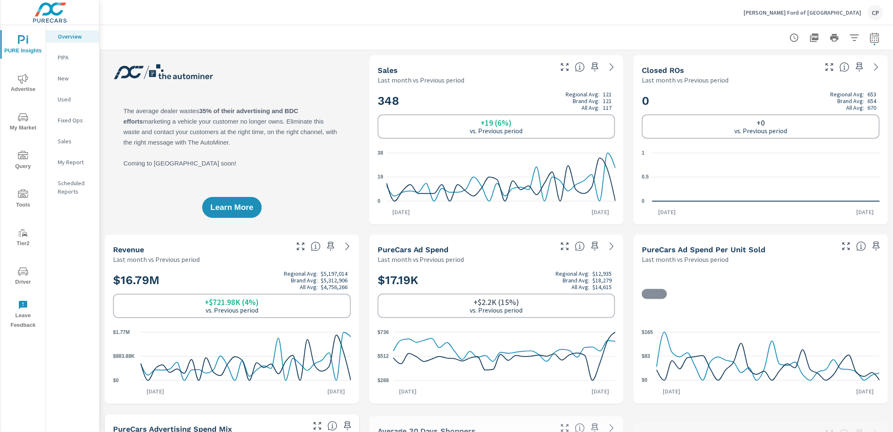
click at [33, 121] on span "My Market" at bounding box center [23, 122] width 40 height 21
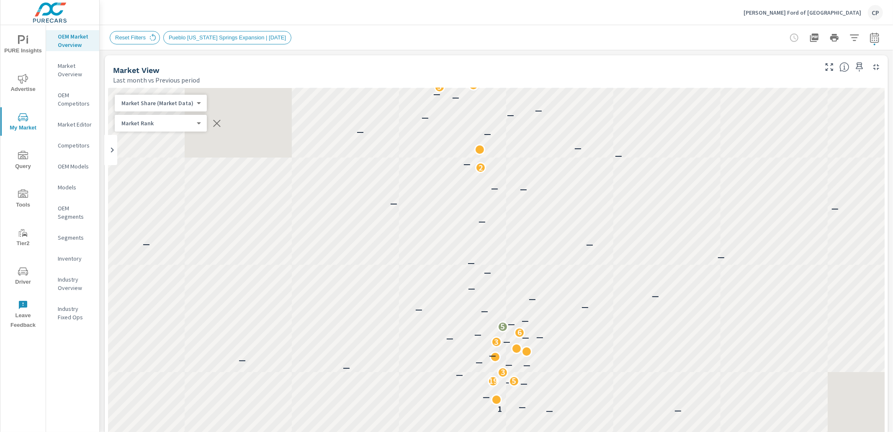
click at [85, 257] on p "Inventory" at bounding box center [75, 258] width 35 height 8
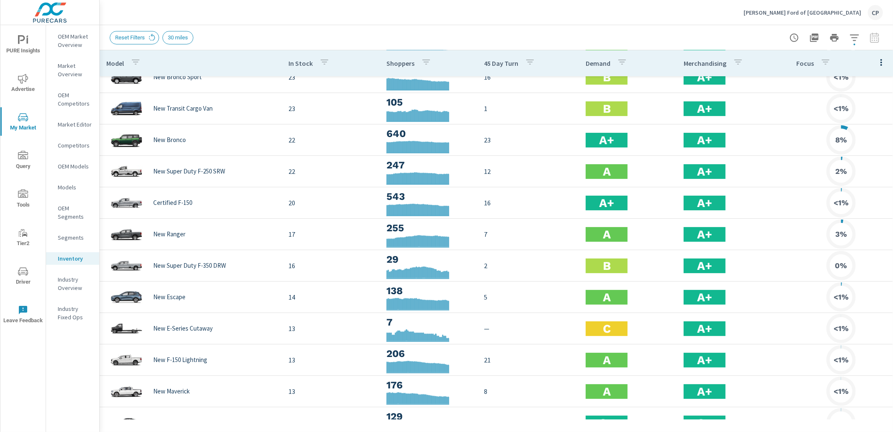
scroll to position [43, 0]
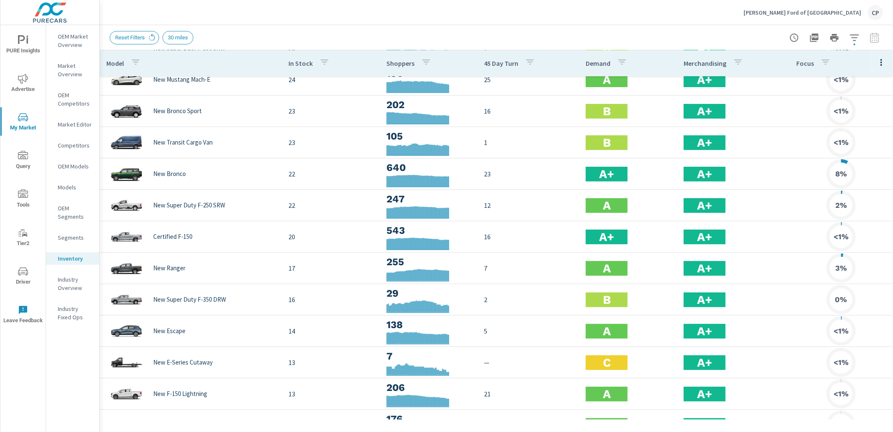
scroll to position [127, 0]
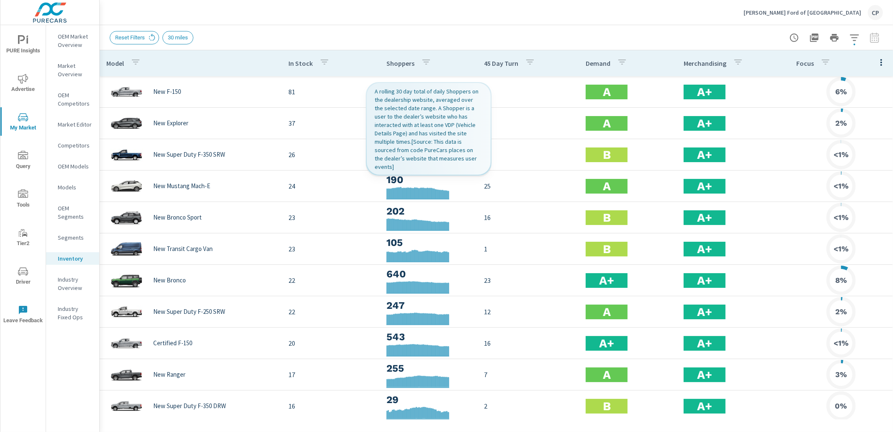
click at [427, 64] on icon "button" at bounding box center [426, 62] width 10 height 10
click at [453, 51] on div at bounding box center [446, 216] width 893 height 432
click at [430, 63] on button "button" at bounding box center [426, 63] width 17 height 19
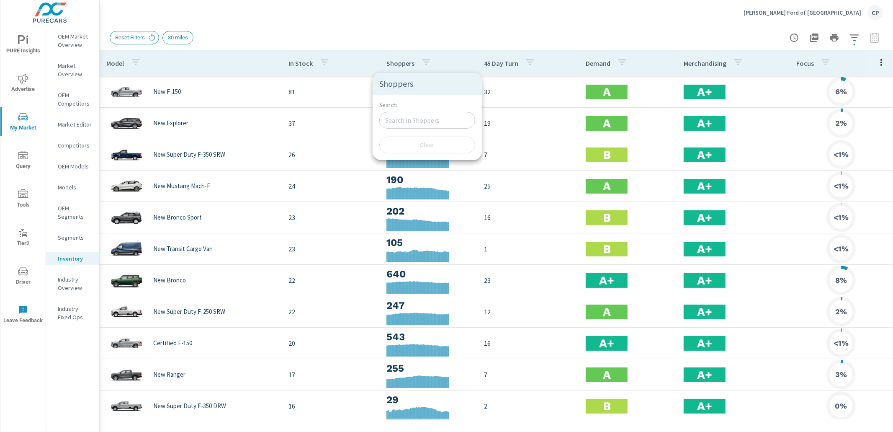
drag, startPoint x: 357, startPoint y: 65, endPoint x: 360, endPoint y: 69, distance: 5.0
click at [357, 65] on div at bounding box center [446, 216] width 893 height 432
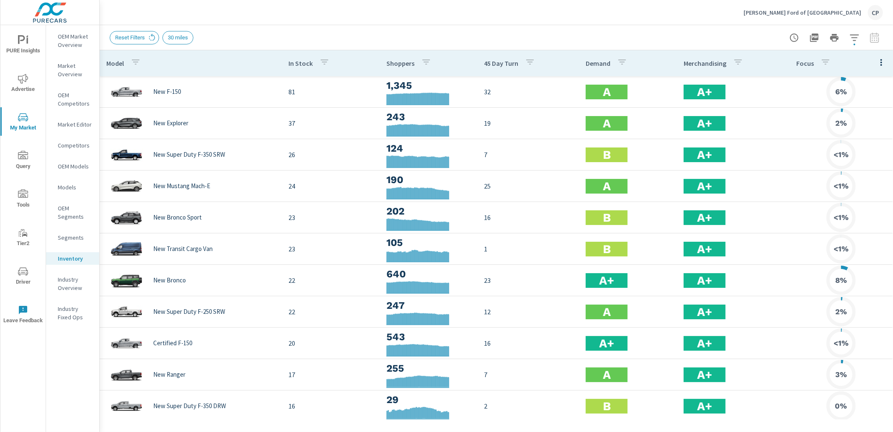
drag, startPoint x: 457, startPoint y: 47, endPoint x: 450, endPoint y: 49, distance: 7.0
click at [457, 47] on div "Reset Filters 30 miles" at bounding box center [496, 37] width 773 height 25
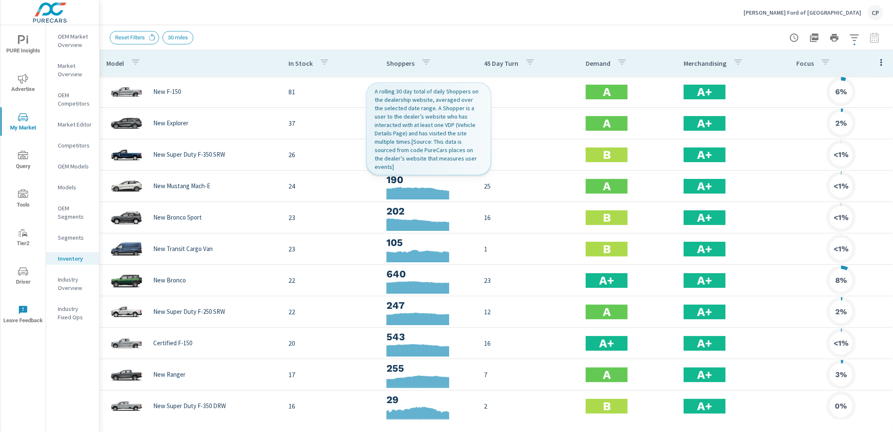
click at [406, 65] on p "Shoppers" at bounding box center [400, 63] width 28 height 8
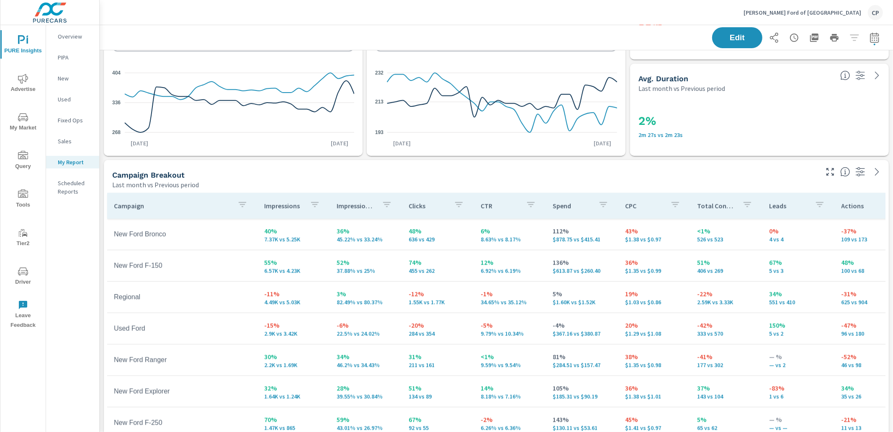
scroll to position [279, 0]
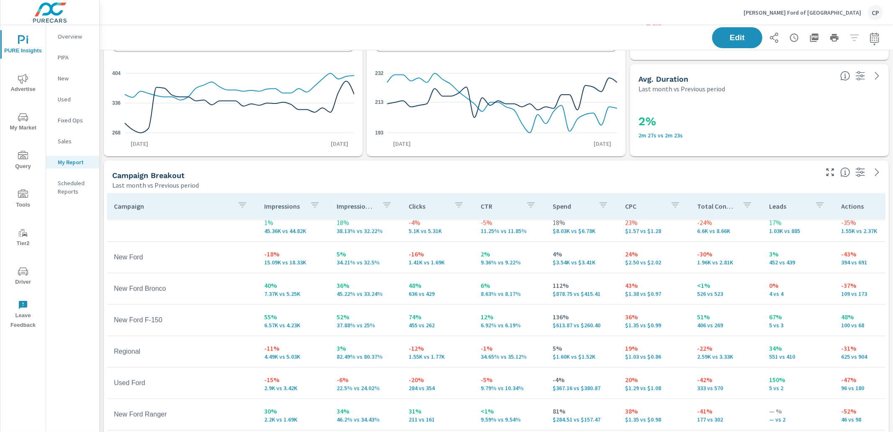
scroll to position [285, 0]
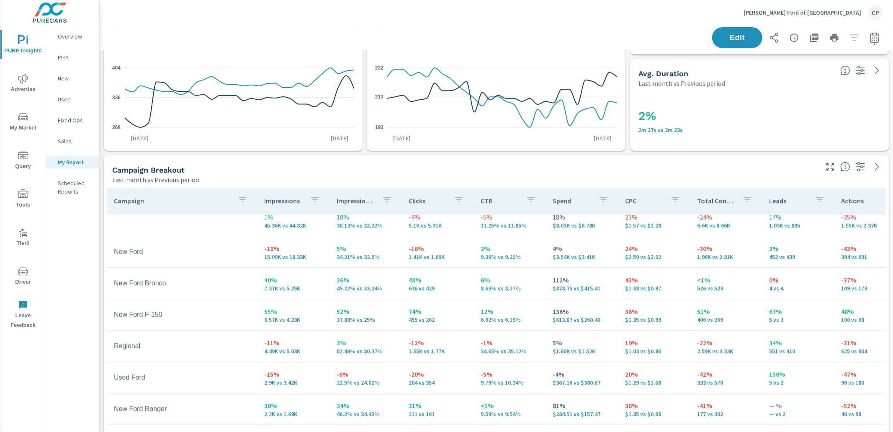
click at [865, 35] on div "Edit" at bounding box center [797, 37] width 171 height 21
click at [870, 36] on icon "button" at bounding box center [874, 37] width 9 height 10
select select "Last month"
select select "Previous period"
click at [736, 36] on span "Edit" at bounding box center [737, 37] width 34 height 8
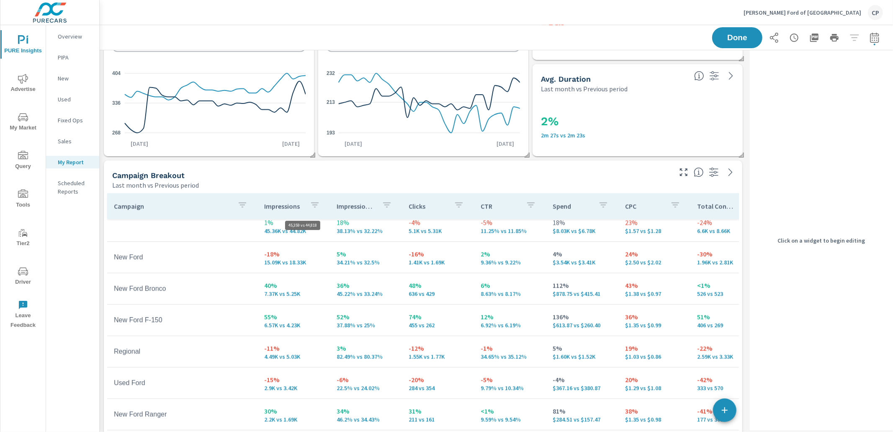
scroll to position [0, 0]
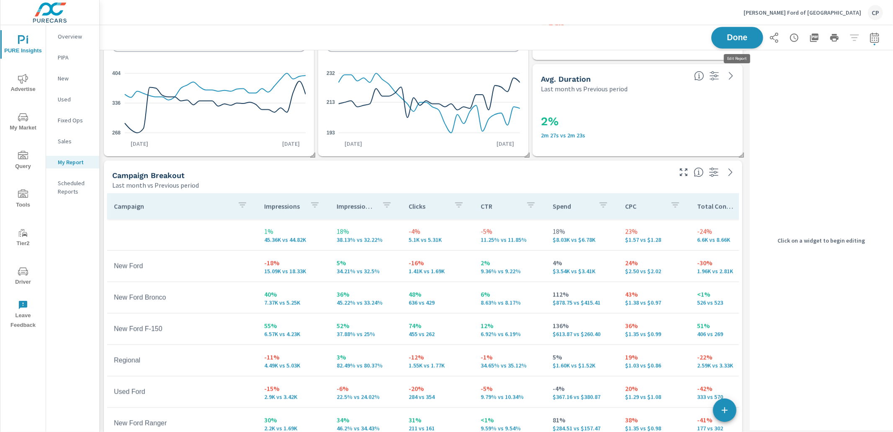
click at [731, 42] on button "Done" at bounding box center [737, 38] width 52 height 22
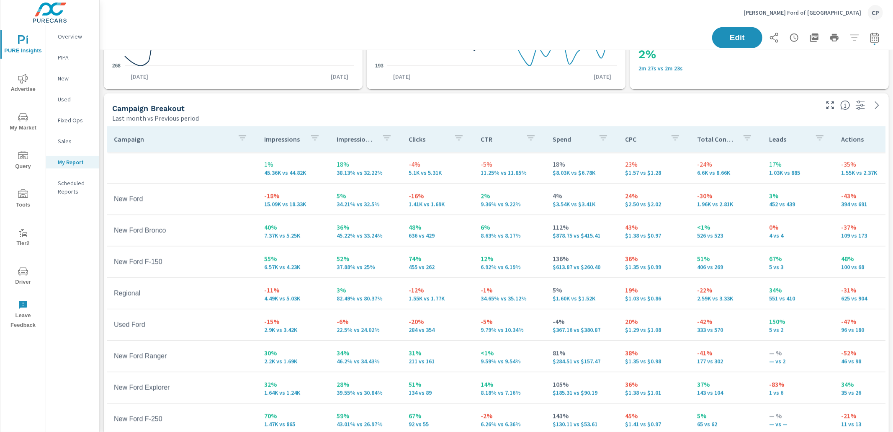
scroll to position [350, 0]
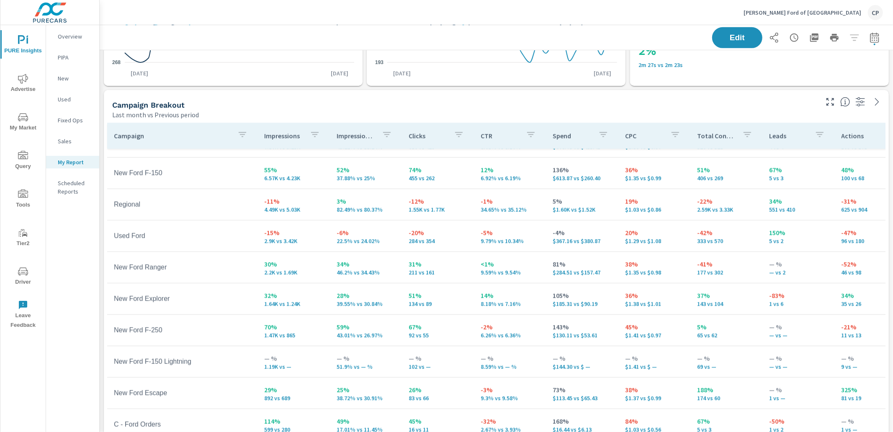
scroll to position [348, 0]
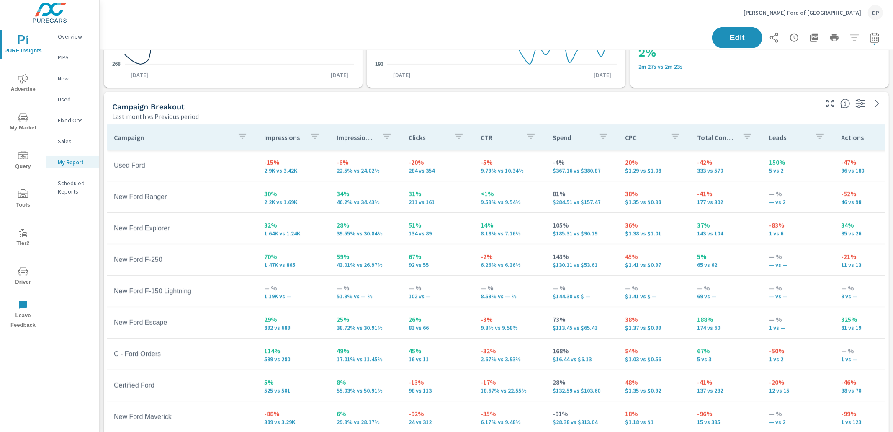
scroll to position [164, 0]
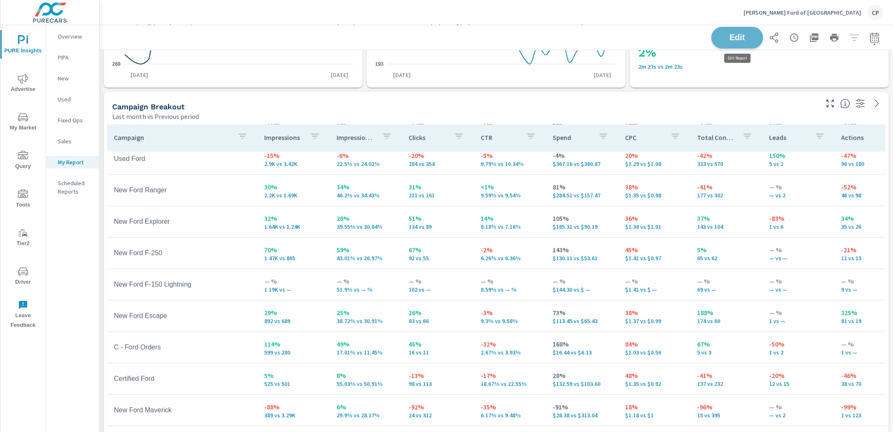
click at [753, 43] on button "Edit" at bounding box center [737, 38] width 52 height 22
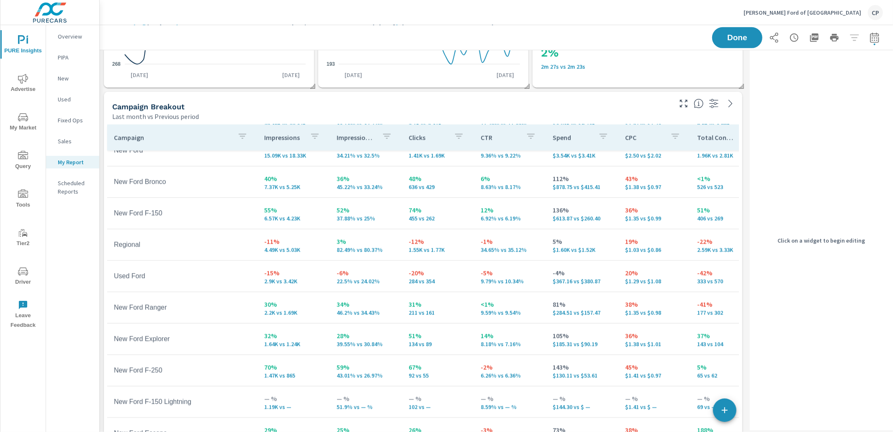
scroll to position [45, 0]
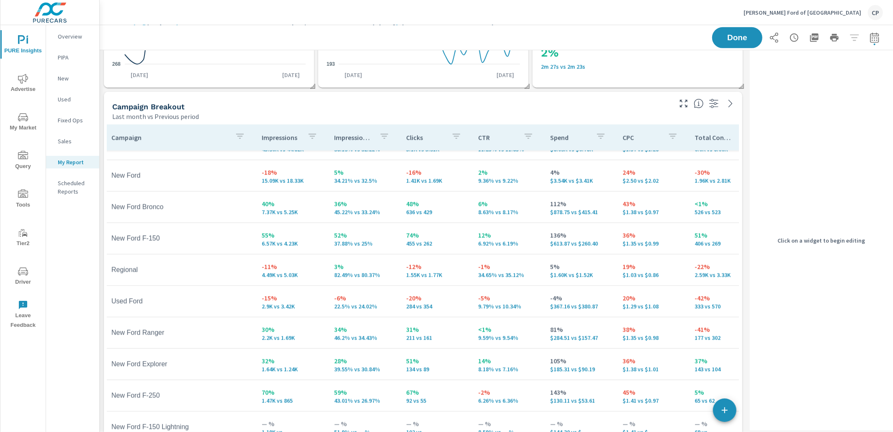
scroll to position [23, 3]
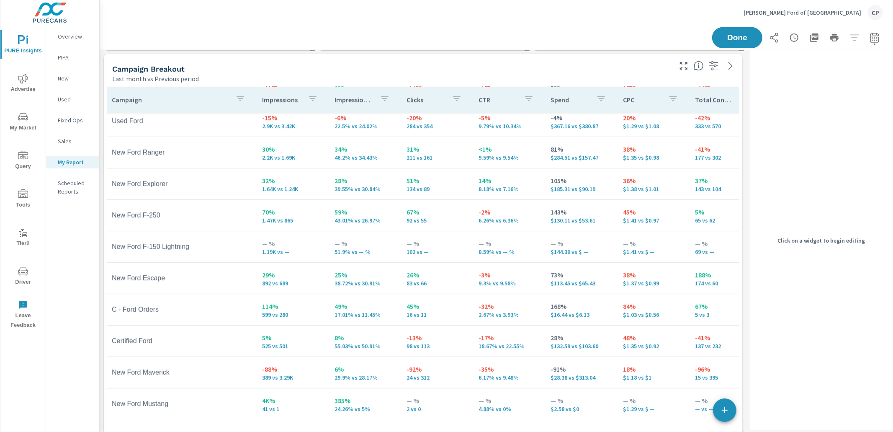
scroll to position [370, 0]
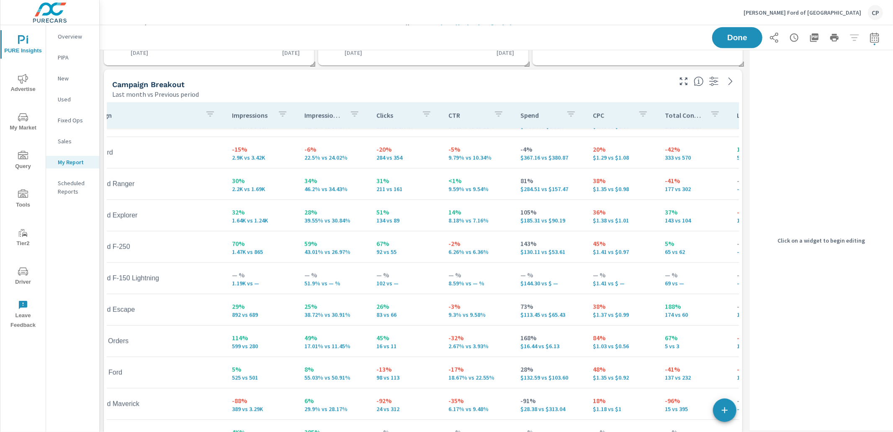
scroll to position [41, 32]
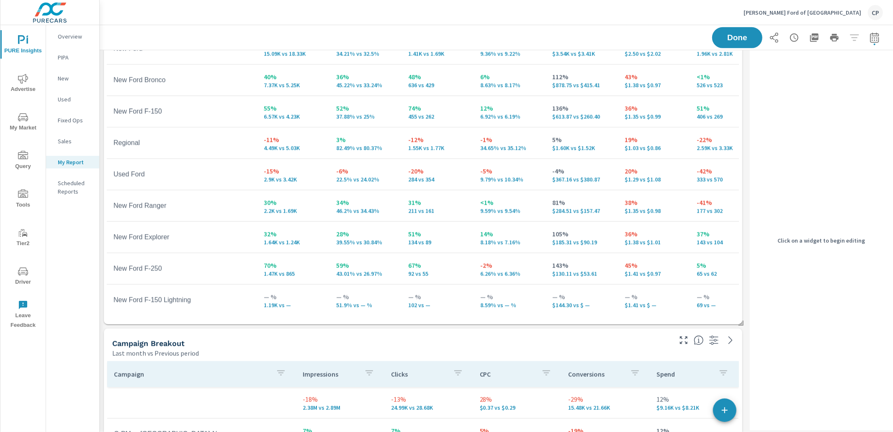
scroll to position [501, 0]
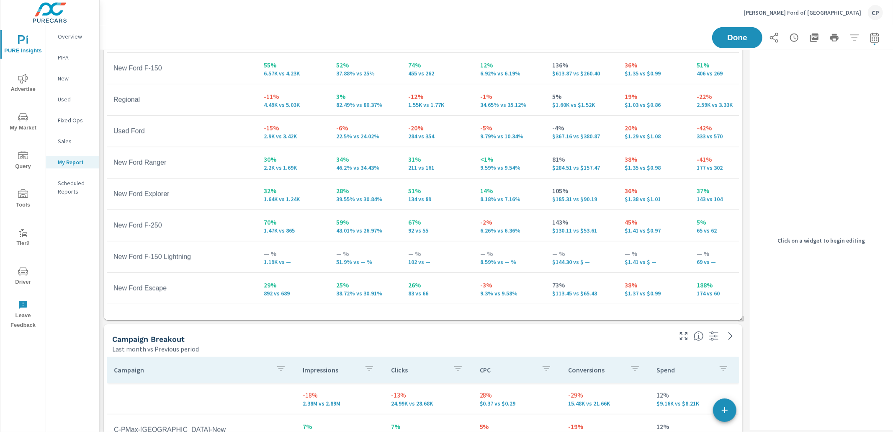
scroll to position [153, 0]
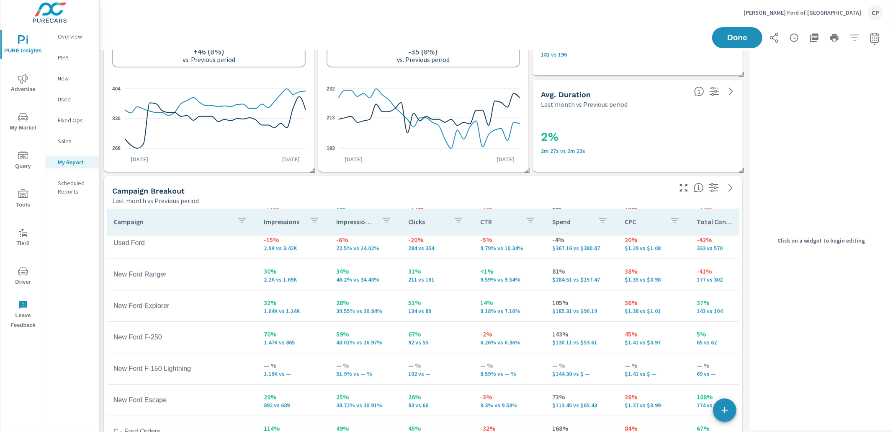
scroll to position [249, 0]
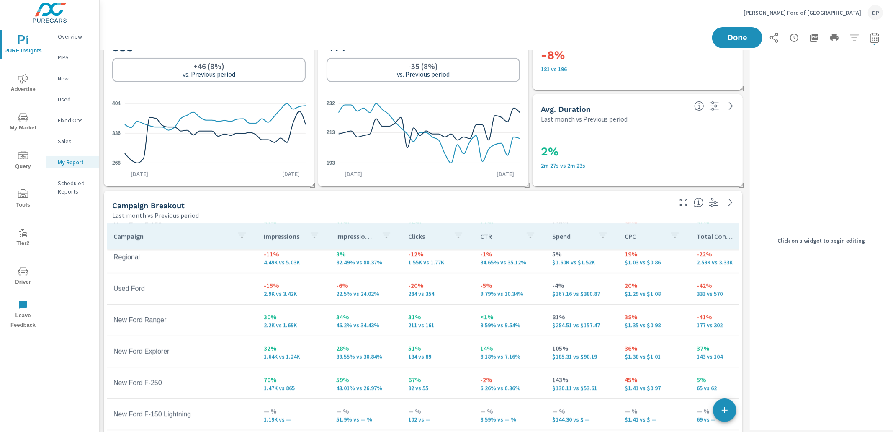
scroll to position [78, 0]
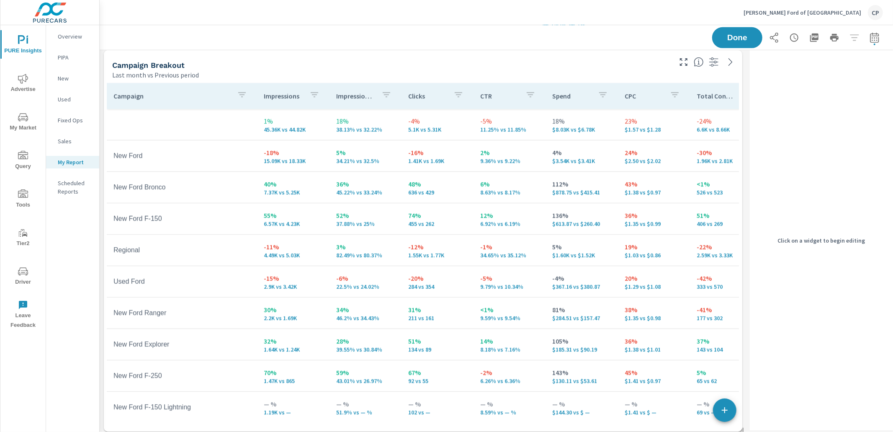
scroll to position [388, 0]
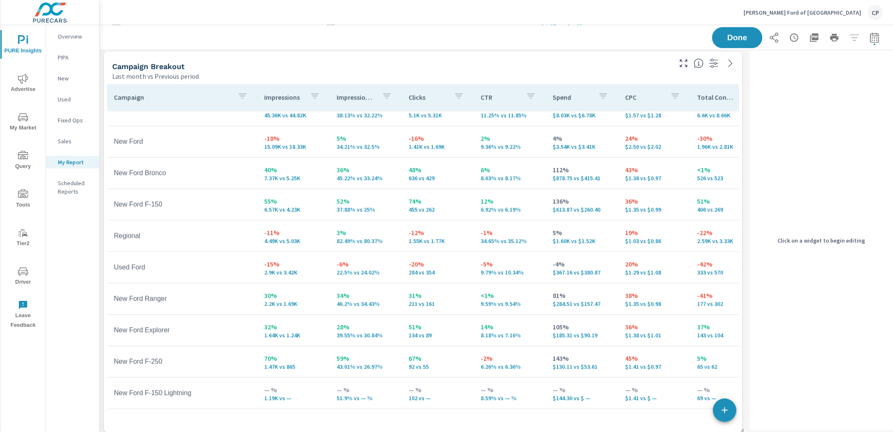
scroll to position [6, 0]
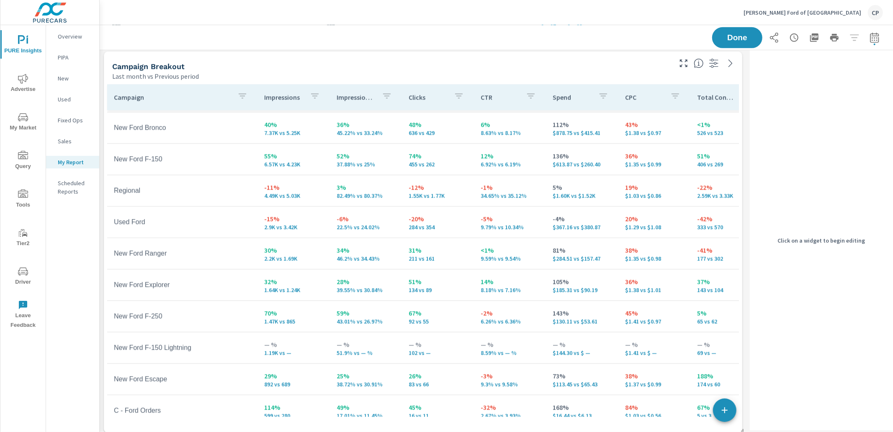
scroll to position [61, 0]
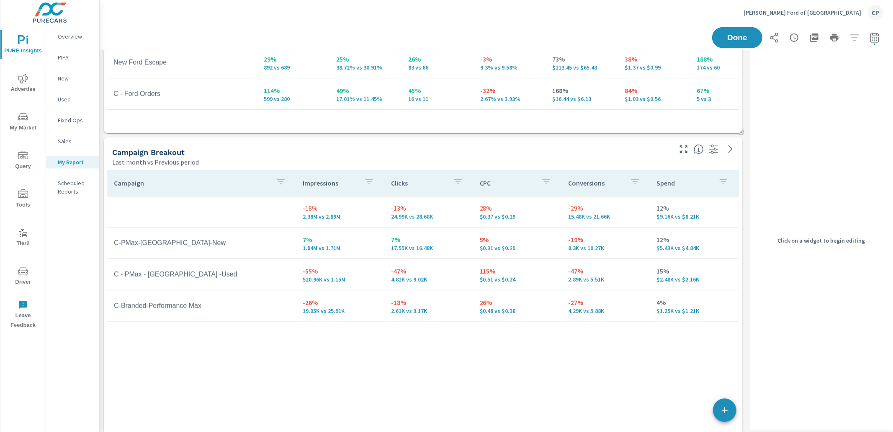
scroll to position [688, 0]
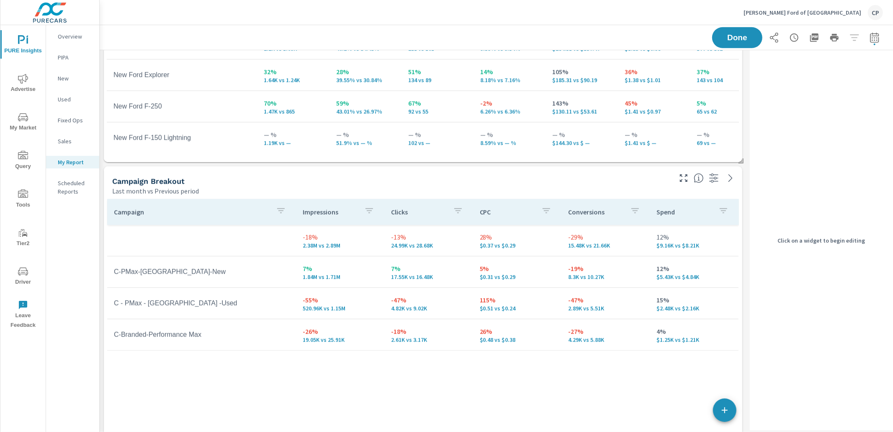
scroll to position [658, 0]
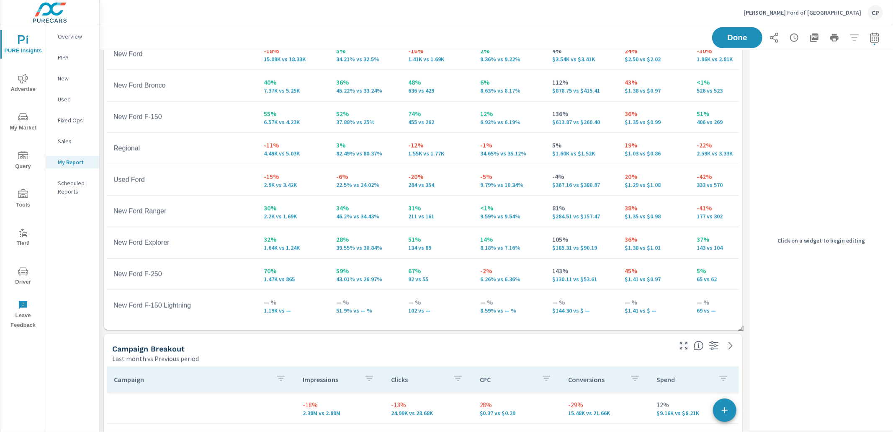
scroll to position [491, 0]
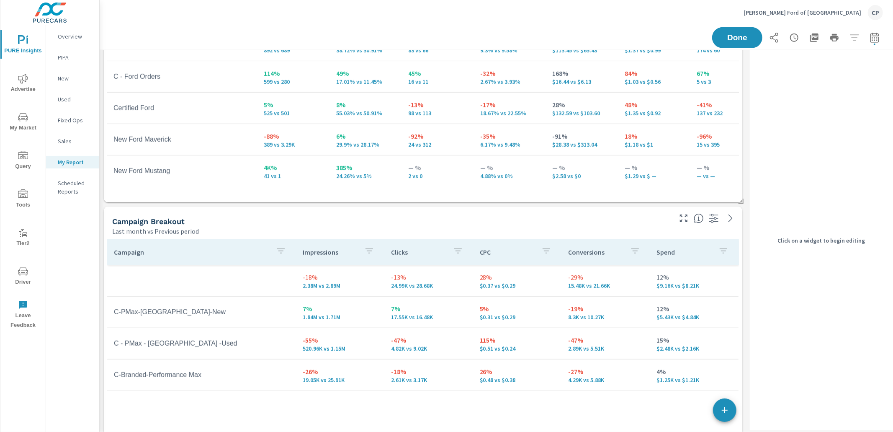
scroll to position [622, 0]
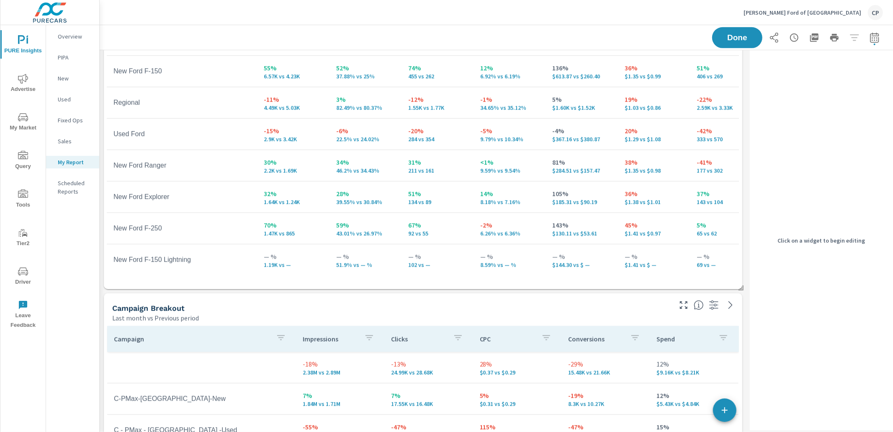
scroll to position [0, 0]
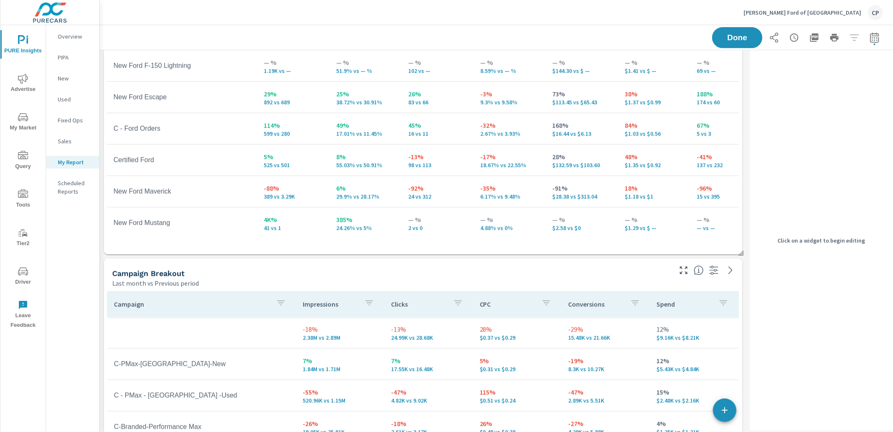
scroll to position [571, 0]
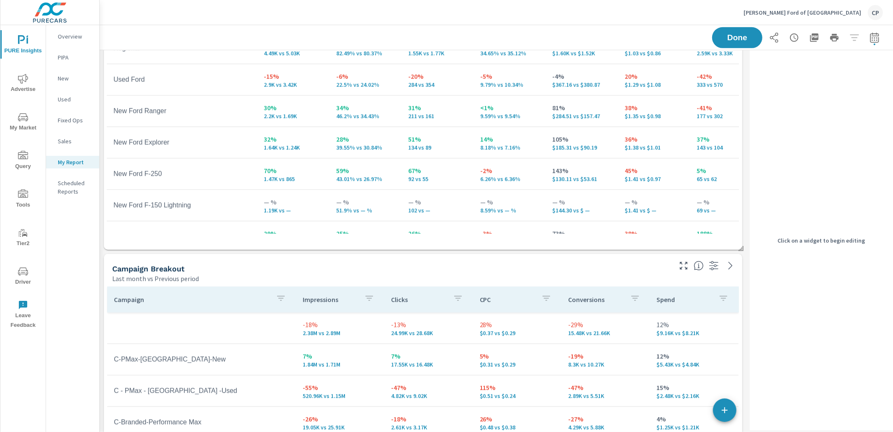
scroll to position [0, 0]
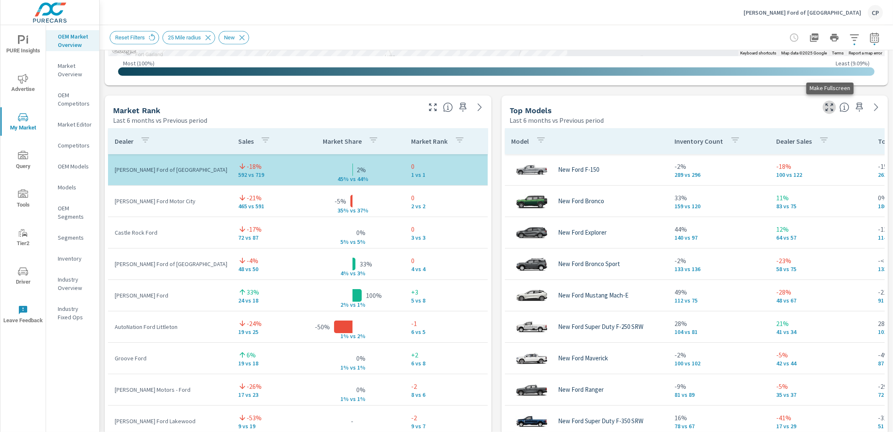
click at [829, 107] on icon "button" at bounding box center [829, 107] width 10 height 10
